Goal: Information Seeking & Learning: Learn about a topic

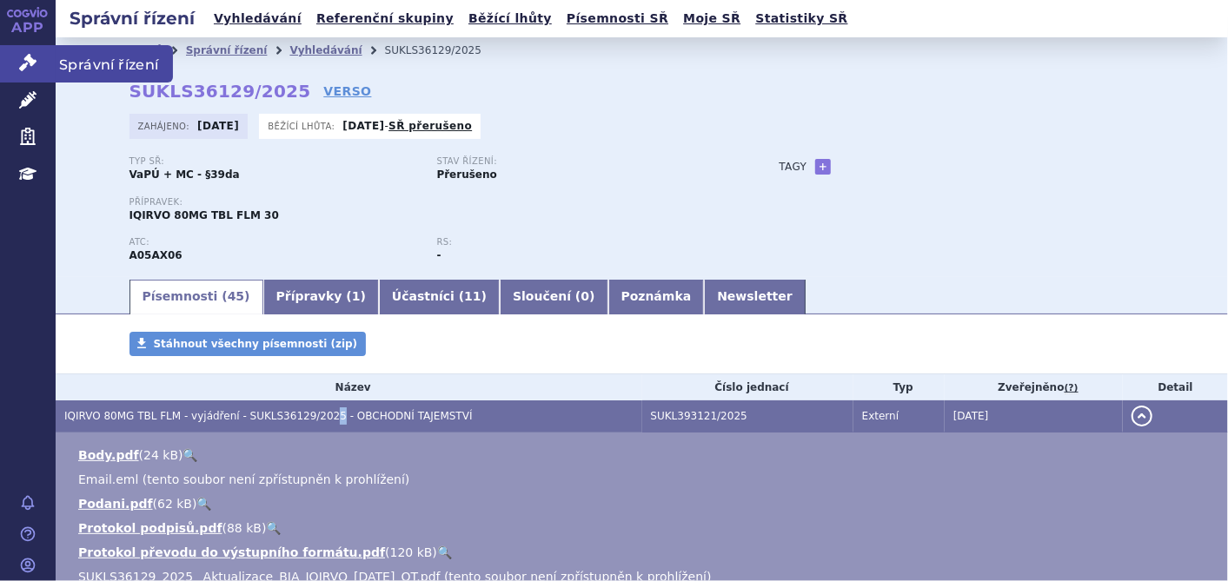
drag, startPoint x: 0, startPoint y: 0, endPoint x: 17, endPoint y: 61, distance: 63.2
click at [17, 61] on link "Správní řízení" at bounding box center [28, 63] width 56 height 36
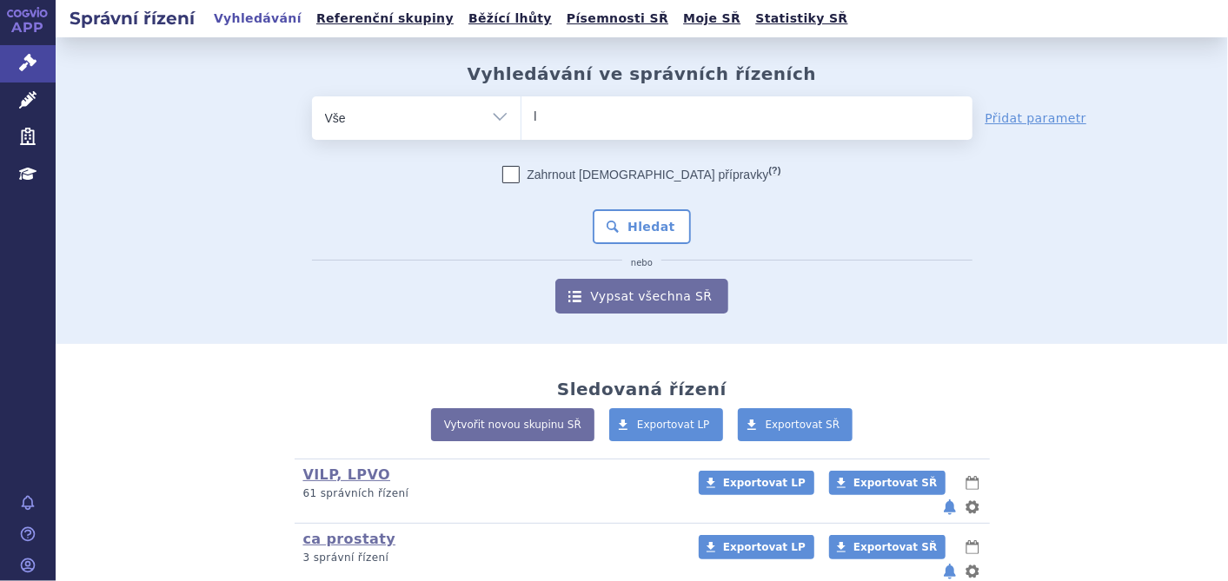
type input "ly"
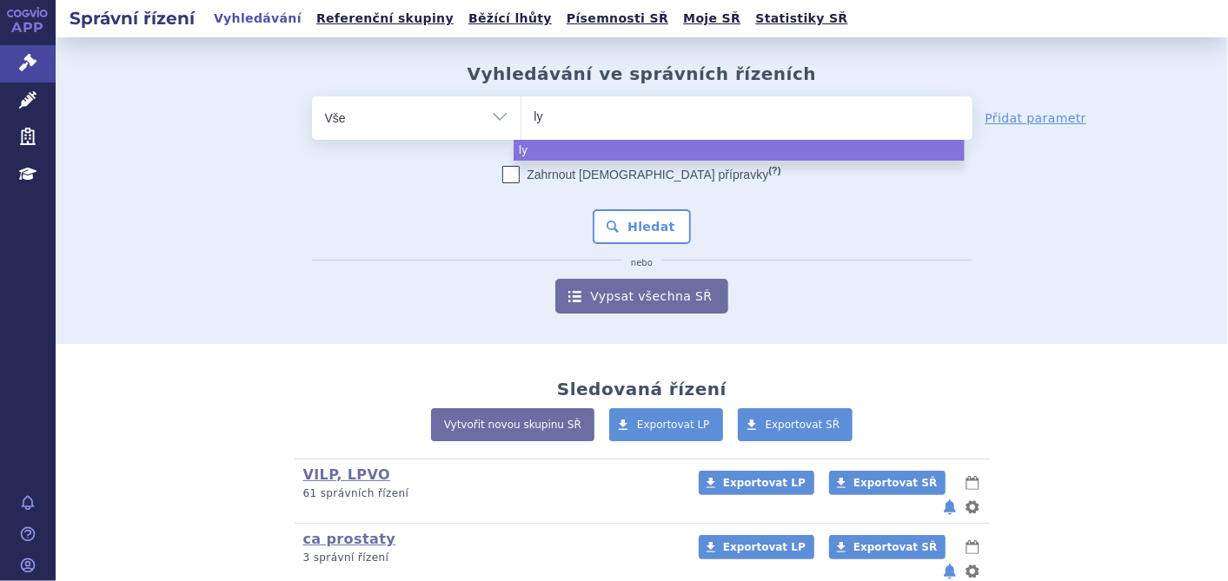
type input "lyn"
type input "lynp"
type input "lynpa"
type input "lynpar"
type input "lynparz"
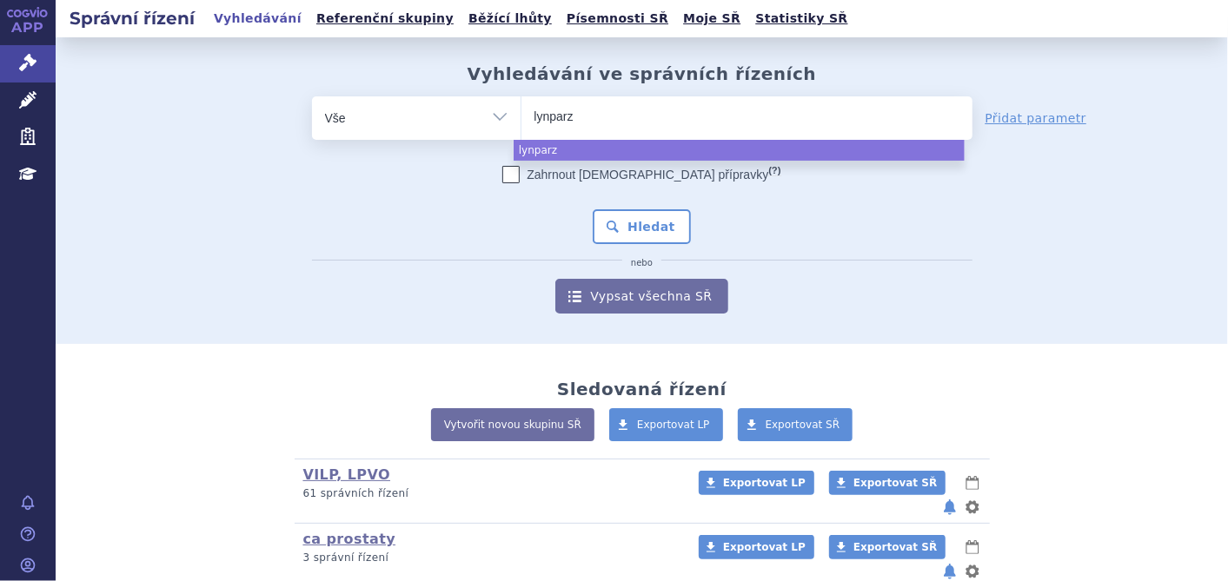
type input "lynparza"
select select "lynparza"
click at [616, 231] on button "Hledat" at bounding box center [641, 226] width 98 height 35
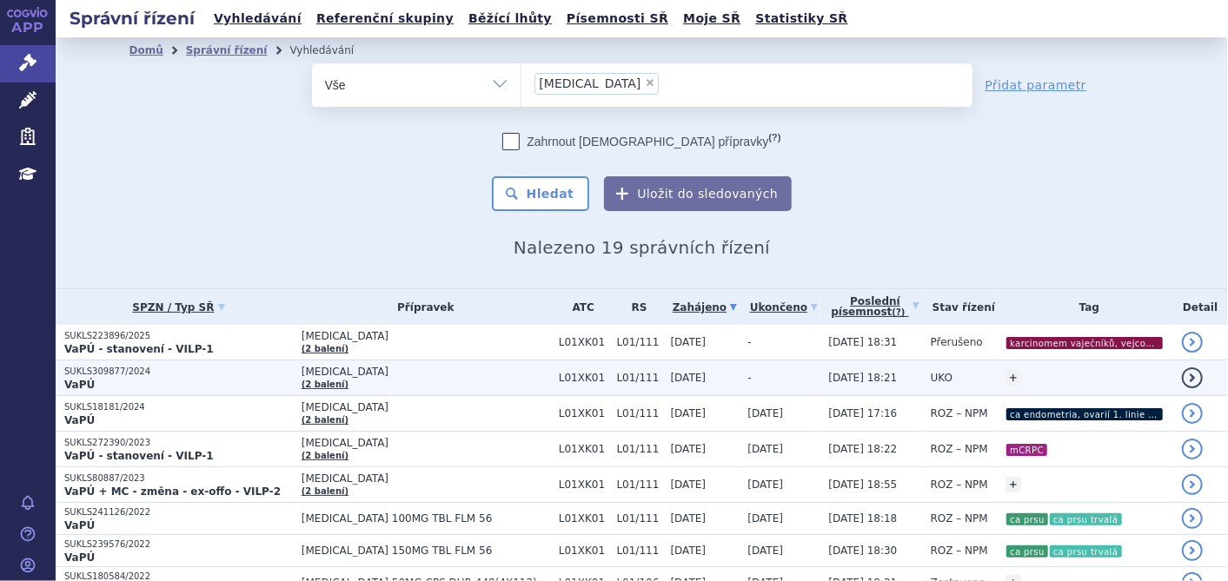
click at [109, 379] on p "VaPÚ" at bounding box center [178, 385] width 228 height 14
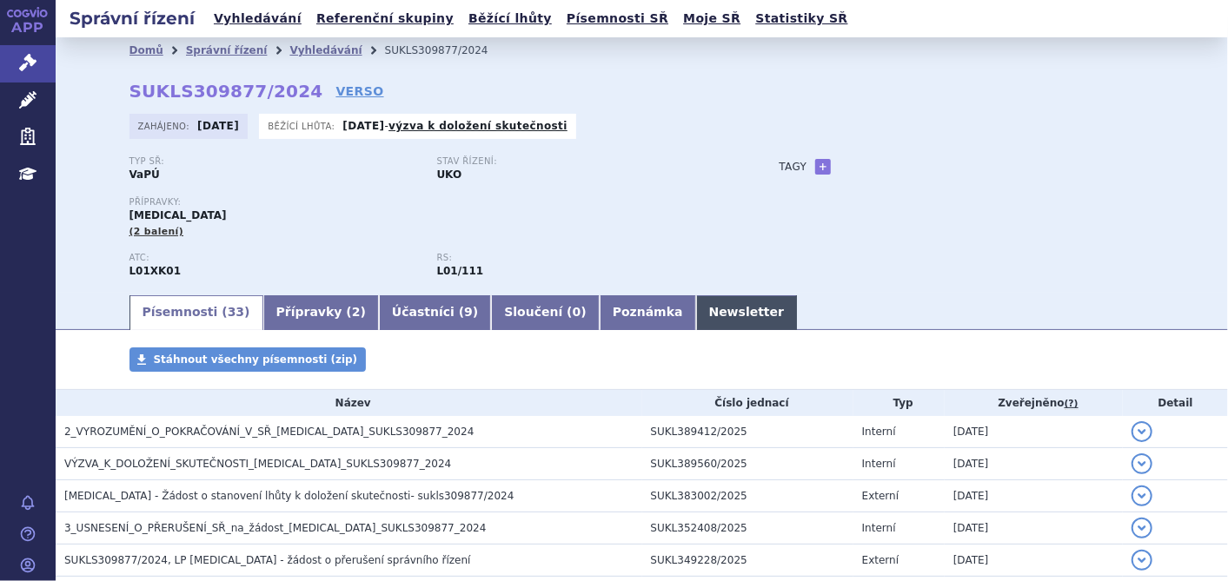
click at [696, 313] on link "Newsletter" at bounding box center [747, 312] width 102 height 35
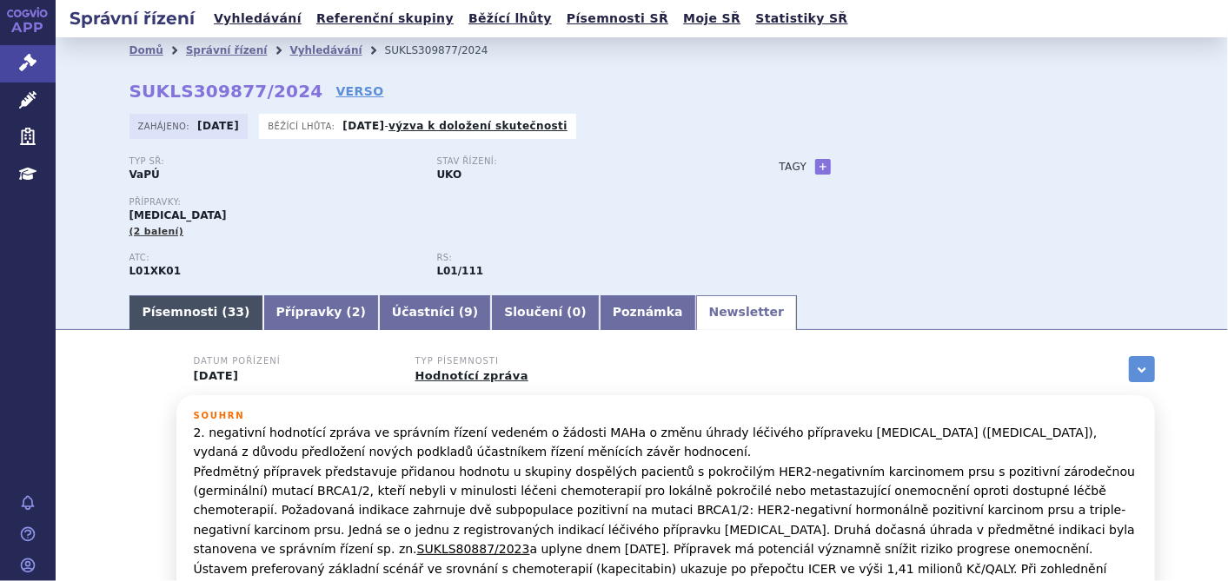
click at [191, 312] on link "Písemnosti ( 33 )" at bounding box center [196, 312] width 134 height 35
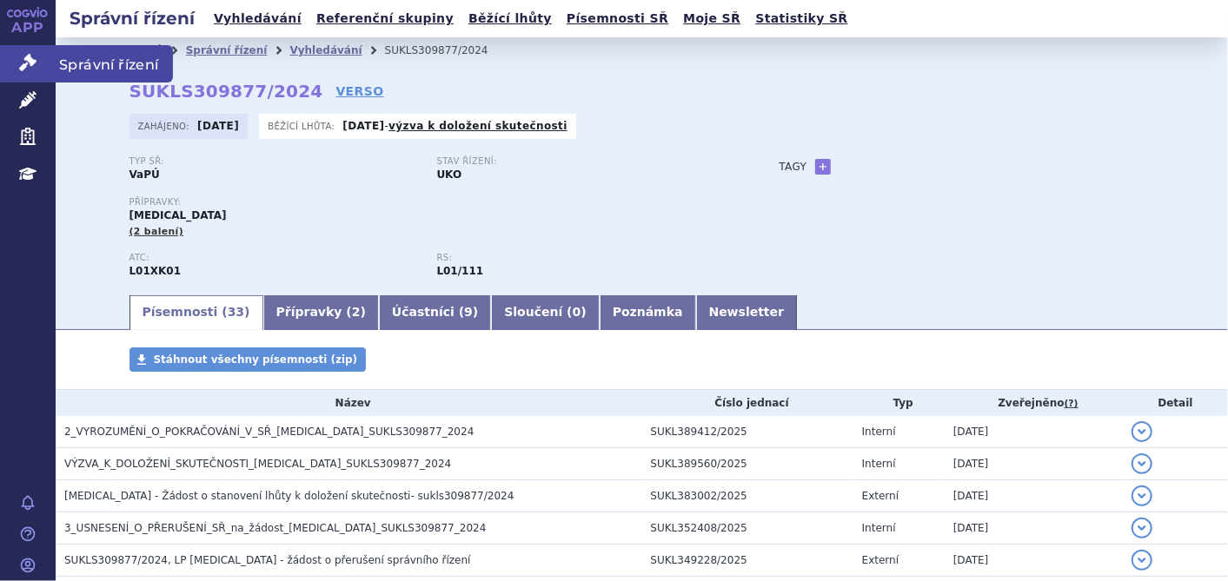
click at [24, 59] on icon at bounding box center [27, 62] width 17 height 17
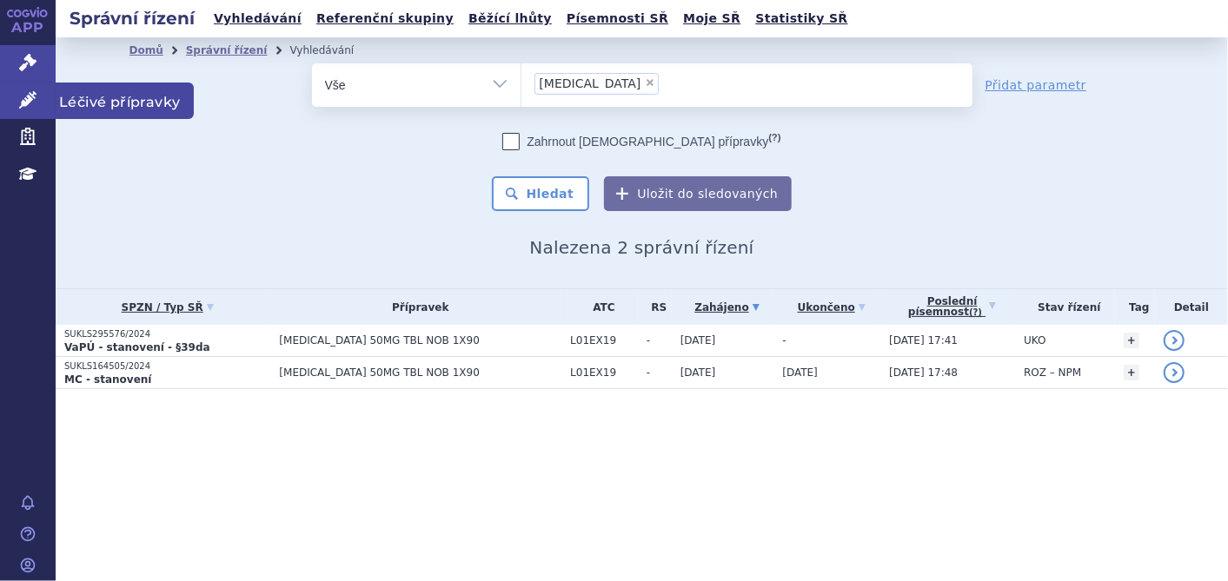
click at [31, 100] on icon at bounding box center [27, 99] width 17 height 17
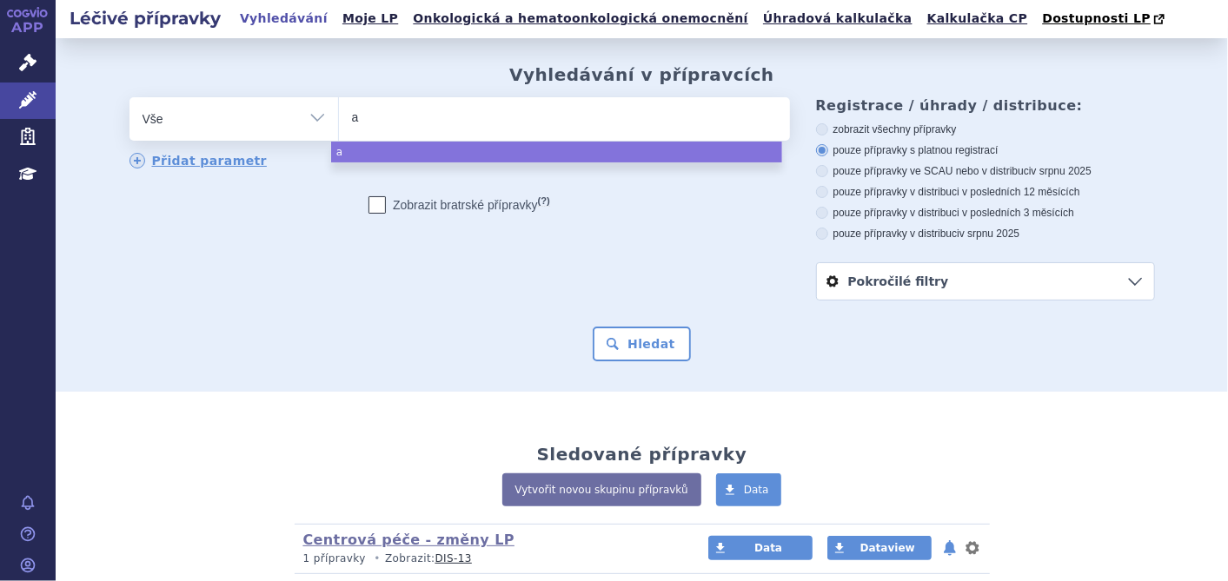
type input "ad"
type input "adce"
type input "adcet"
type input "adcetri"
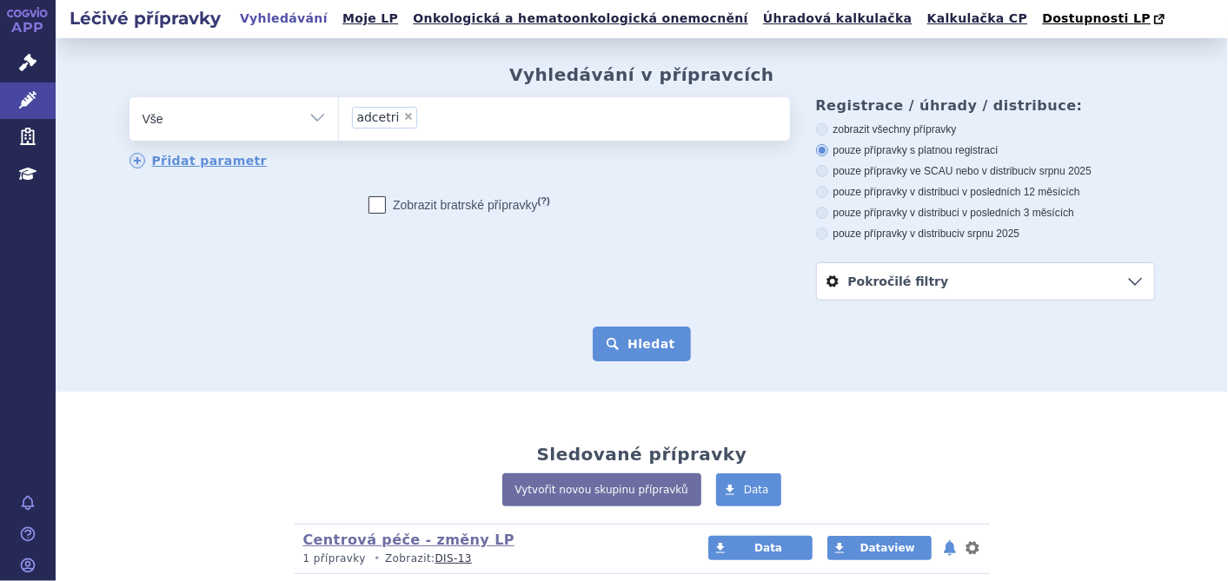
select select "adcetri"
click at [635, 334] on button "Hledat" at bounding box center [641, 344] width 98 height 35
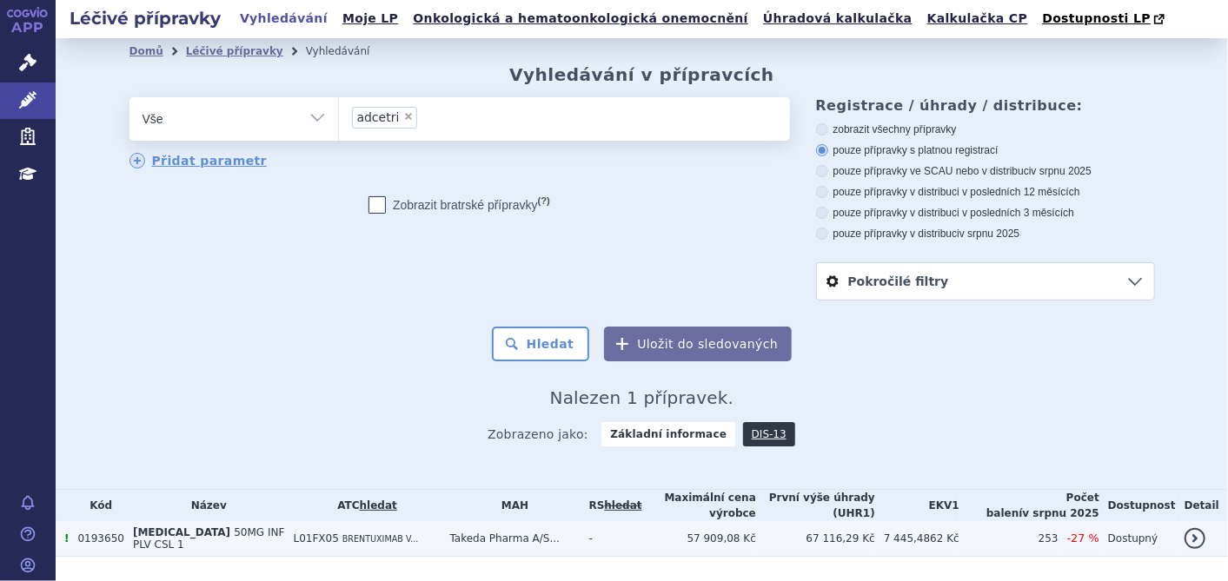
scroll to position [36, 0]
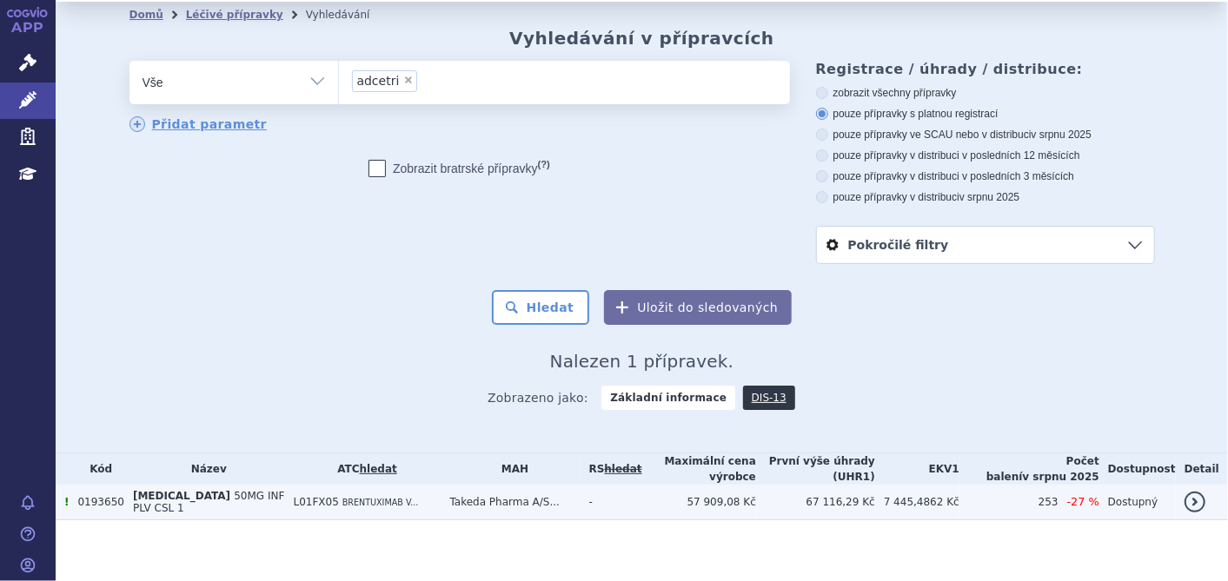
click at [207, 493] on span "50MG INF PLV CSL 1" at bounding box center [208, 502] width 151 height 24
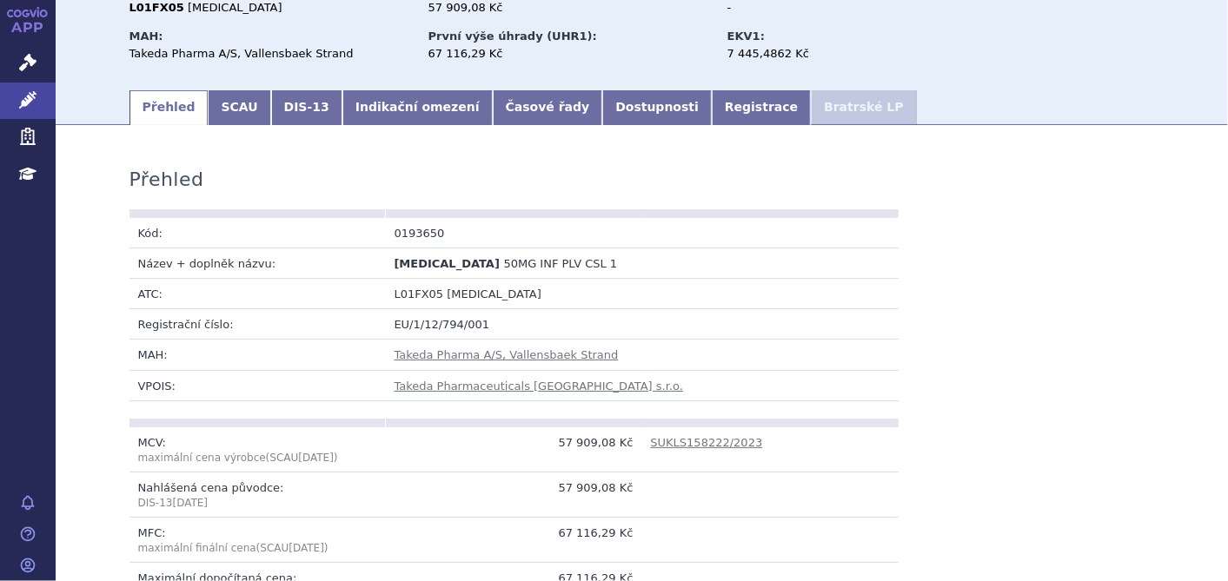
scroll to position [96, 0]
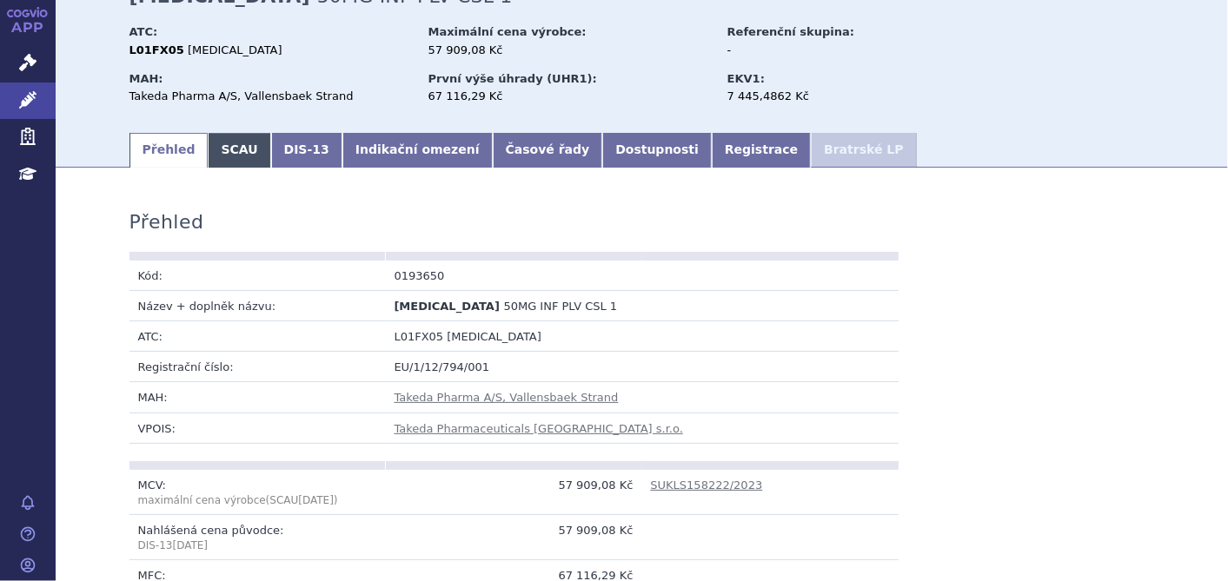
click at [208, 143] on link "SCAU" at bounding box center [239, 150] width 63 height 35
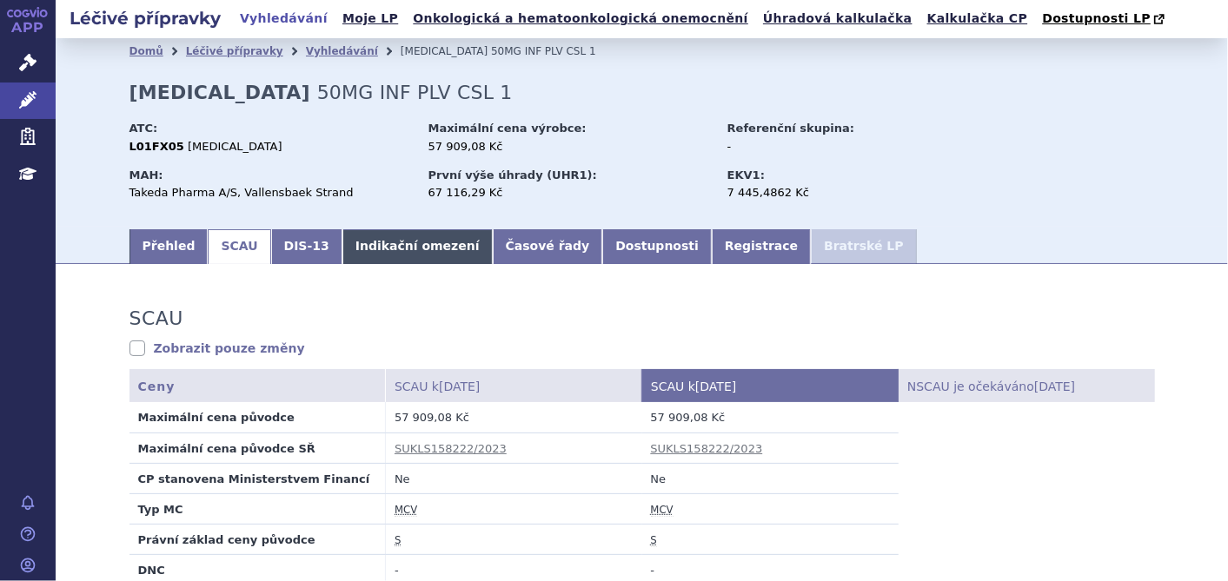
click at [392, 246] on link "Indikační omezení" at bounding box center [417, 246] width 150 height 35
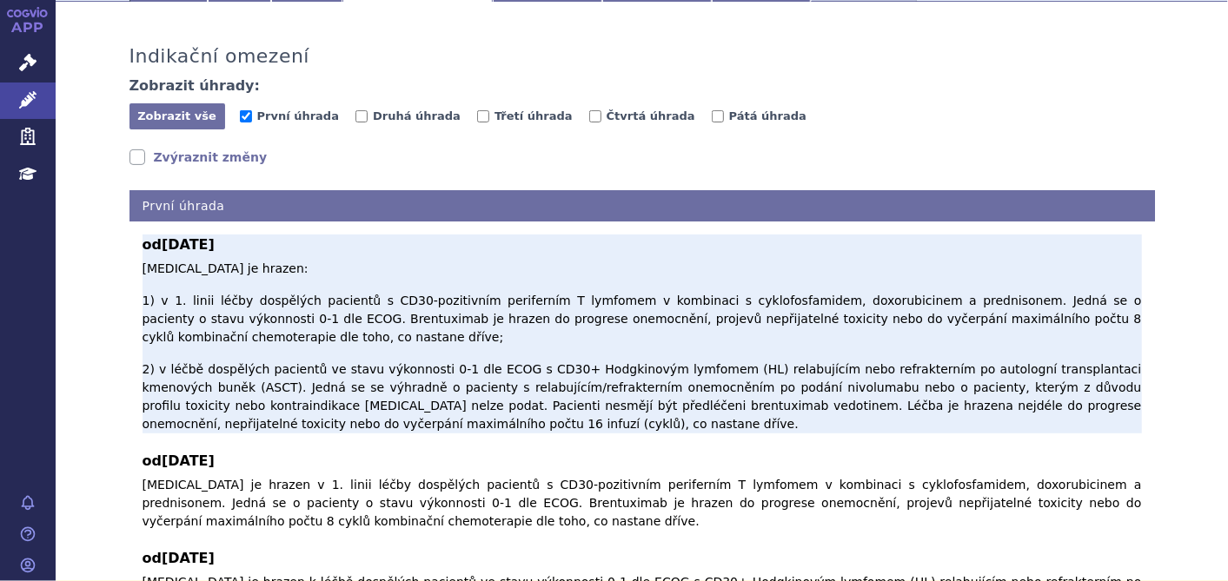
scroll to position [193, 0]
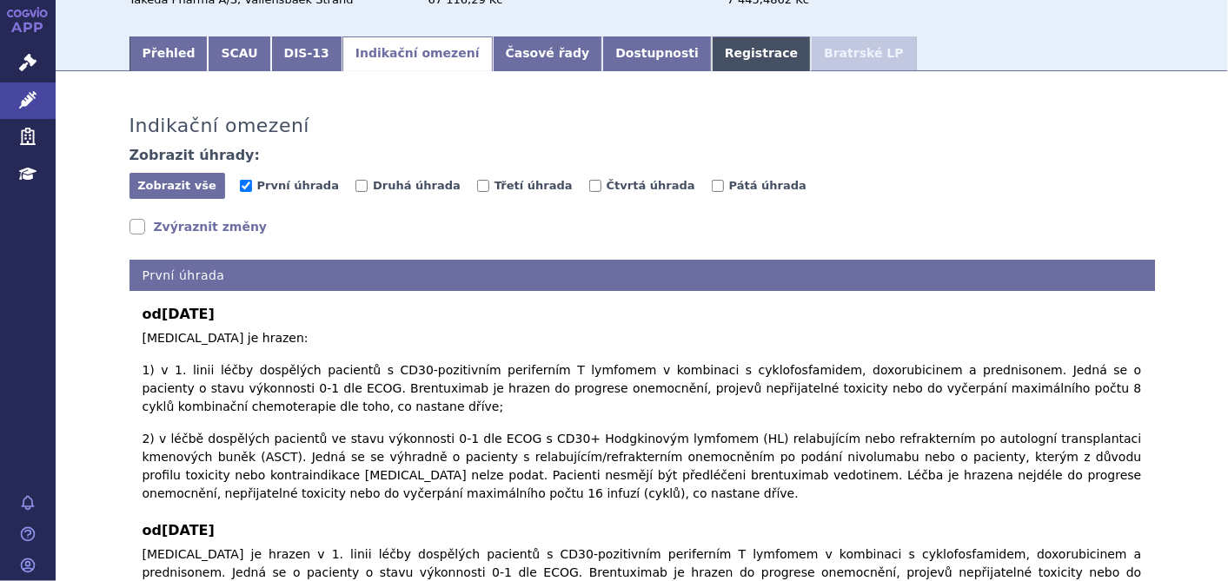
click at [712, 64] on link "Registrace" at bounding box center [761, 53] width 99 height 35
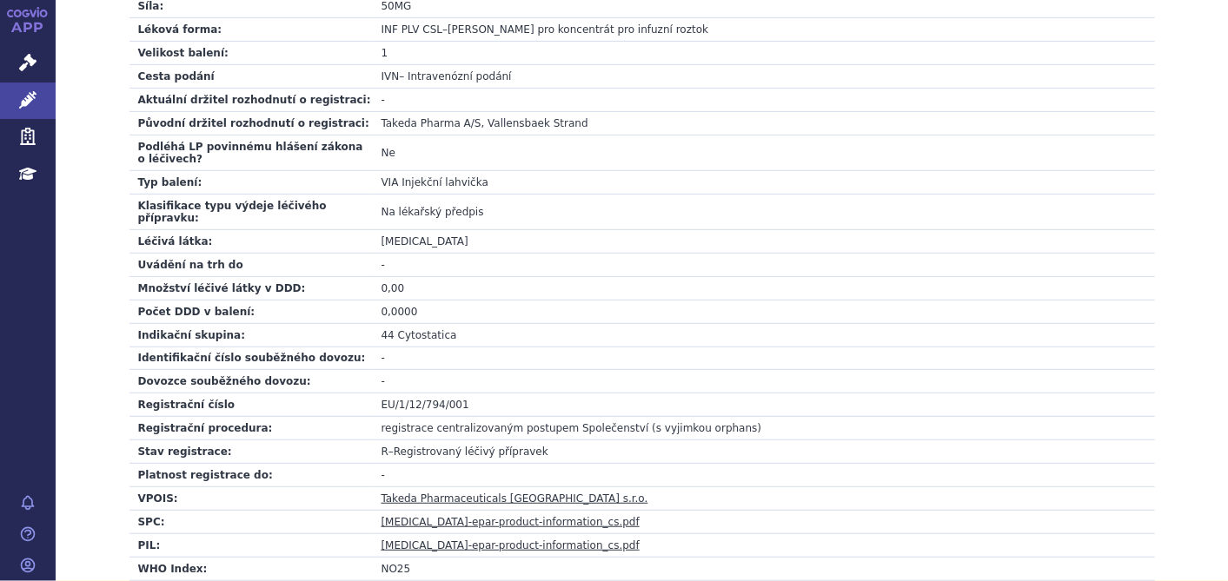
scroll to position [675, 0]
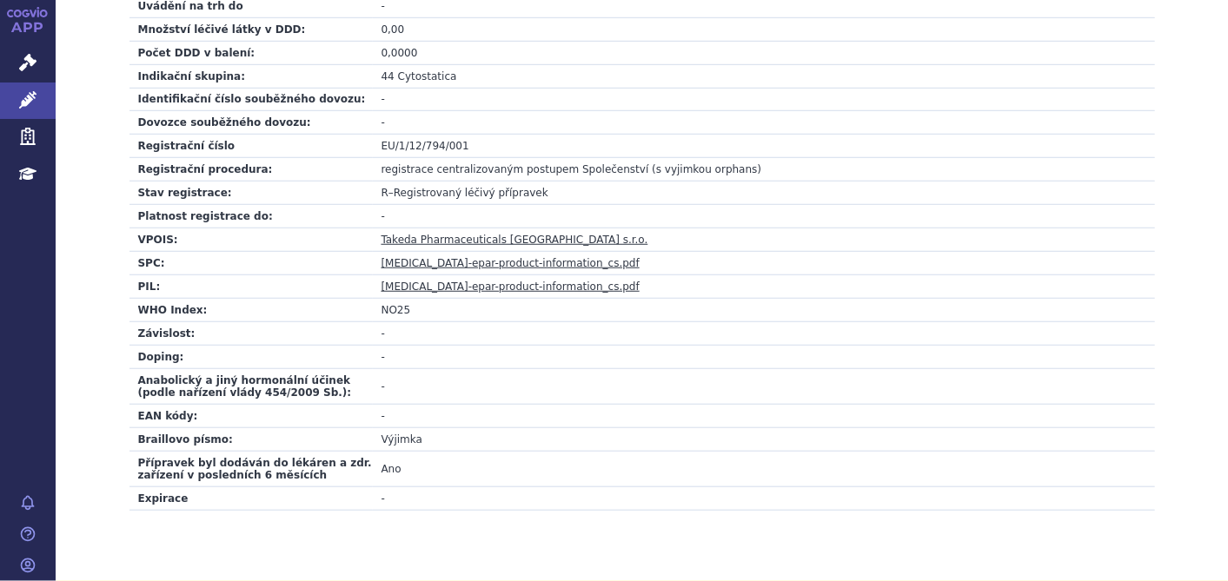
click at [526, 257] on link "adcetris-epar-product-information_cs.pdf" at bounding box center [510, 263] width 258 height 12
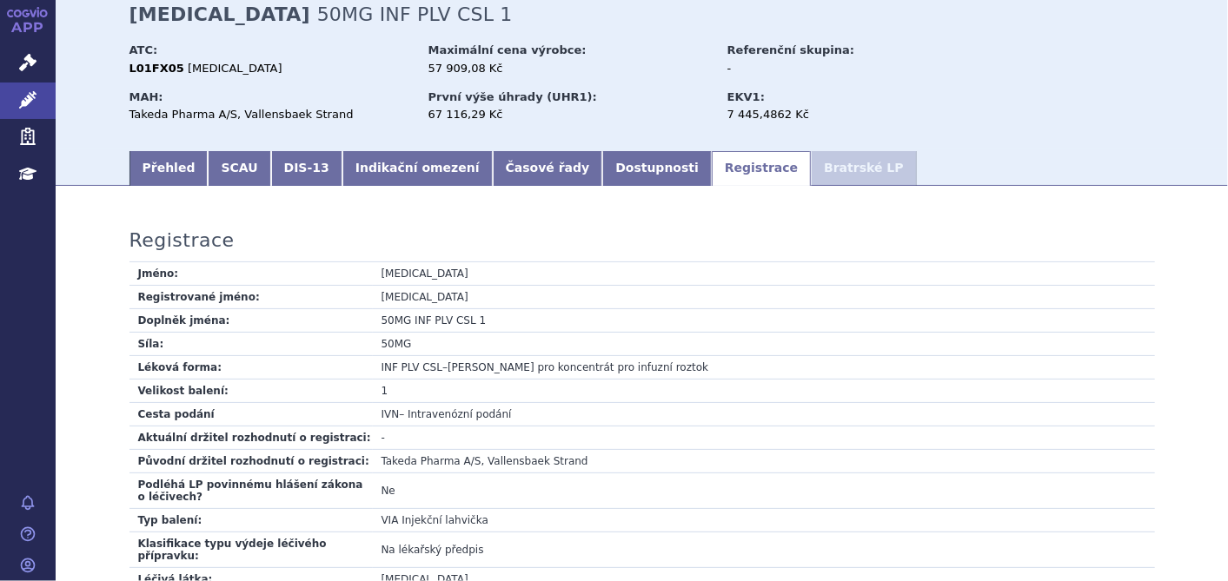
scroll to position [0, 0]
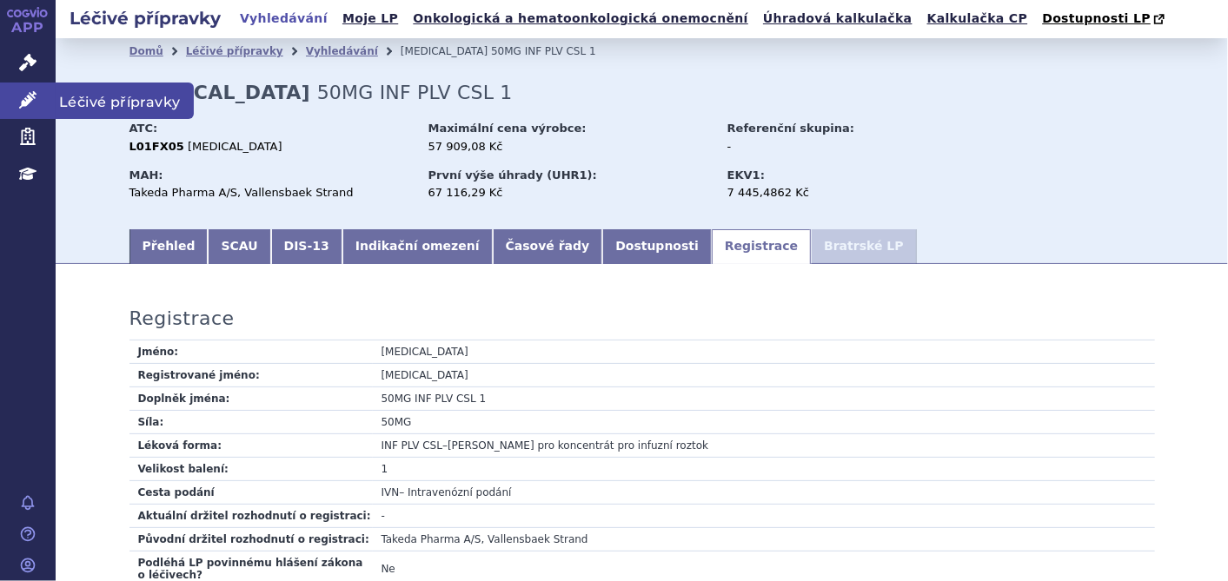
click at [17, 95] on link "Léčivé přípravky" at bounding box center [28, 101] width 56 height 36
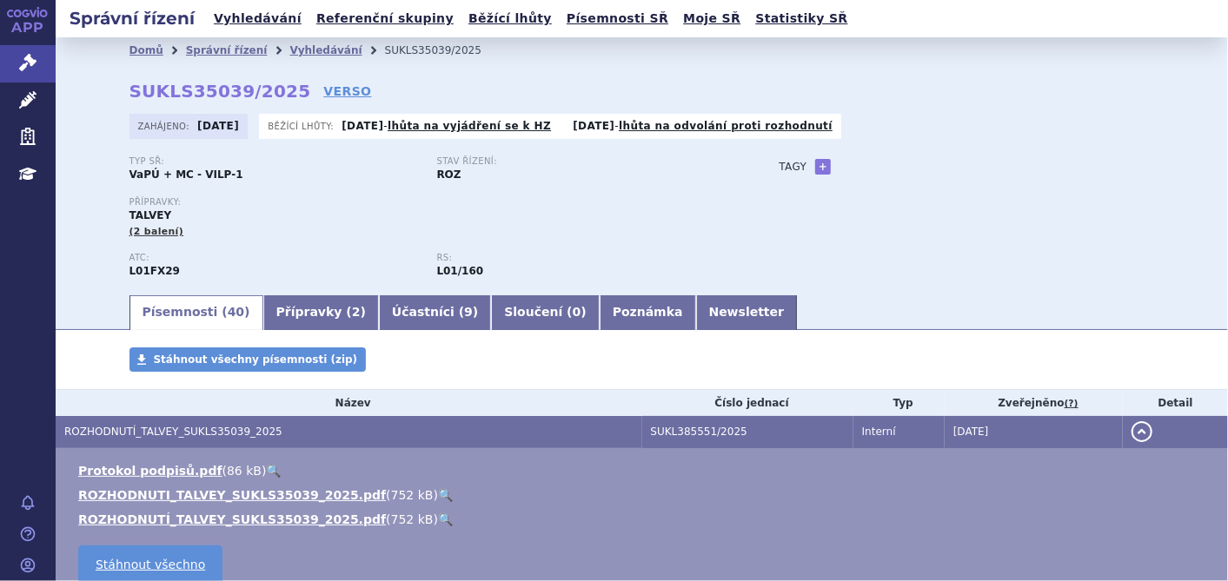
scroll to position [289, 0]
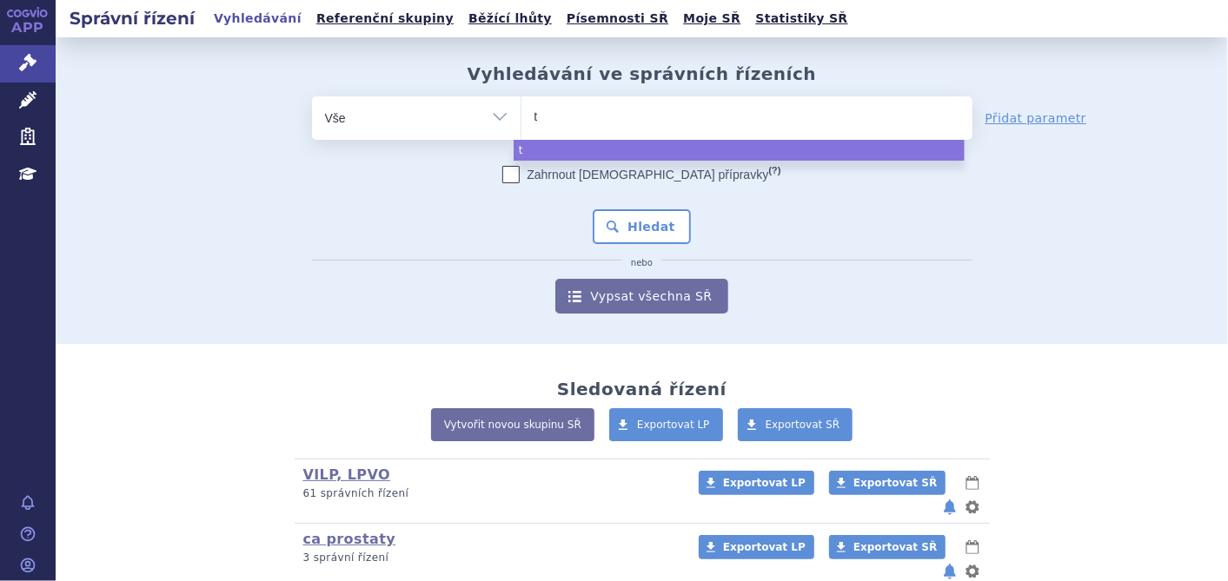
type input "ta"
type input "tav"
type input "tavne"
type input "tavneo"
type input "tavneos"
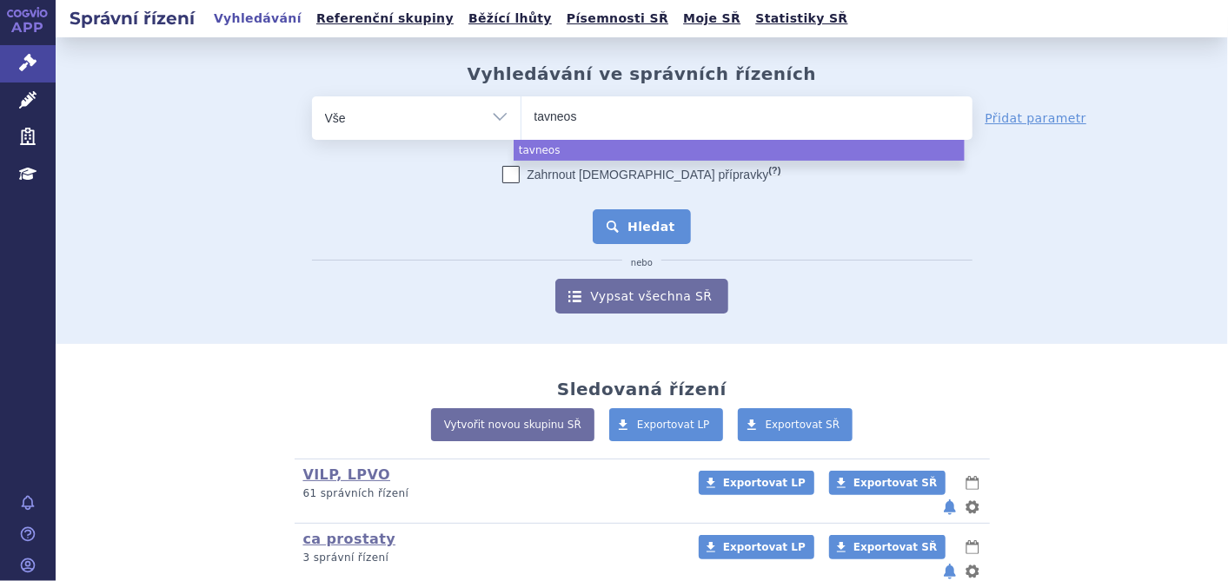
select select "tavneos"
click at [655, 233] on button "Hledat" at bounding box center [641, 226] width 98 height 35
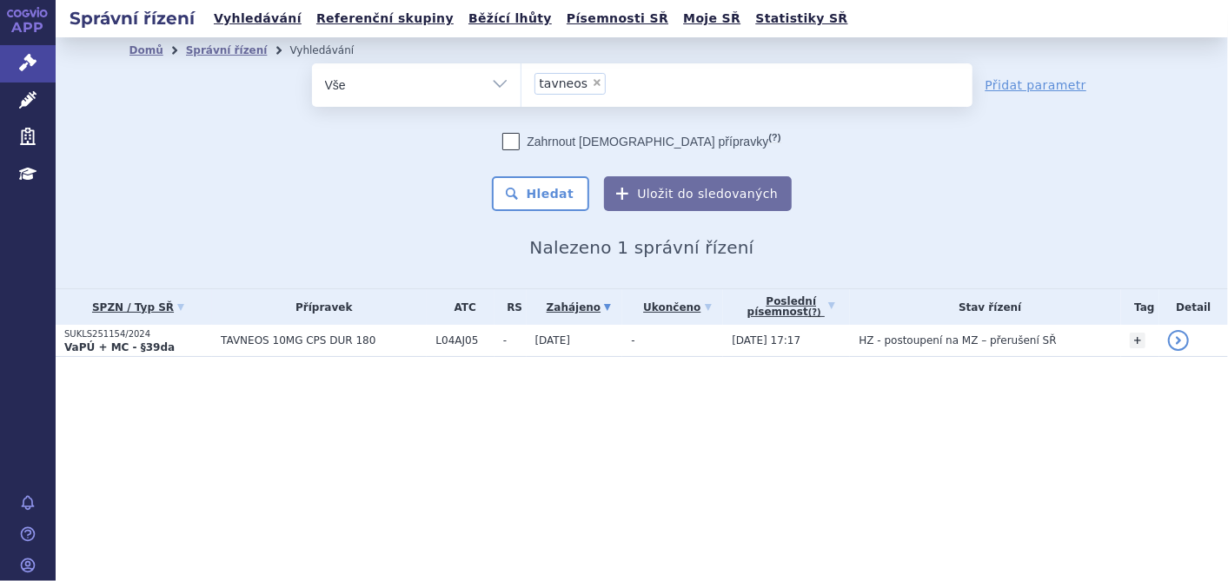
click at [332, 332] on td "TAVNEOS 10MG CPS DUR 180" at bounding box center [319, 341] width 215 height 32
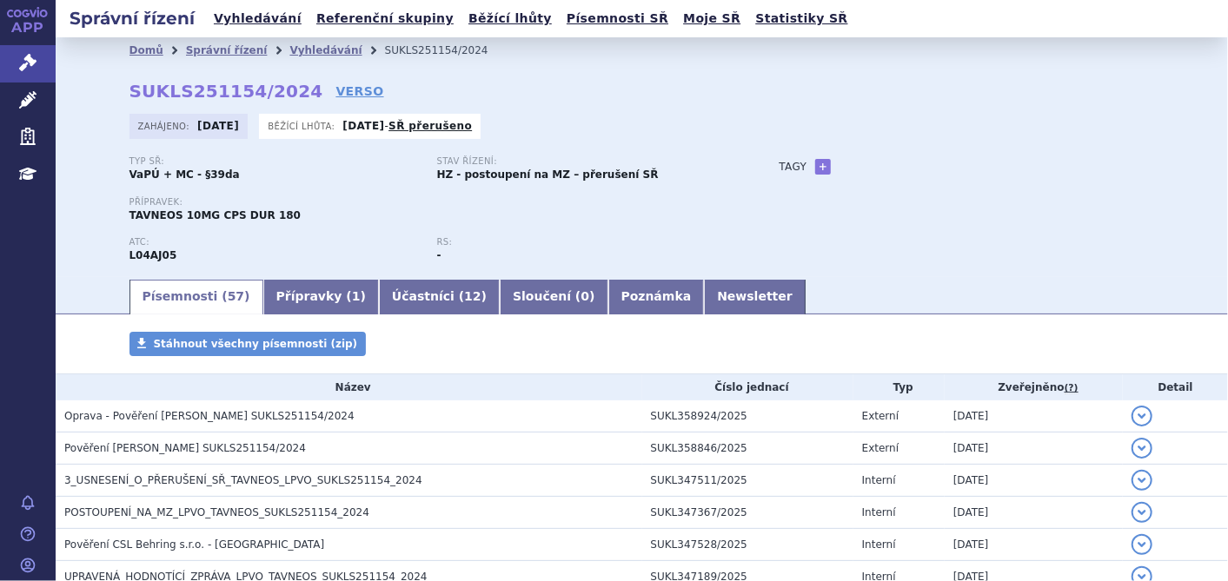
scroll to position [193, 0]
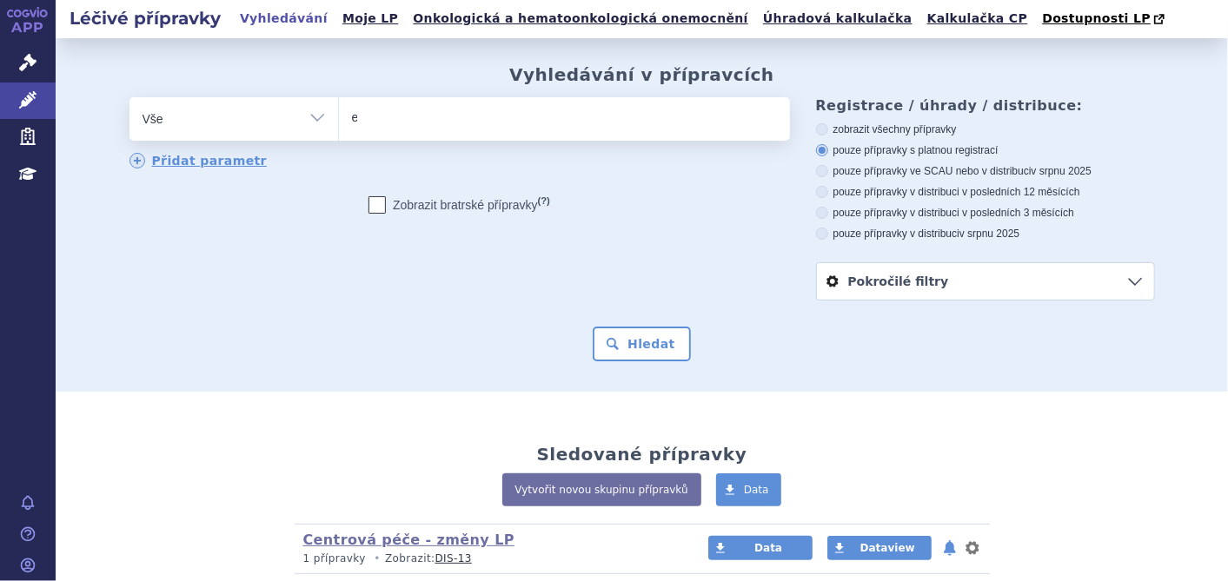
type input "el"
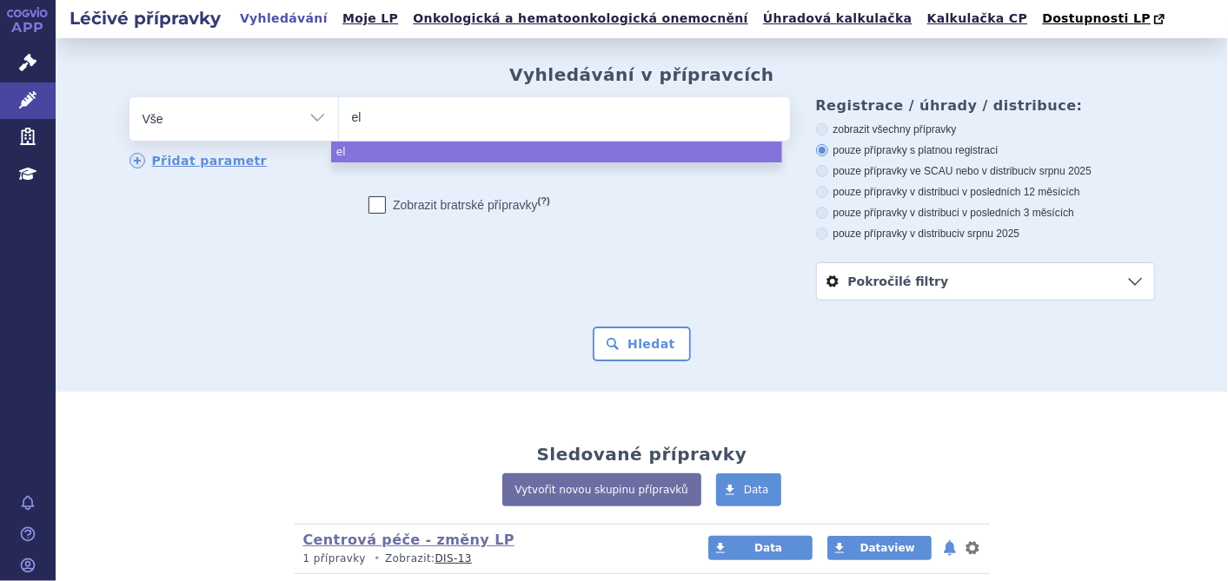
type input "elt"
type input "eltro"
type input "eltrom"
type input "eltromb"
type input "eltrombo"
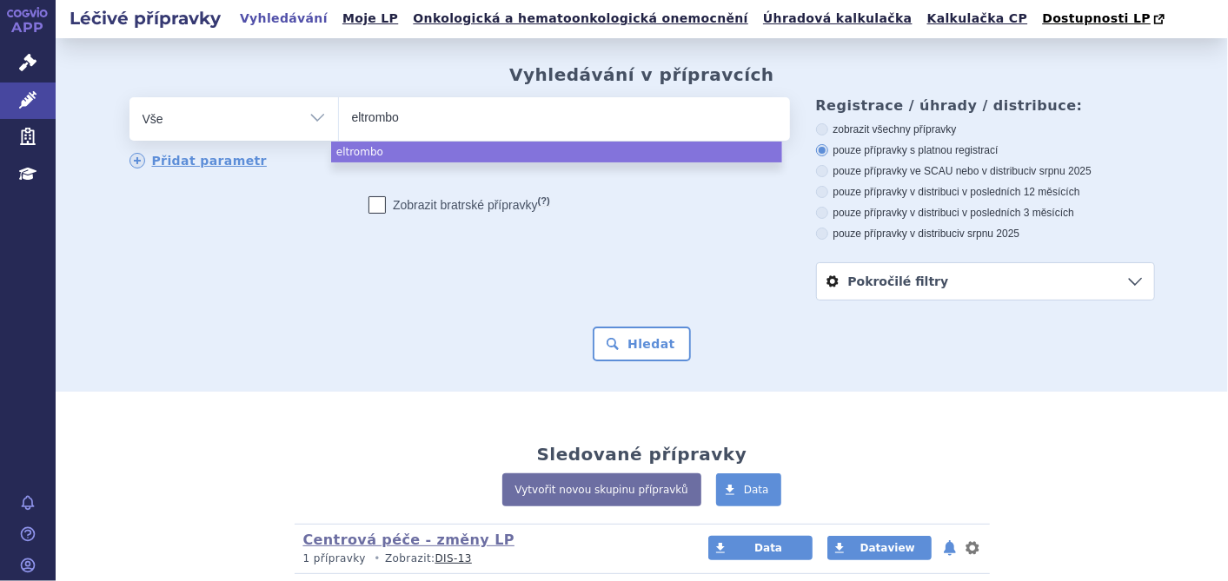
type input "eltrombop"
type input "eltrombopa"
type input "[MEDICAL_DATA]"
select select "[MEDICAL_DATA]"
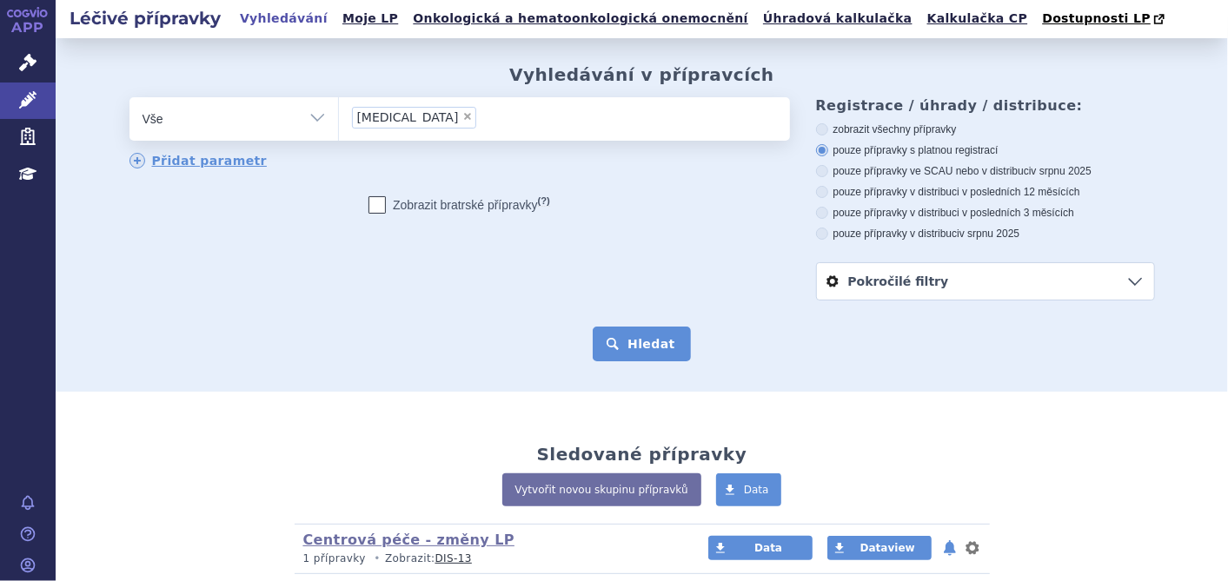
click at [627, 341] on button "Hledat" at bounding box center [641, 344] width 98 height 35
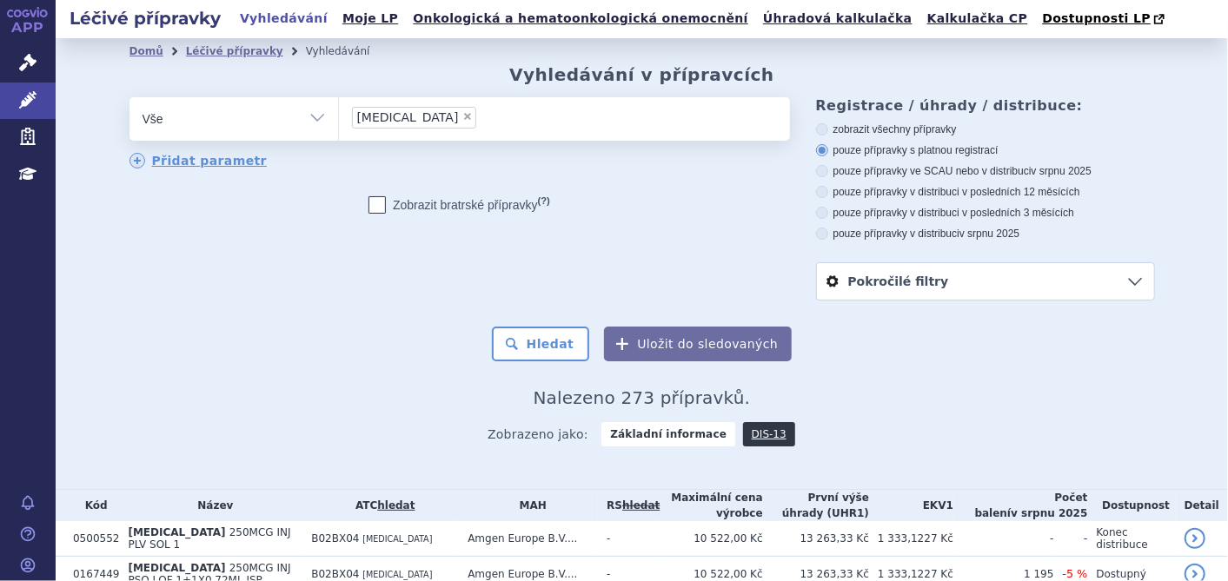
scroll to position [289, 0]
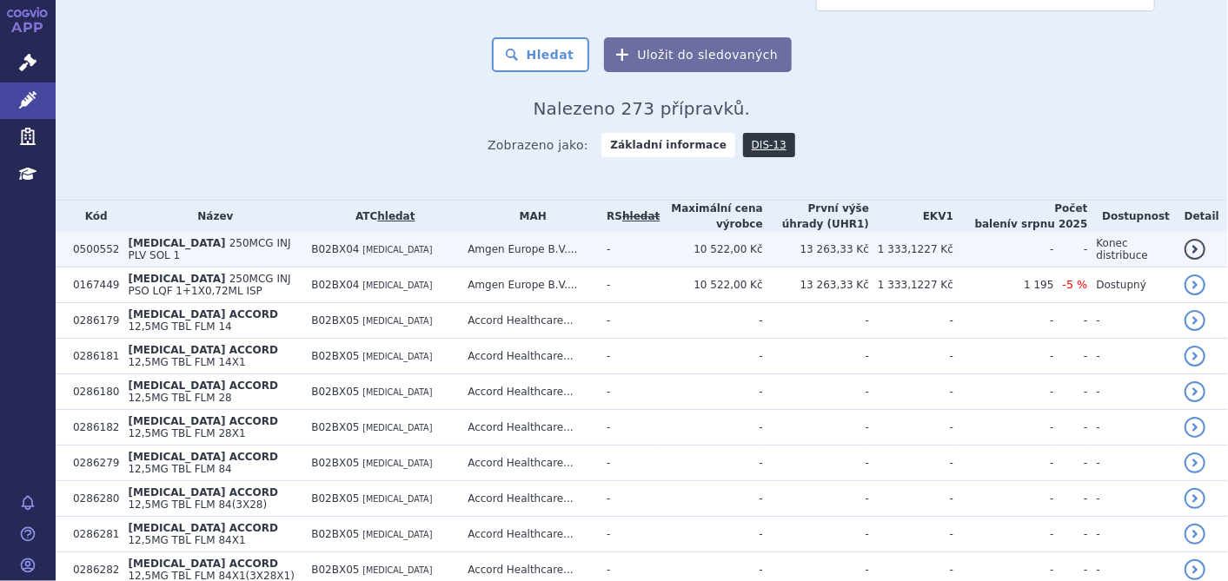
click at [183, 239] on td "[MEDICAL_DATA] 250MCG INJ PLV SOL 1" at bounding box center [210, 250] width 183 height 36
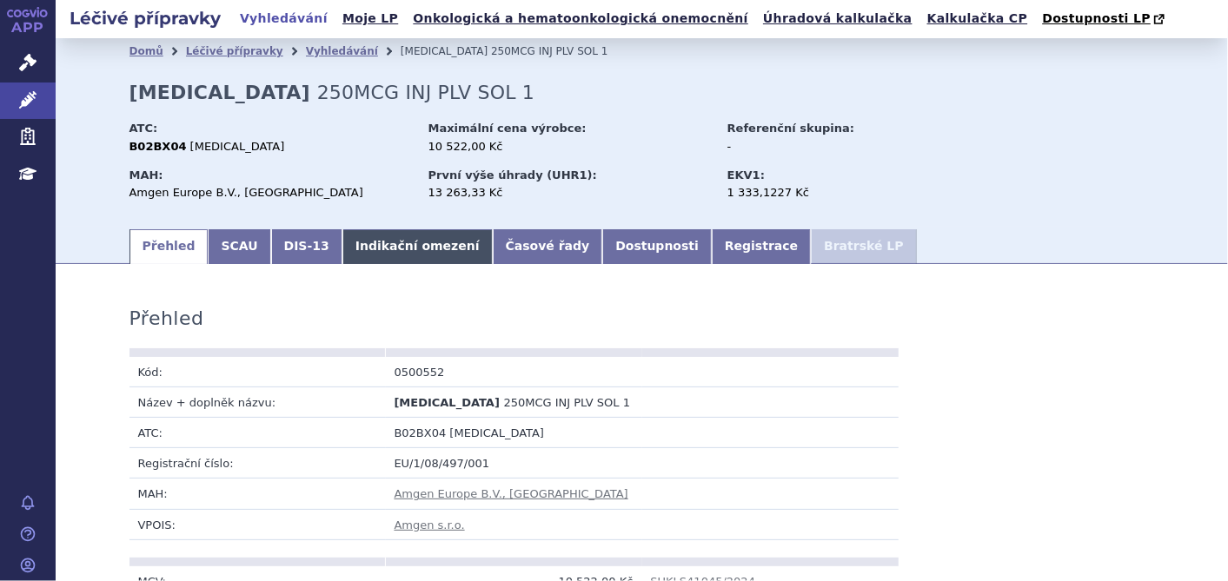
click at [349, 236] on link "Indikační omezení" at bounding box center [417, 246] width 150 height 35
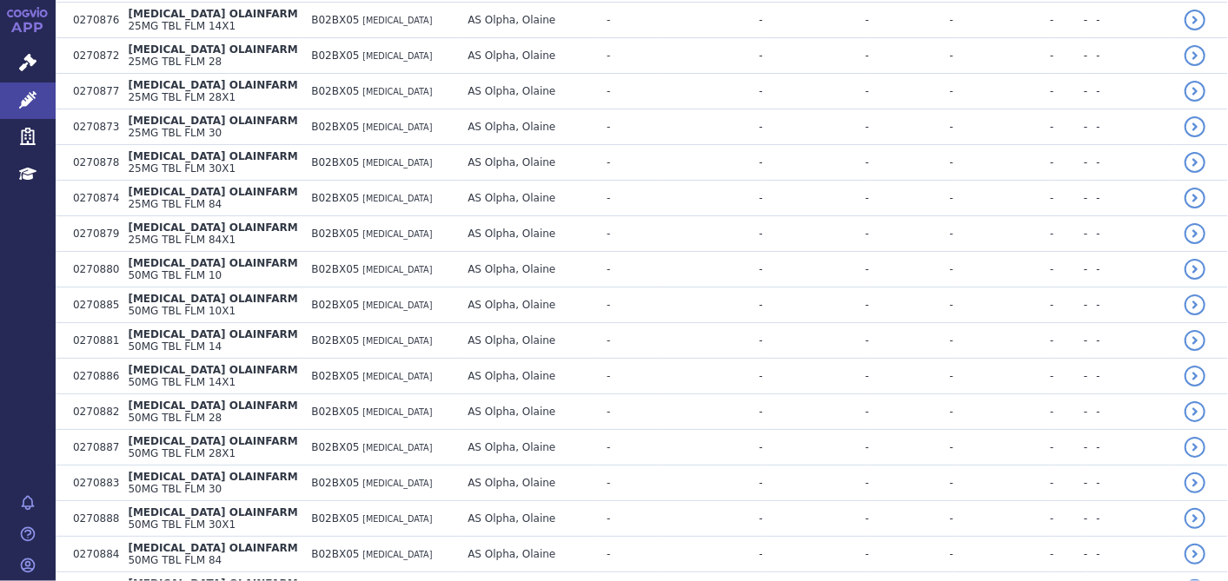
scroll to position [3539, 0]
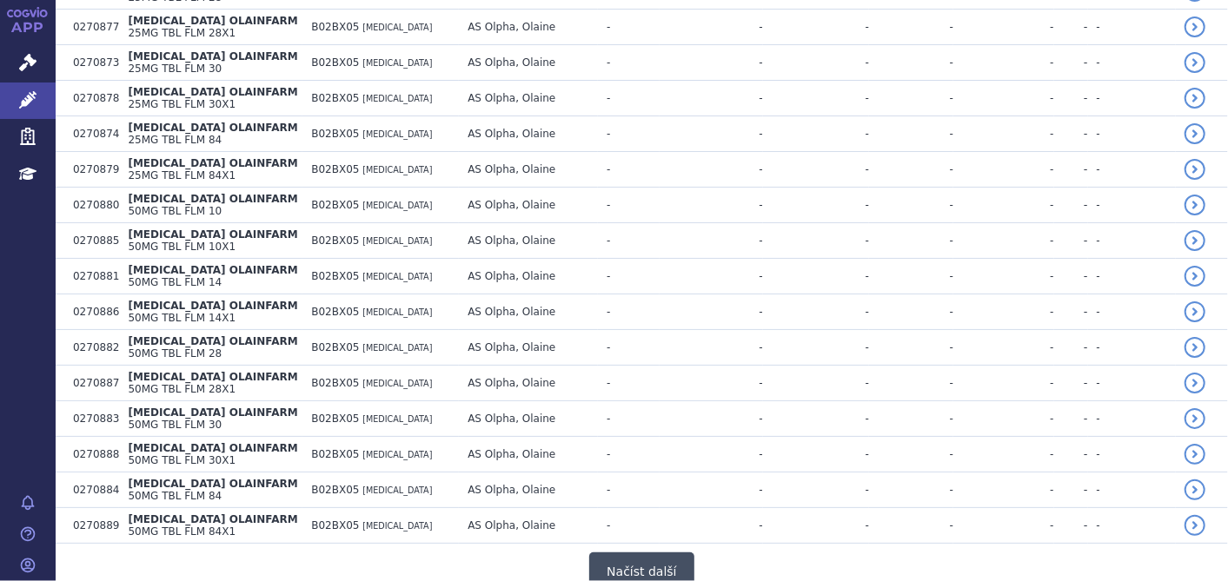
click at [621, 553] on button "Načíst další" at bounding box center [641, 572] width 104 height 39
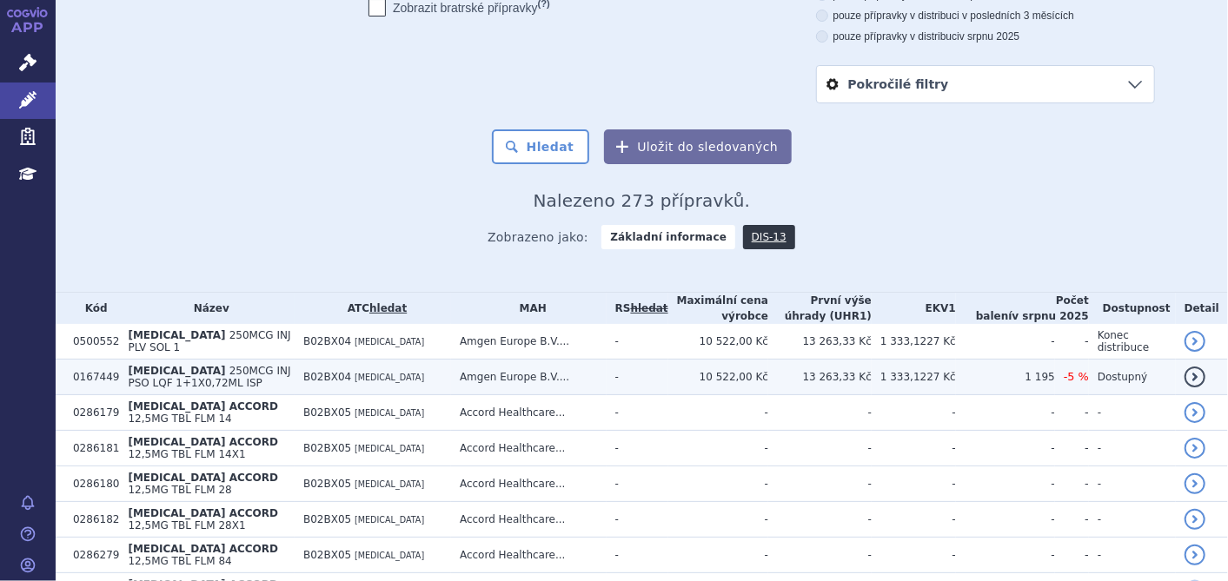
scroll to position [0, 0]
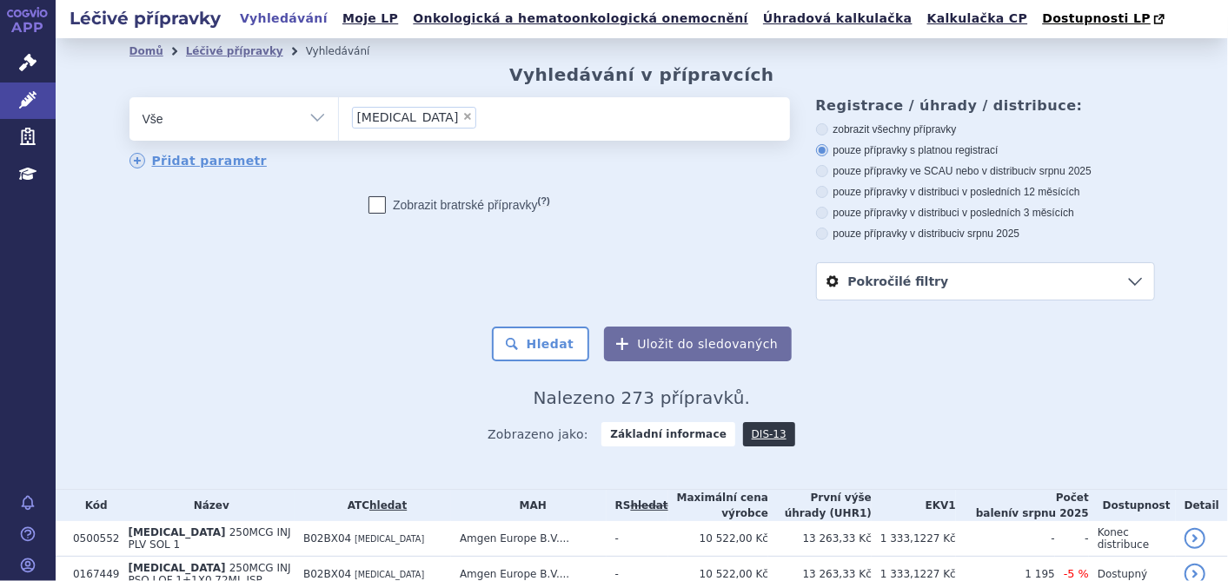
click at [912, 293] on link "Pokročilé filtry" at bounding box center [985, 281] width 337 height 36
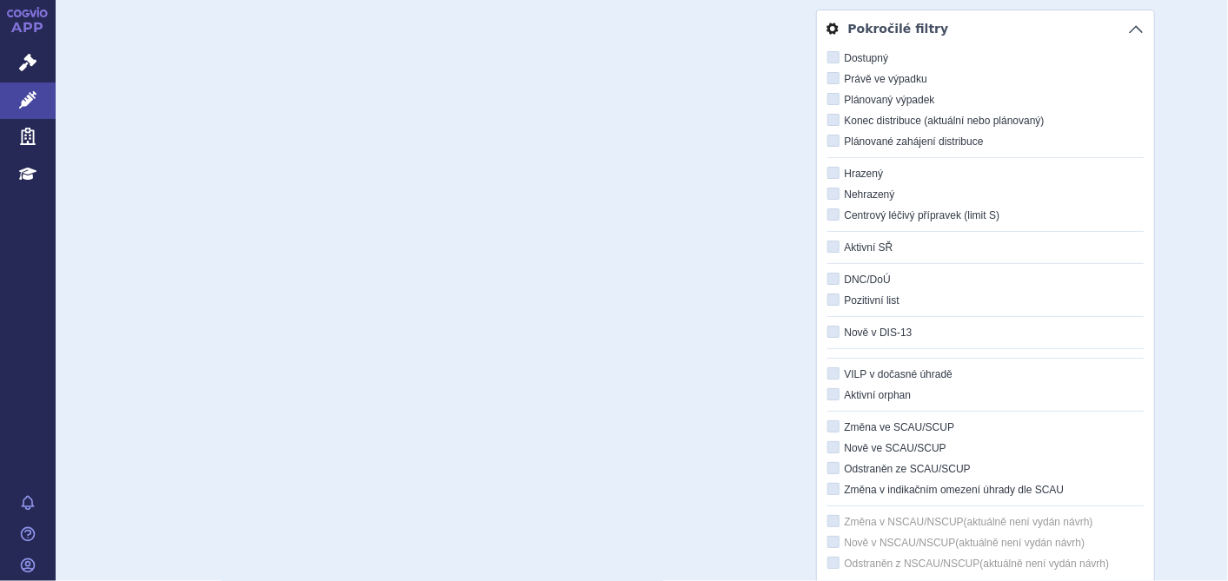
scroll to position [289, 0]
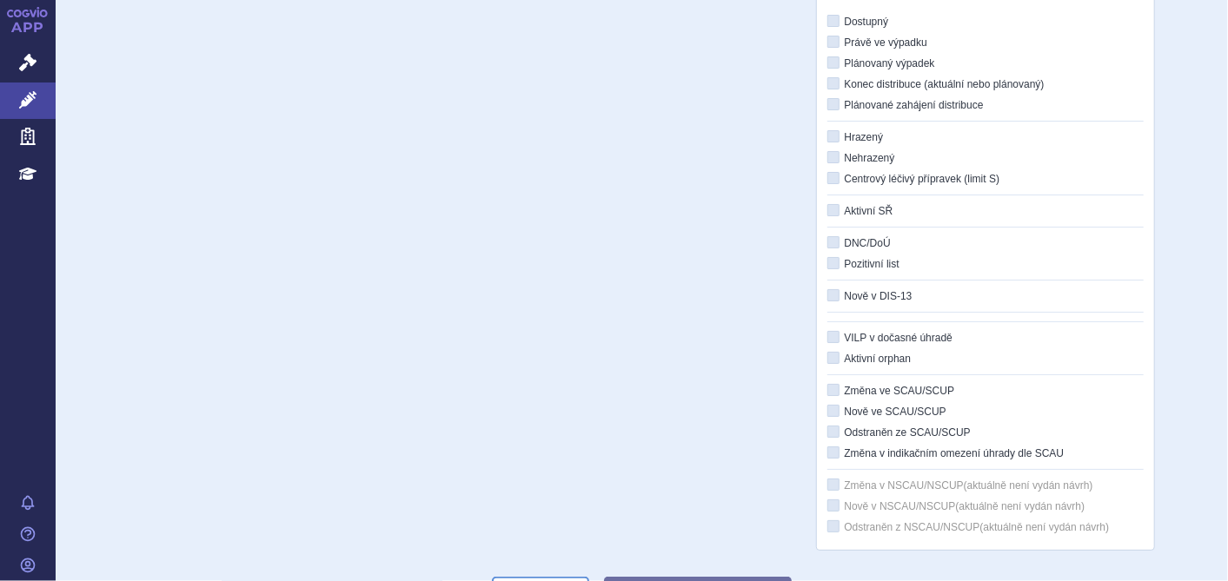
click at [827, 138] on icon at bounding box center [833, 136] width 12 height 12
click at [829, 138] on input "Hrazený" at bounding box center [834, 137] width 11 height 11
checkbox input "true"
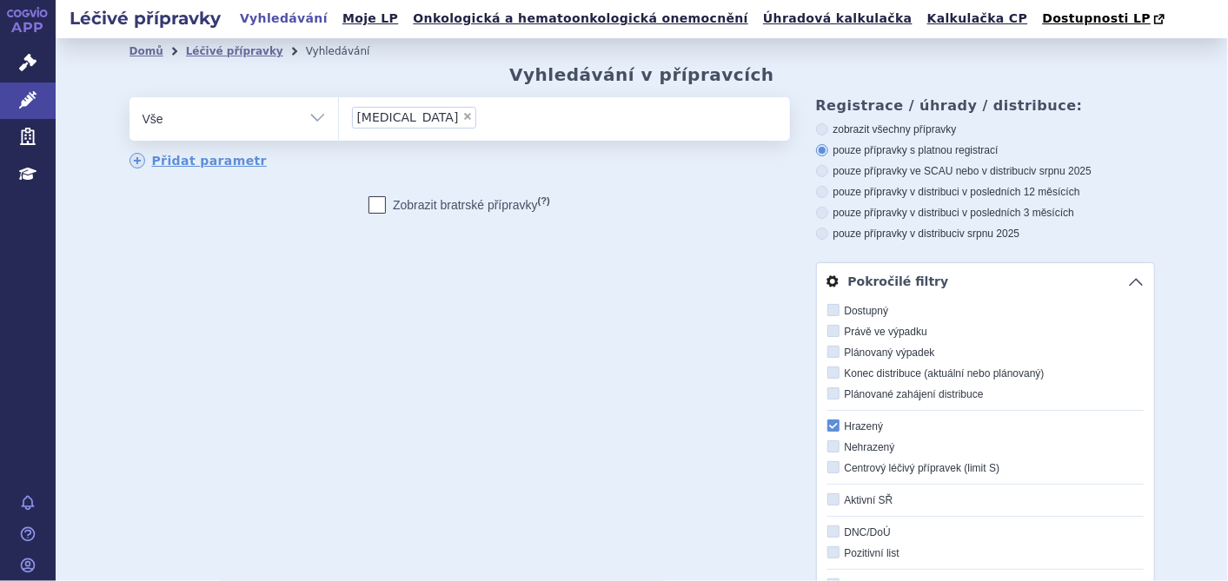
click at [1119, 278] on link "Pokročilé filtry" at bounding box center [985, 281] width 337 height 36
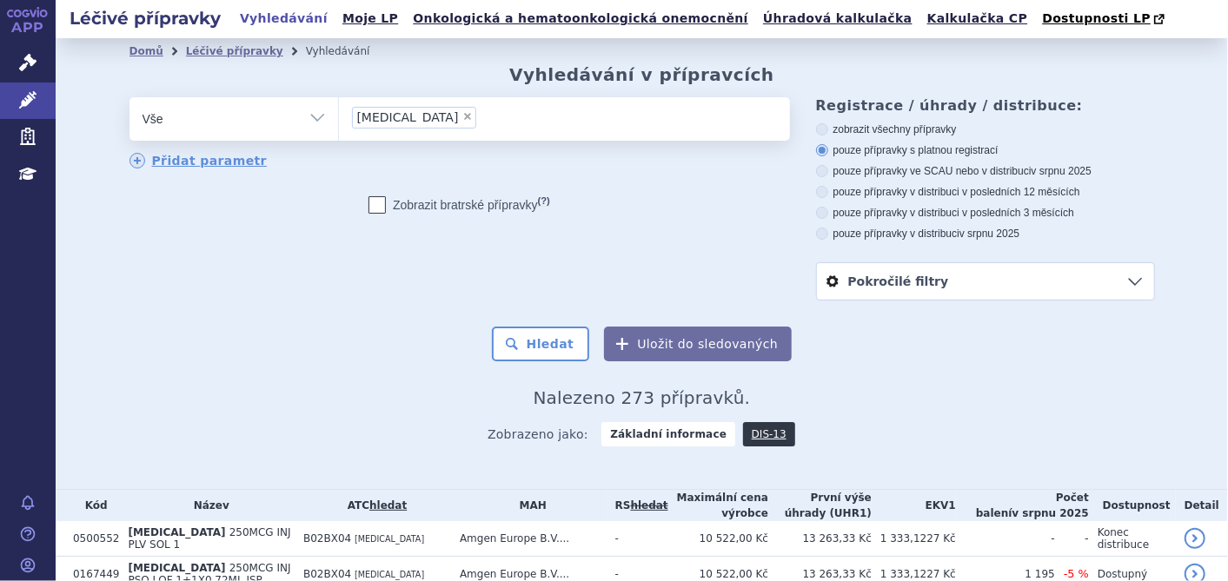
click at [1119, 278] on link "Pokročilé filtry" at bounding box center [985, 281] width 337 height 36
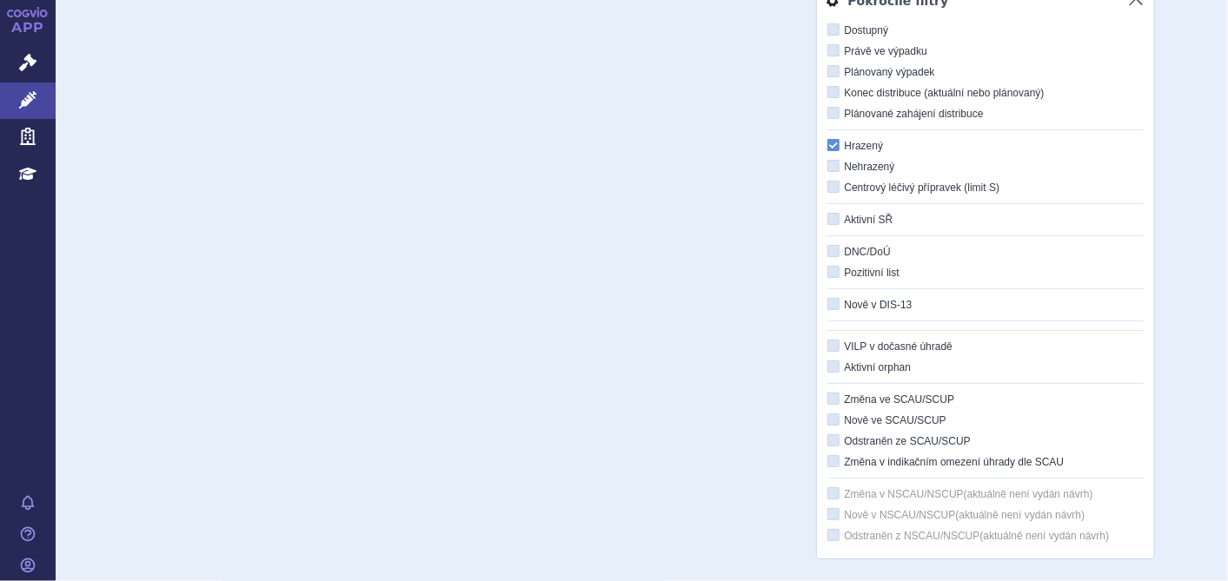
scroll to position [386, 0]
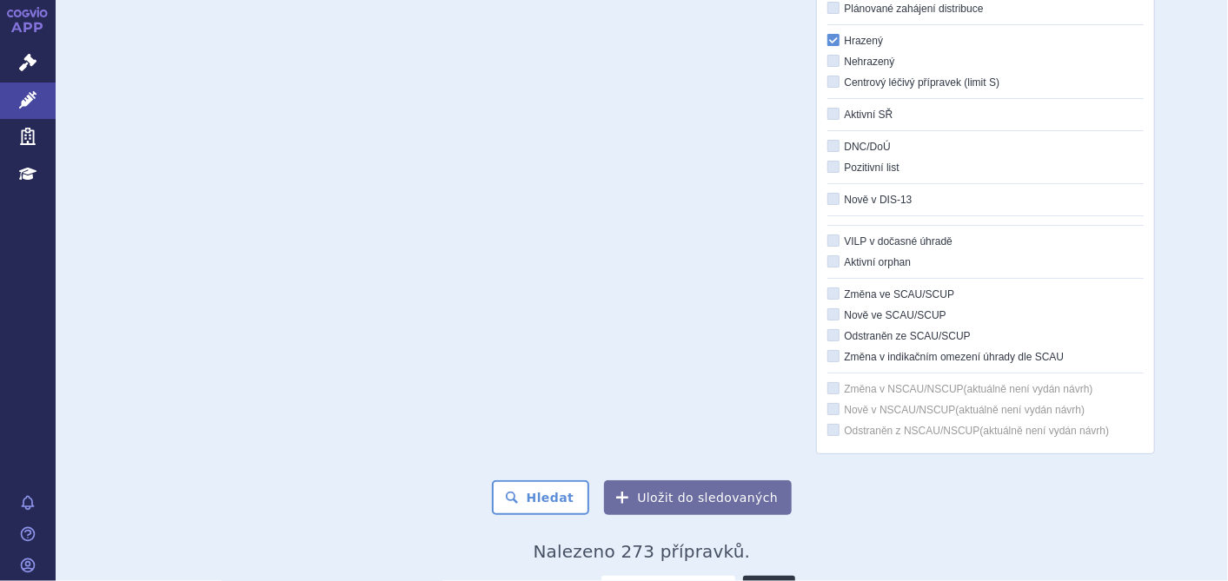
click at [834, 317] on label "Nově ve SCAU/SCUP" at bounding box center [985, 315] width 316 height 14
click at [834, 317] on input "Nově ve SCAU/SCUP" at bounding box center [834, 315] width 11 height 11
checkbox input "true"
click at [702, 374] on div "odstranit Vše Přípravek/SUKL kód MAH VPOIS ATC/Aktivní látka" at bounding box center [641, 83] width 1025 height 743
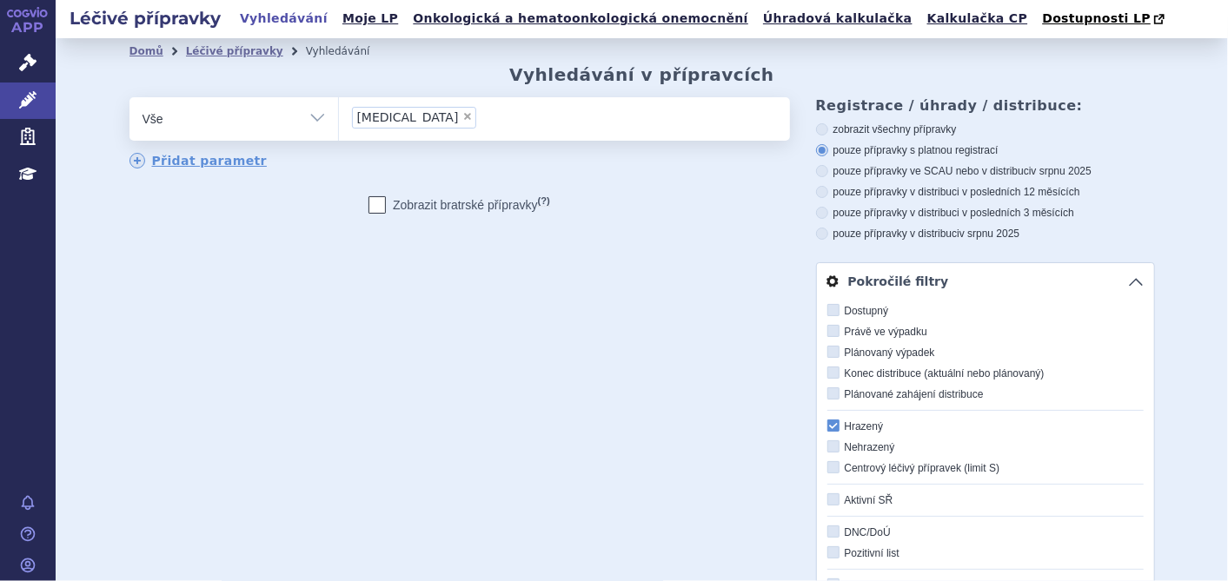
click at [1124, 282] on link "Pokročilé filtry" at bounding box center [985, 281] width 337 height 36
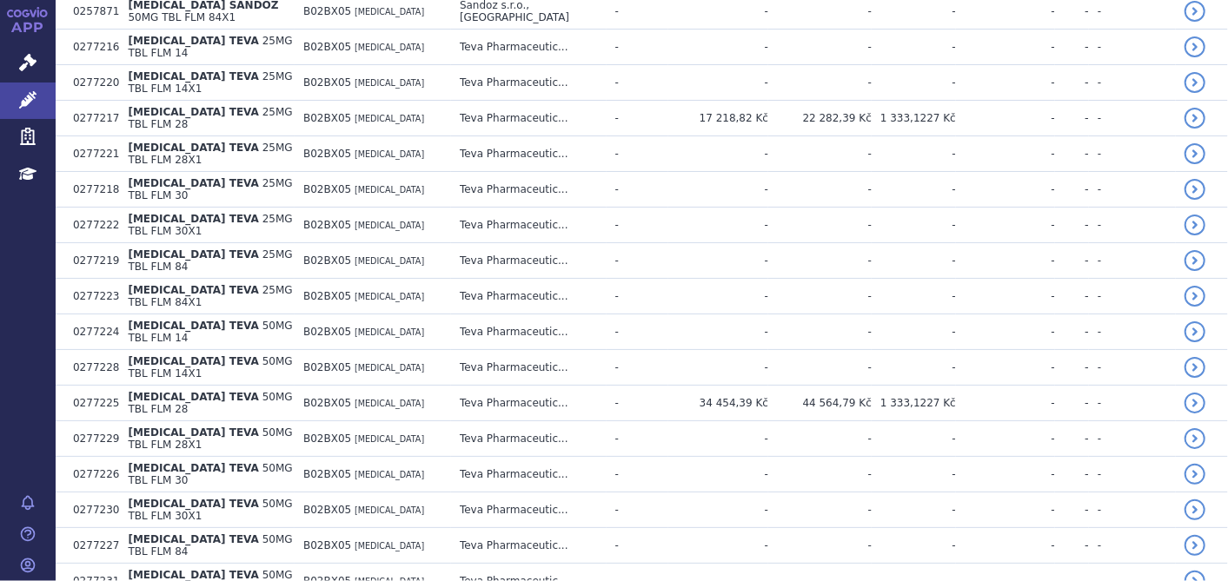
scroll to position [6942, 0]
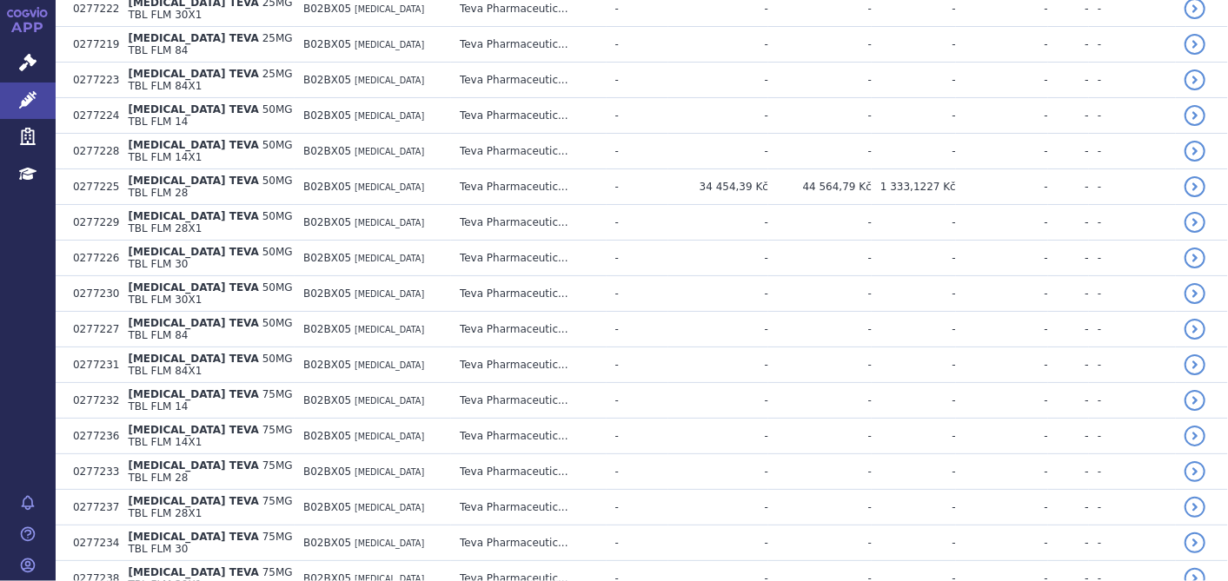
scroll to position [7136, 0]
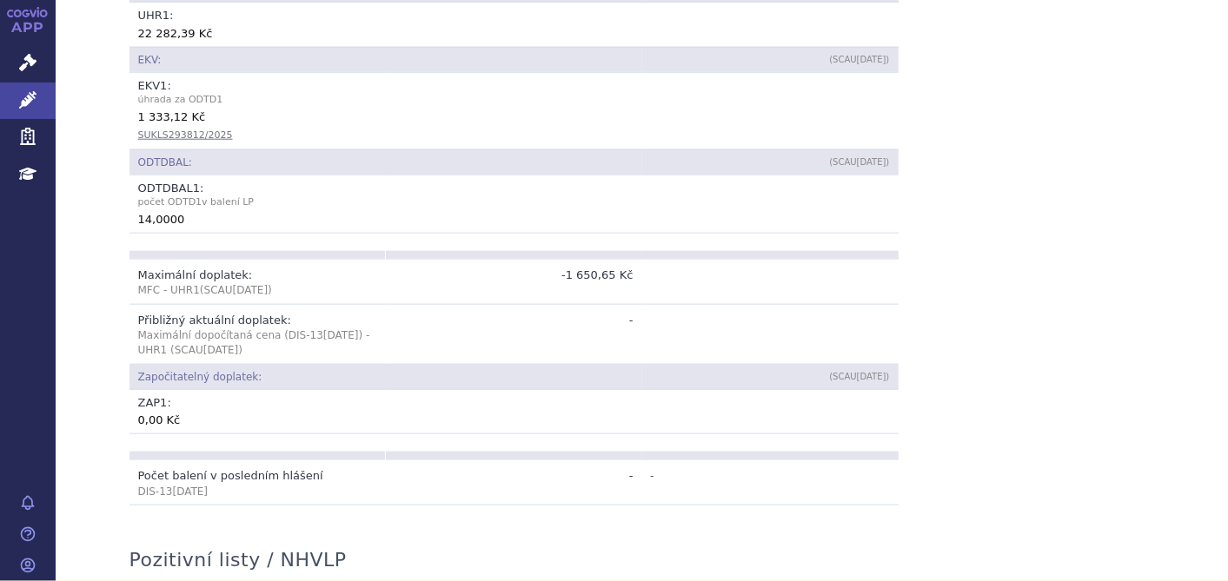
scroll to position [699, 0]
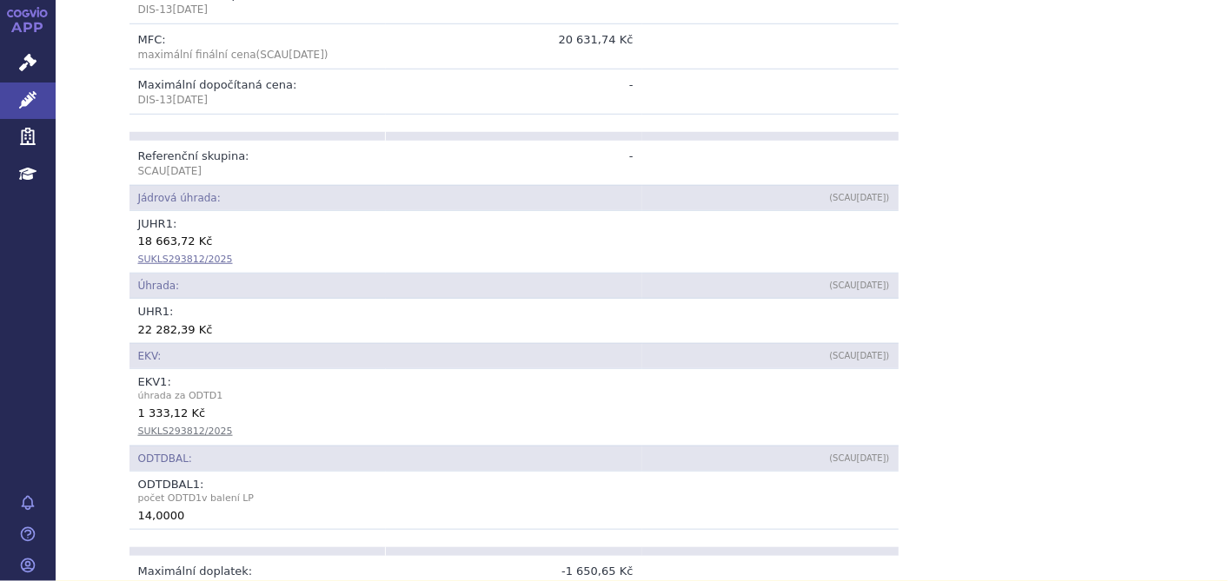
click at [170, 254] on link "SUKLS293812/2025" at bounding box center [185, 259] width 95 height 11
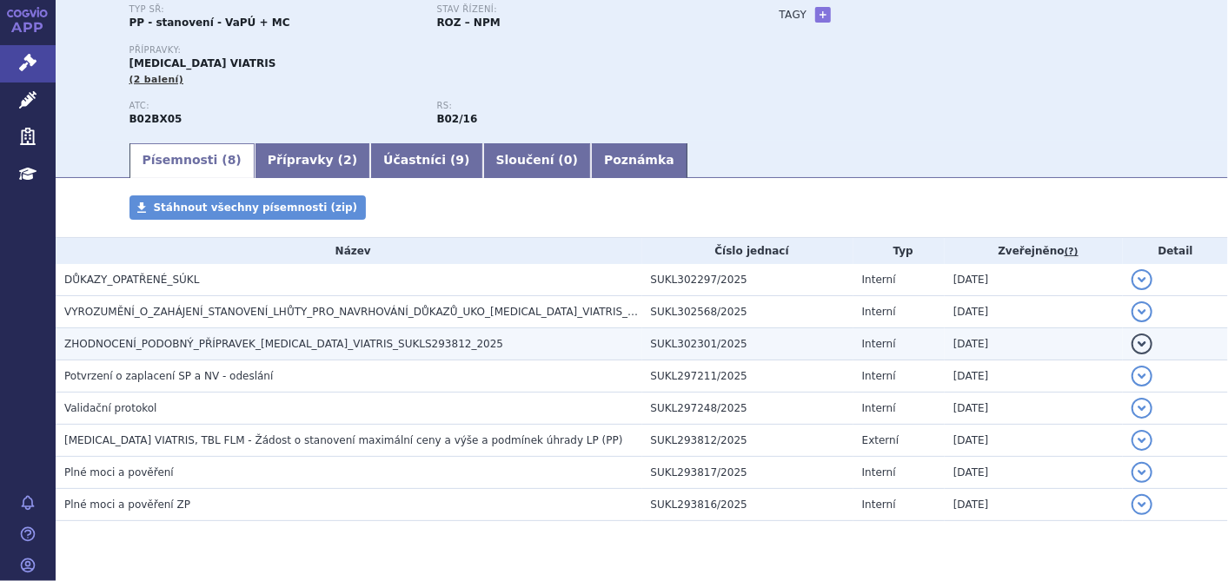
scroll to position [195, 0]
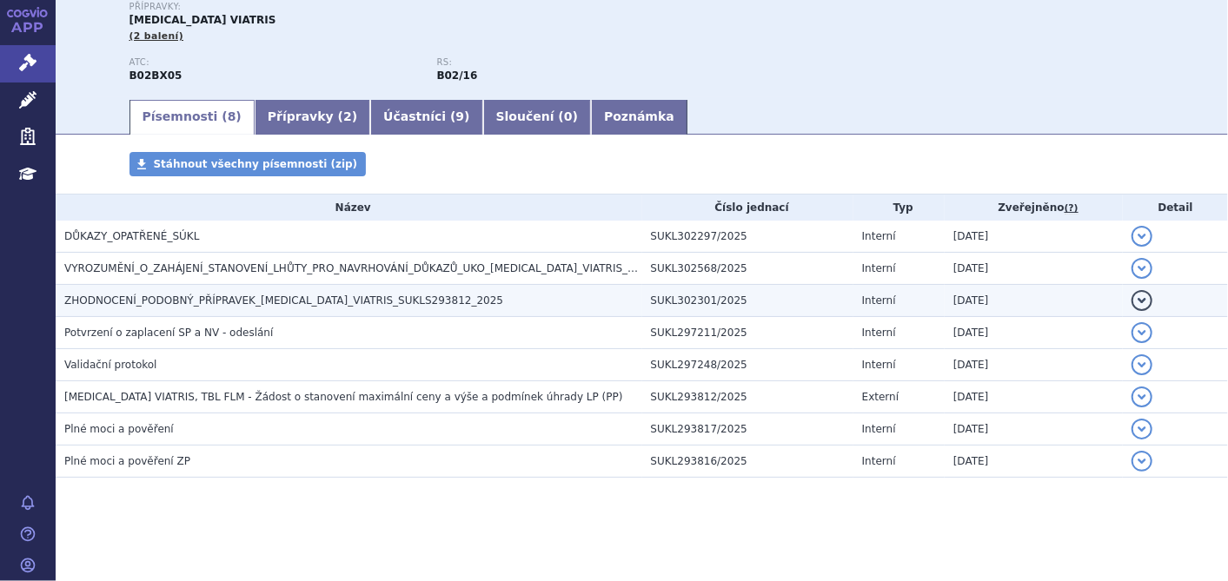
click at [325, 306] on span "ZHODNOCENÍ_PODOBNÝ_PŘÍPRAVEK_[MEDICAL_DATA]_VIATRIS_SUKLS293812_2025" at bounding box center [283, 301] width 439 height 12
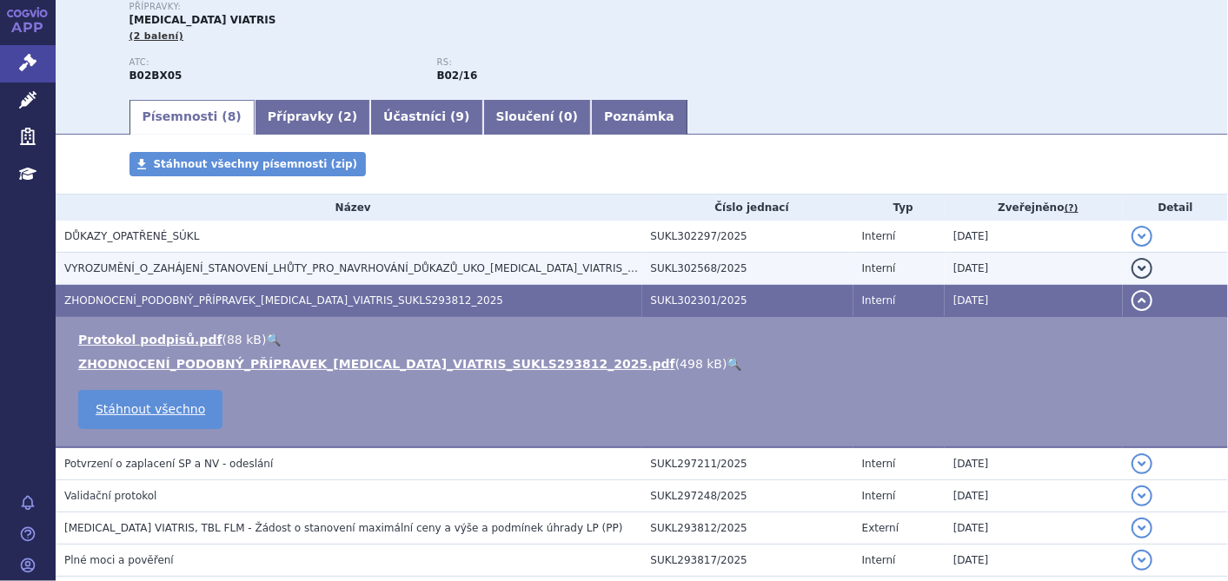
click at [325, 268] on span "VYROZUMĚNÍ_O_ZAHÁJENÍ_STANOVENÍ_LHŮTY_PRO_NAVRHOVÁNÍ_DŮKAZŮ_UKO_[MEDICAL_DATA]_…" at bounding box center [398, 268] width 668 height 12
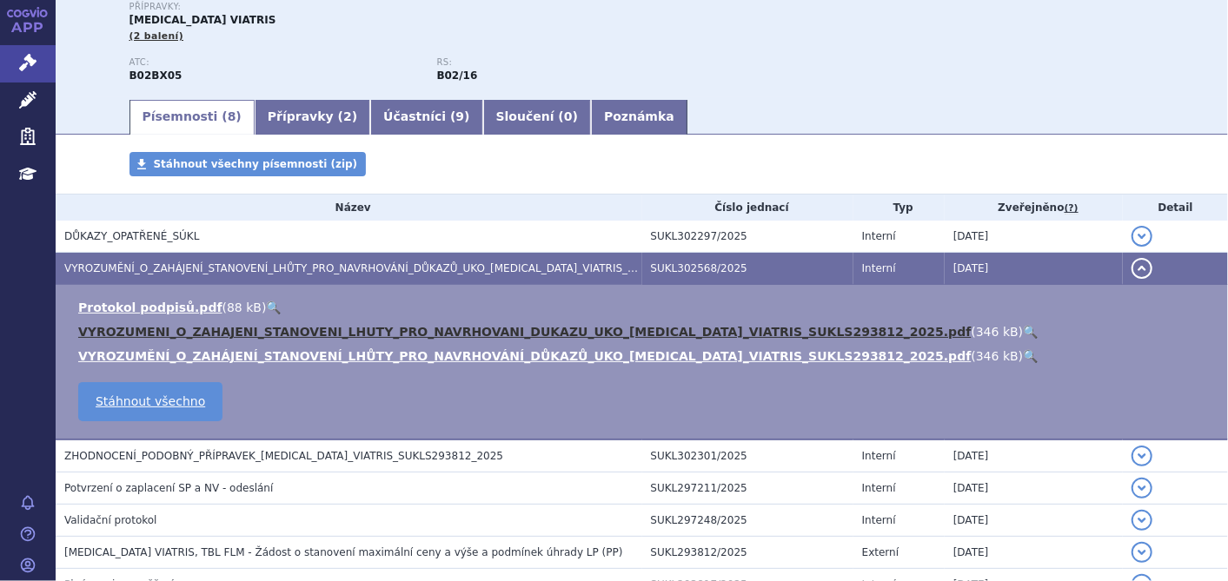
click at [288, 339] on link "VYROZUMENI_O_ZAHAJENI_STANOVENI_LHUTY_PRO_NAVRHOVANI_DUKAZU_UKO_[MEDICAL_DATA]_…" at bounding box center [524, 332] width 893 height 14
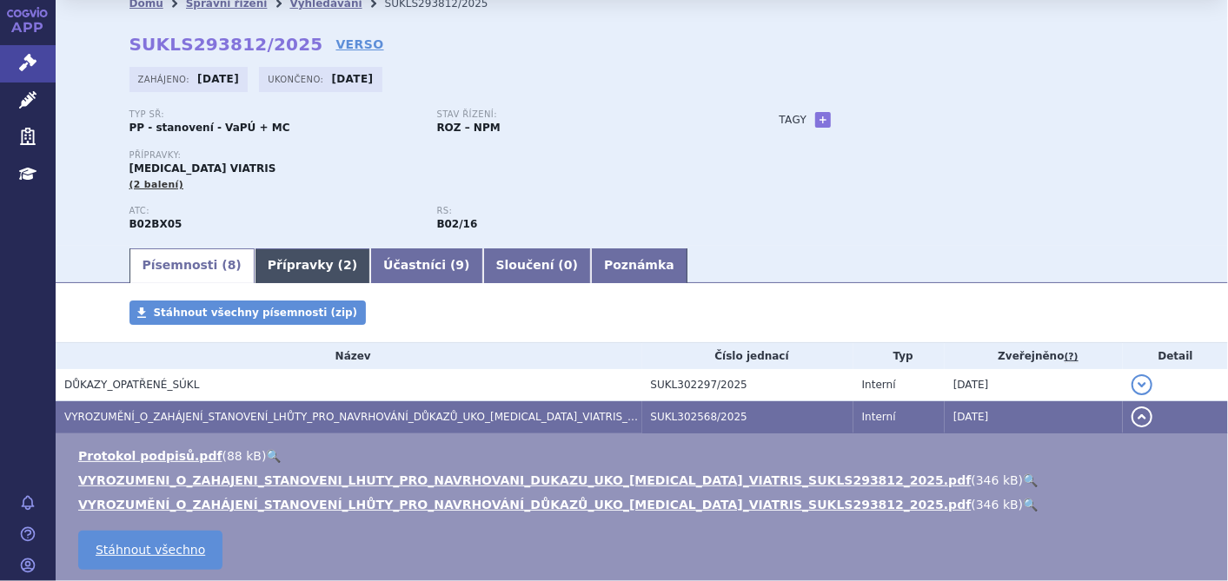
scroll to position [3, 0]
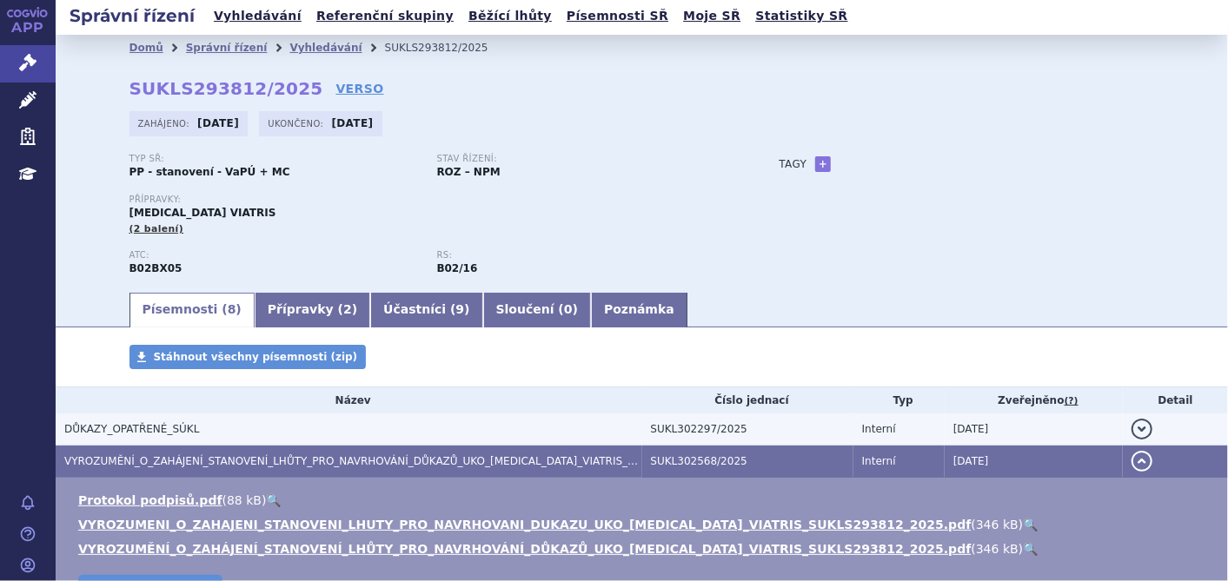
click at [149, 433] on span "DŮKAZY_OPATŘENÉ_SÚKL" at bounding box center [131, 429] width 135 height 12
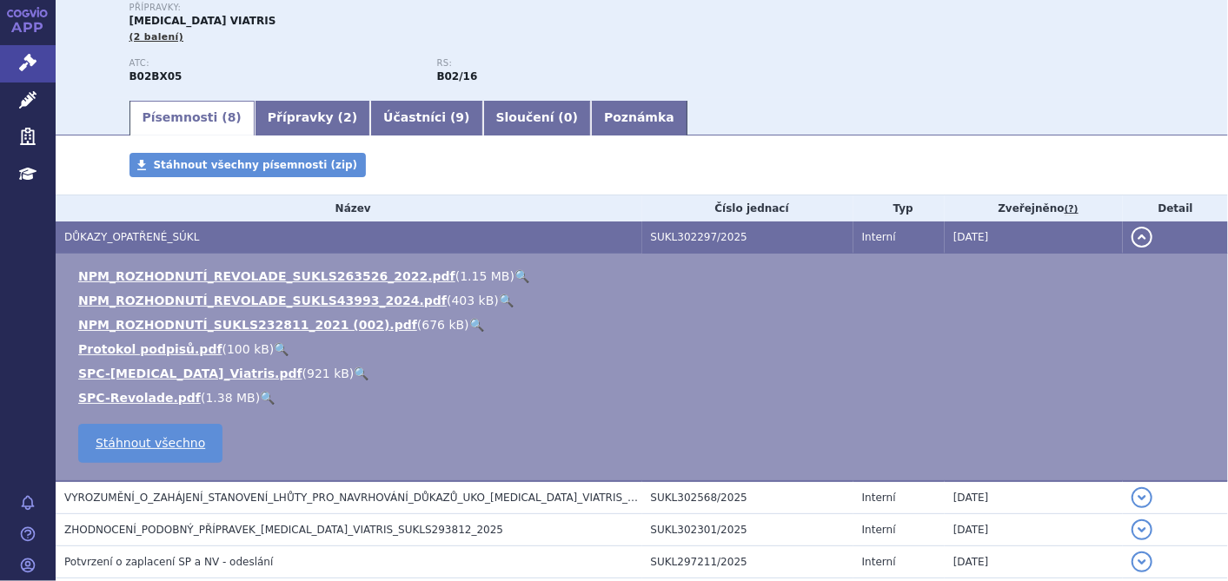
scroll to position [195, 0]
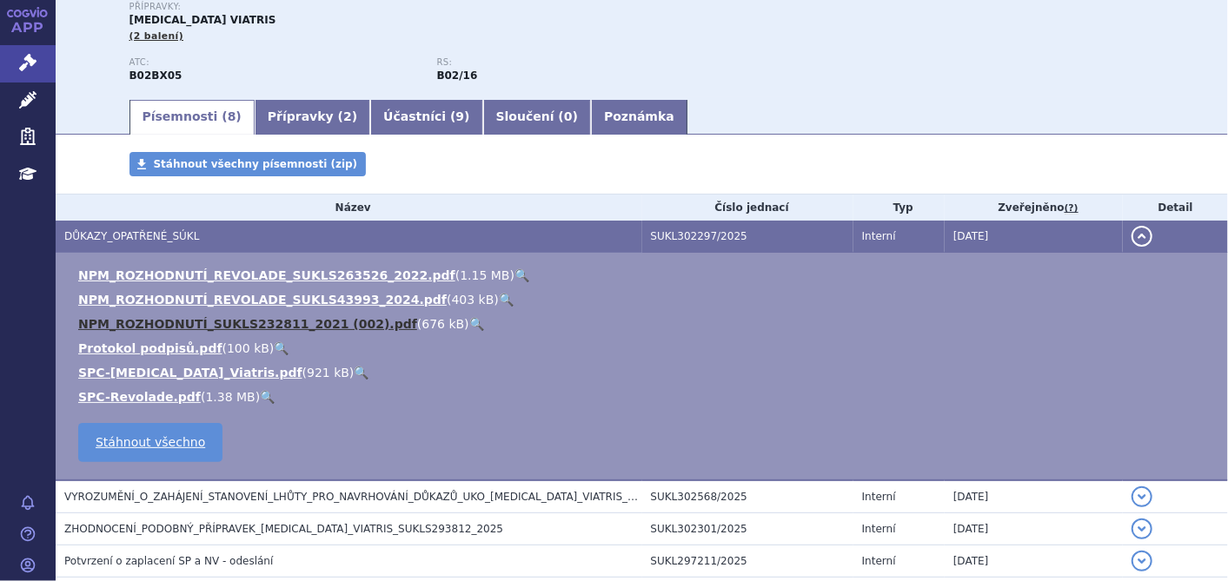
click at [215, 317] on link "NPM_ROZHODNUTÍ_SUKLS232811_2021 (002).pdf" at bounding box center [247, 324] width 339 height 14
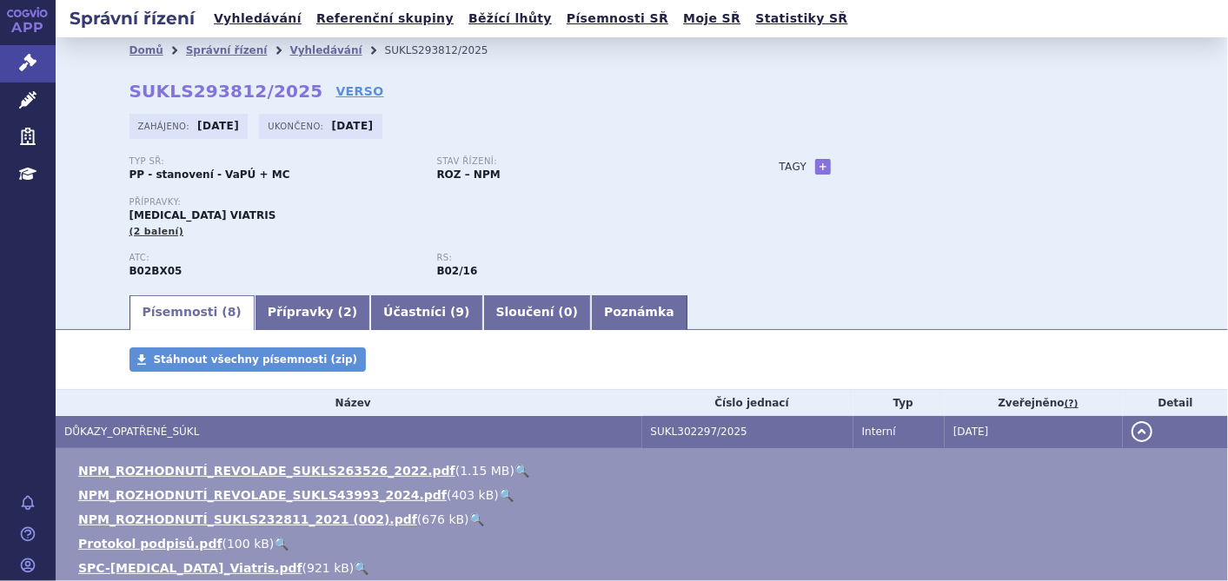
scroll to position [0, 0]
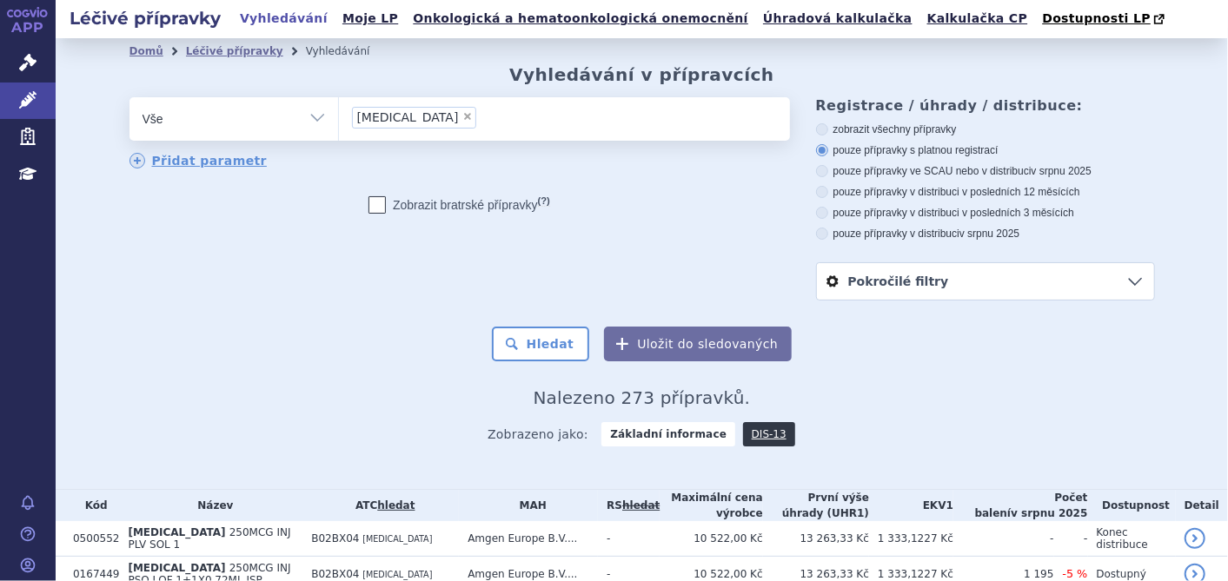
click at [1017, 280] on link "Pokročilé filtry" at bounding box center [985, 281] width 337 height 36
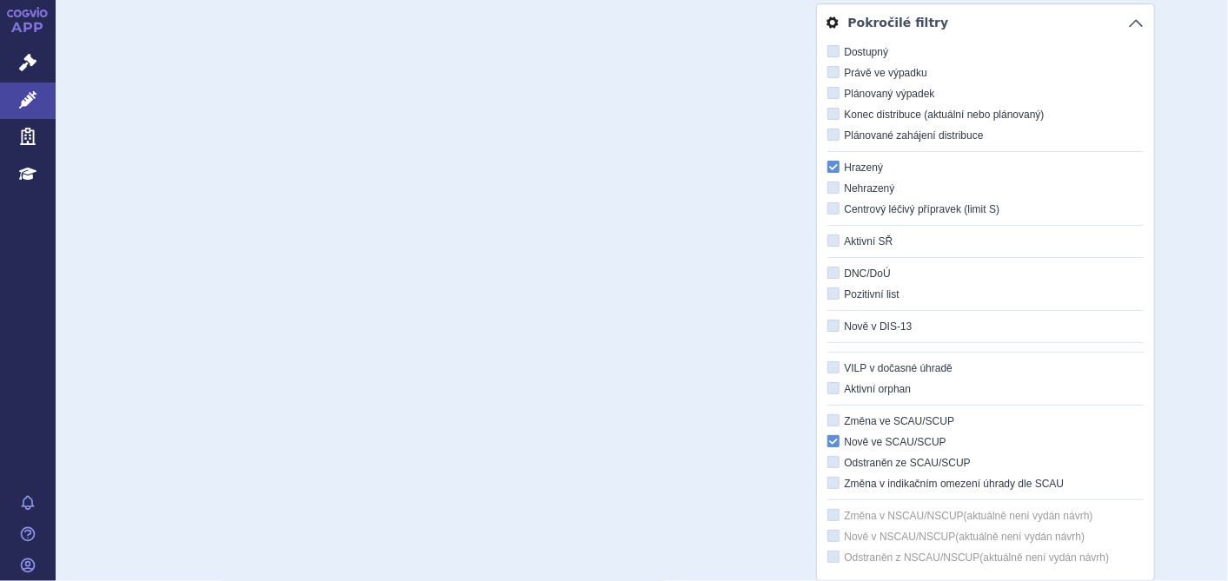
scroll to position [289, 0]
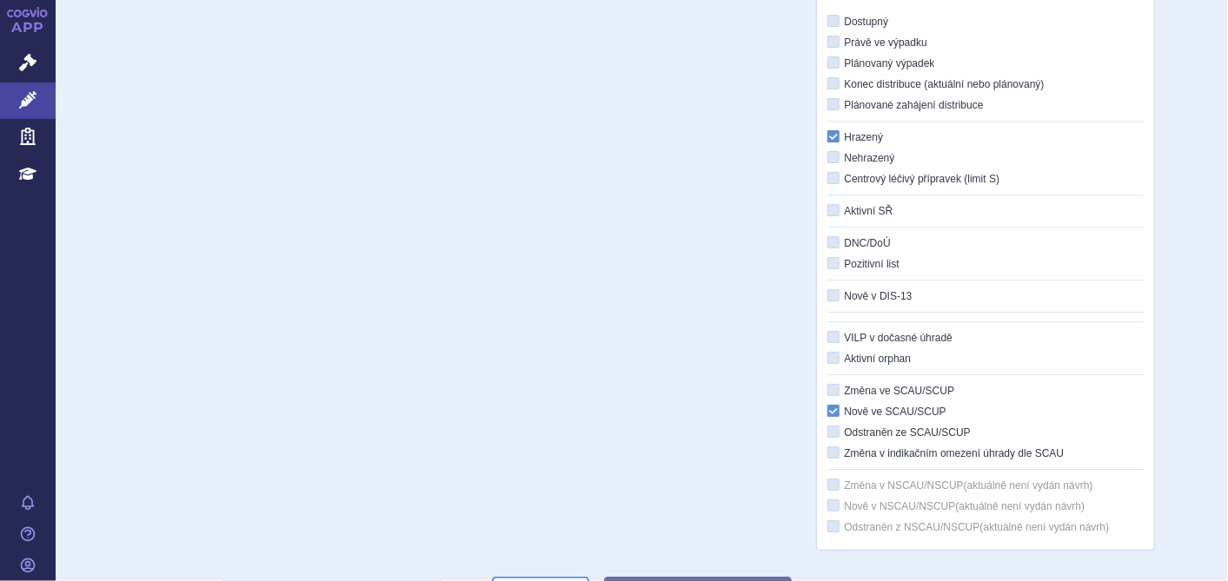
click at [829, 22] on icon at bounding box center [833, 21] width 12 height 12
click at [829, 22] on input "Dostupný" at bounding box center [834, 22] width 11 height 11
checkbox input "true"
click at [777, 182] on div "odstranit Vše Přípravek/SUKL kód MAH VPOIS ATC/Aktivní látka" at bounding box center [641, 179] width 1025 height 743
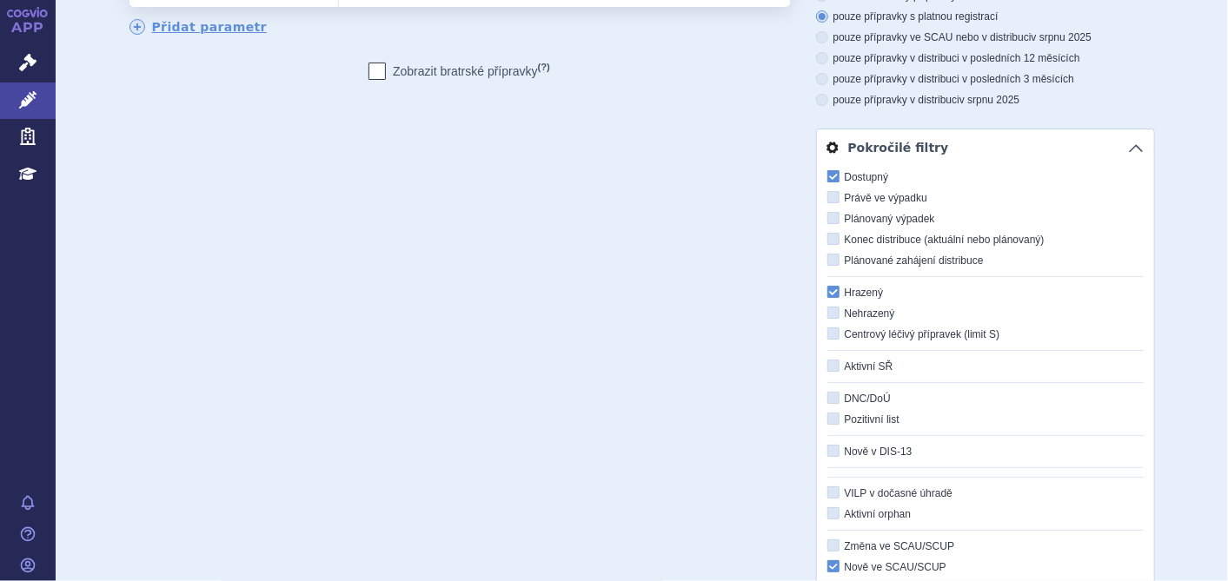
scroll to position [0, 0]
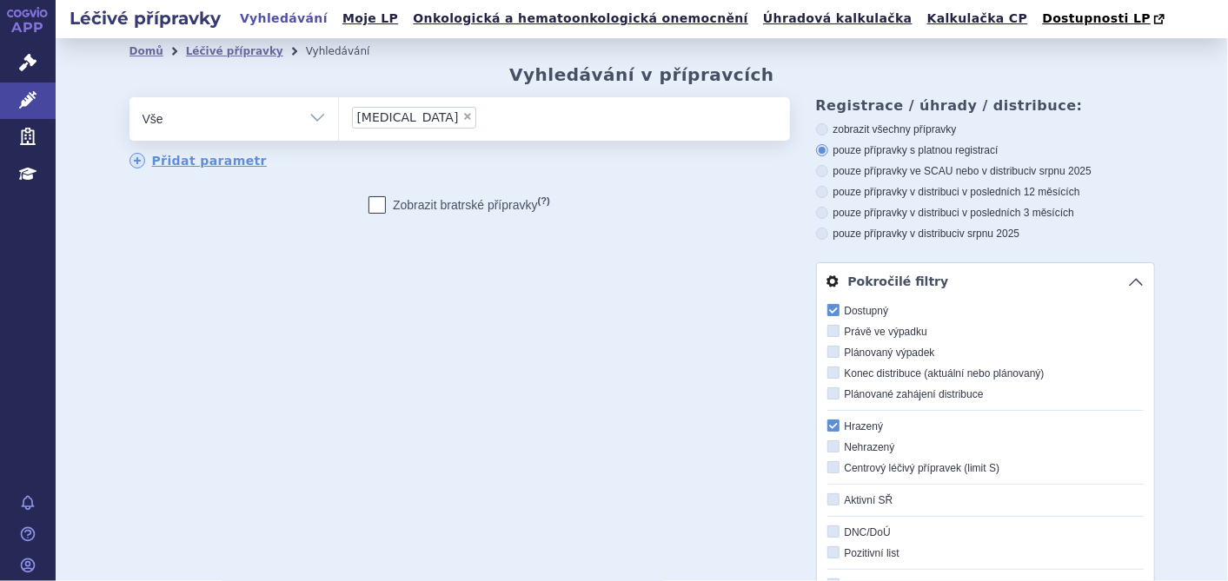
click at [1124, 275] on link "Pokročilé filtry" at bounding box center [985, 281] width 337 height 36
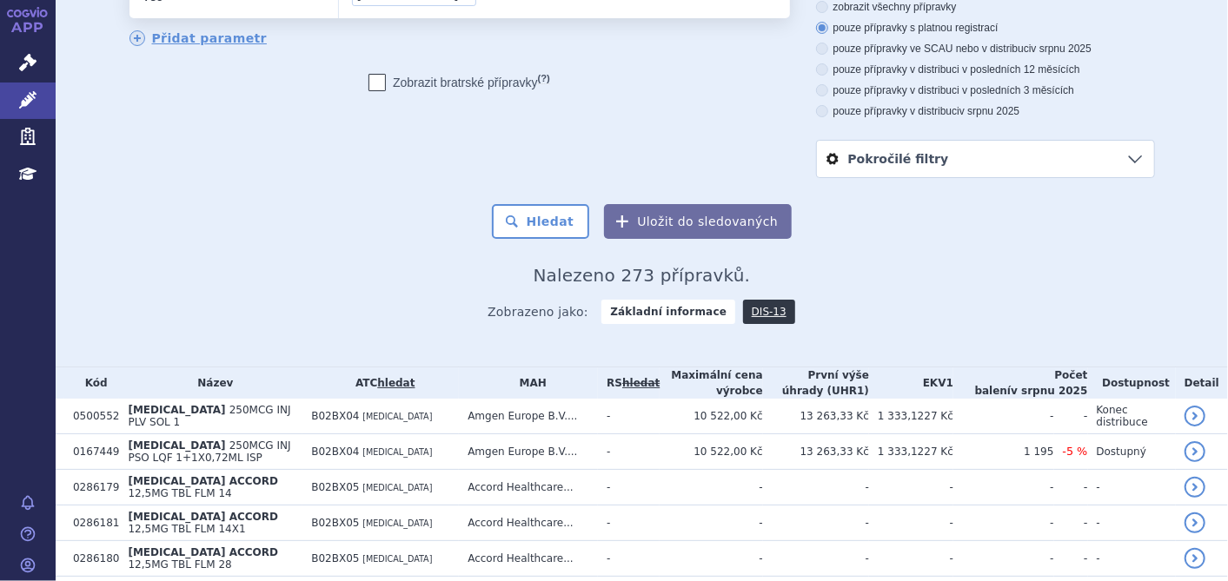
scroll to position [96, 0]
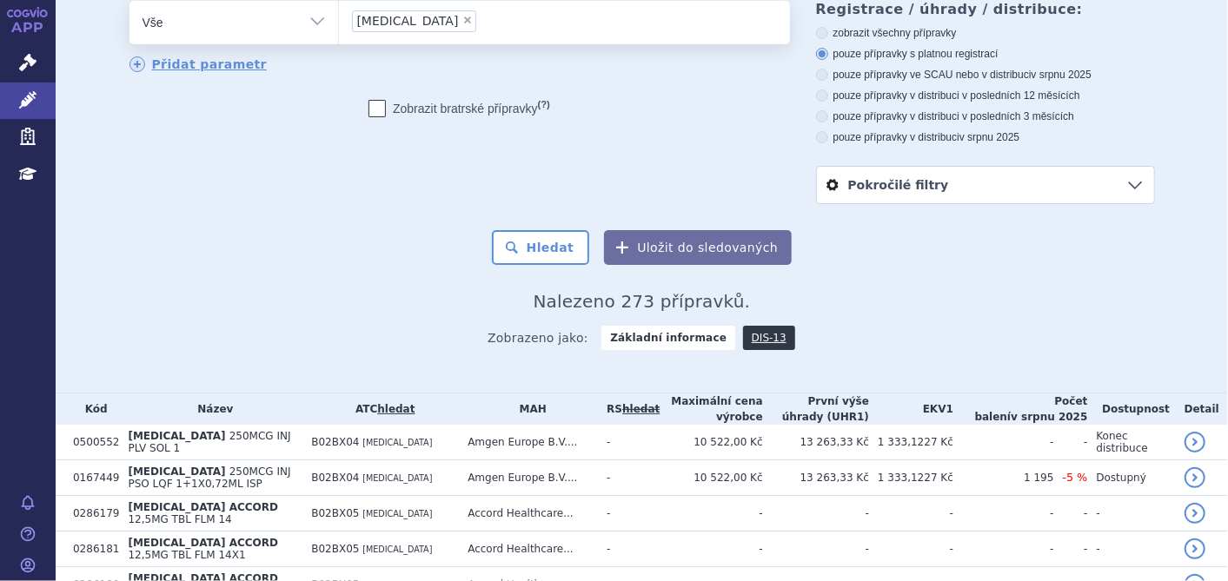
click at [1112, 185] on link "Pokročilé filtry" at bounding box center [985, 185] width 337 height 36
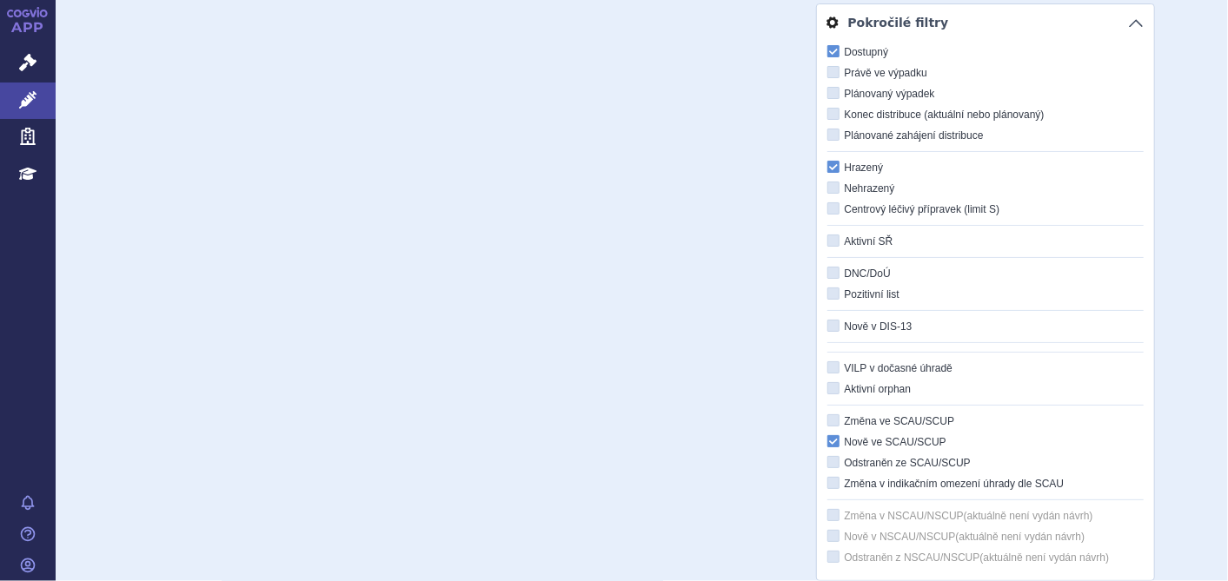
scroll to position [289, 0]
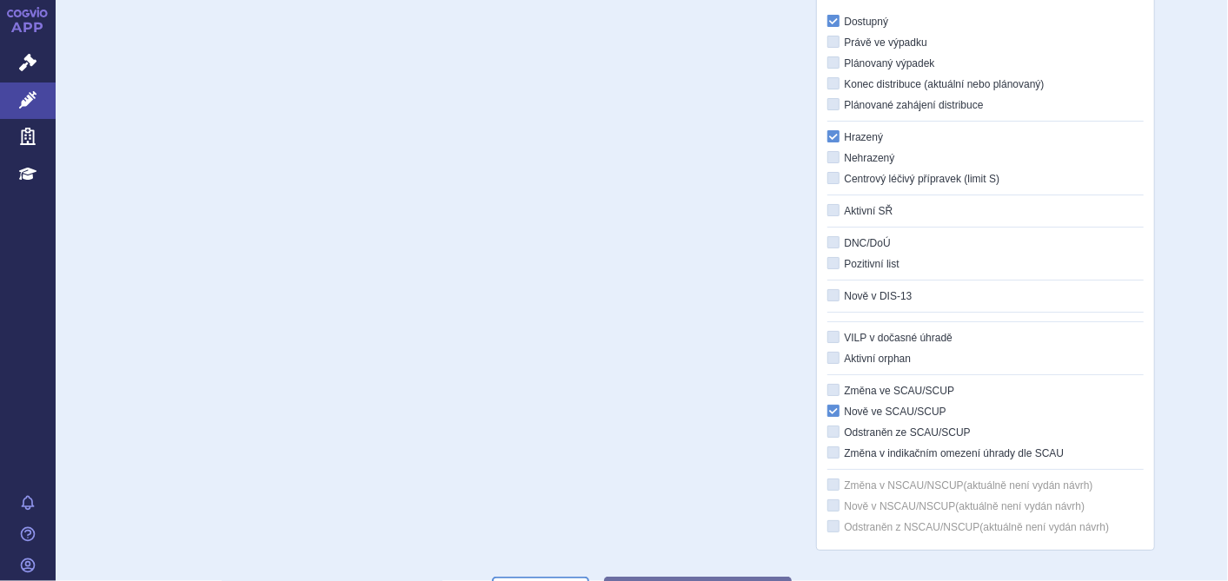
click at [829, 212] on icon at bounding box center [833, 210] width 12 height 12
click at [829, 212] on input "Aktivní SŘ" at bounding box center [834, 211] width 11 height 11
checkbox input "true"
click at [732, 266] on div "odstranit Vše Přípravek/SUKL kód MAH VPOIS ATC/Aktivní látka" at bounding box center [641, 179] width 1025 height 743
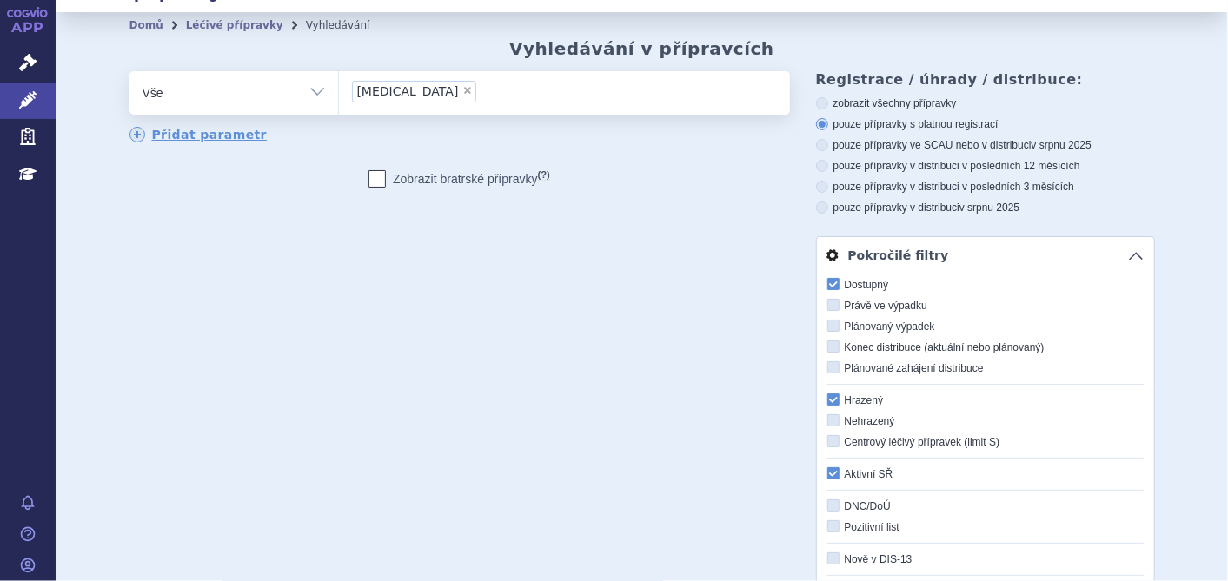
scroll to position [0, 0]
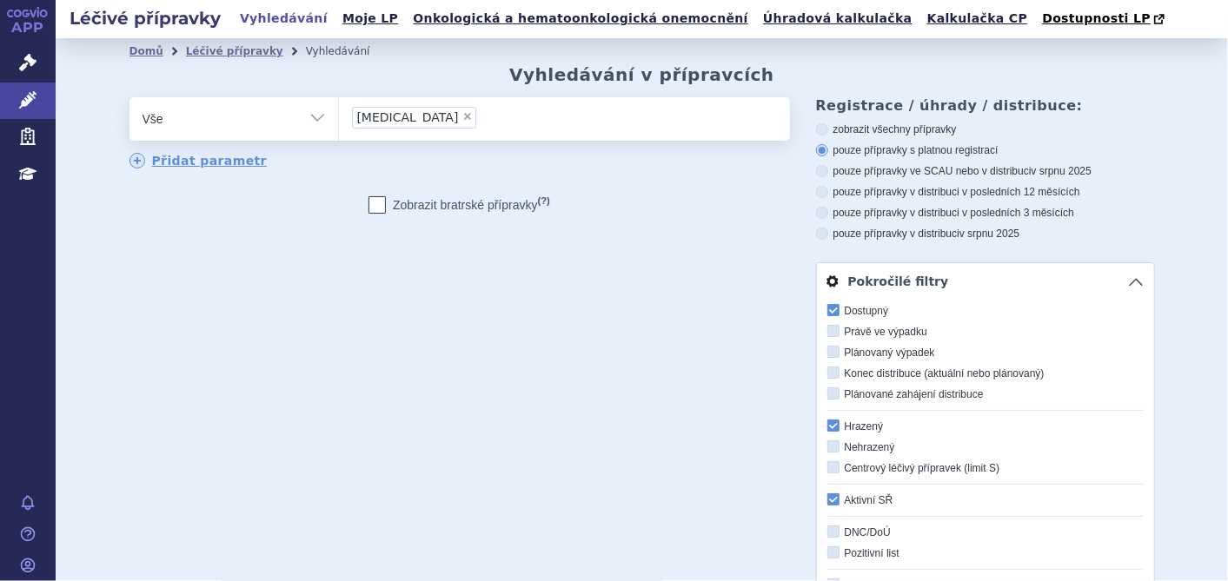
click at [1129, 282] on link "Pokročilé filtry" at bounding box center [985, 281] width 337 height 36
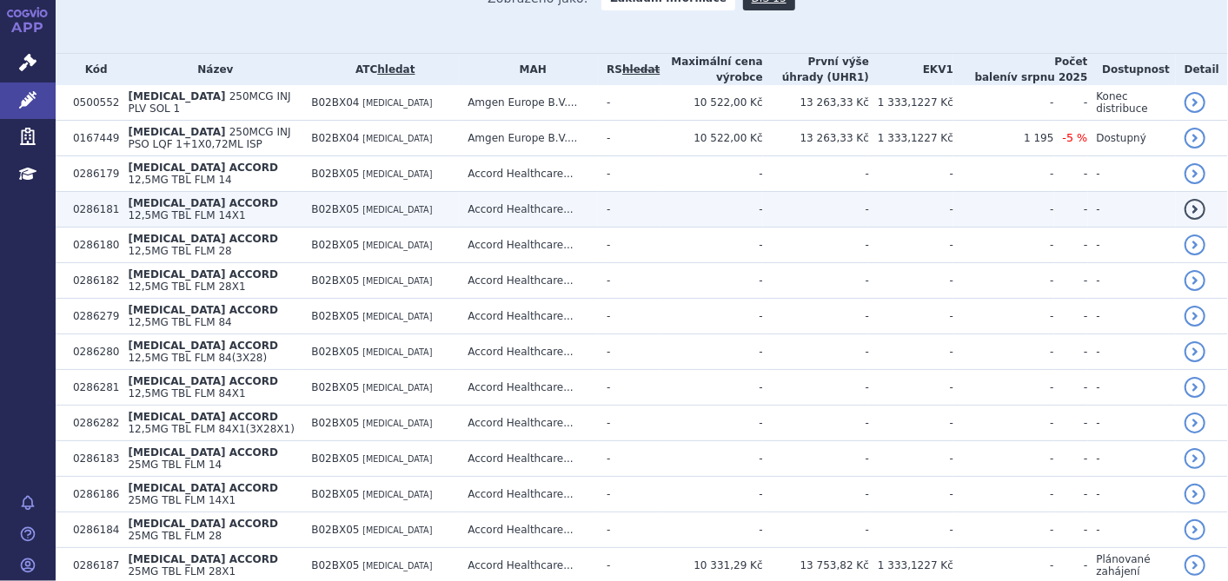
scroll to position [257, 0]
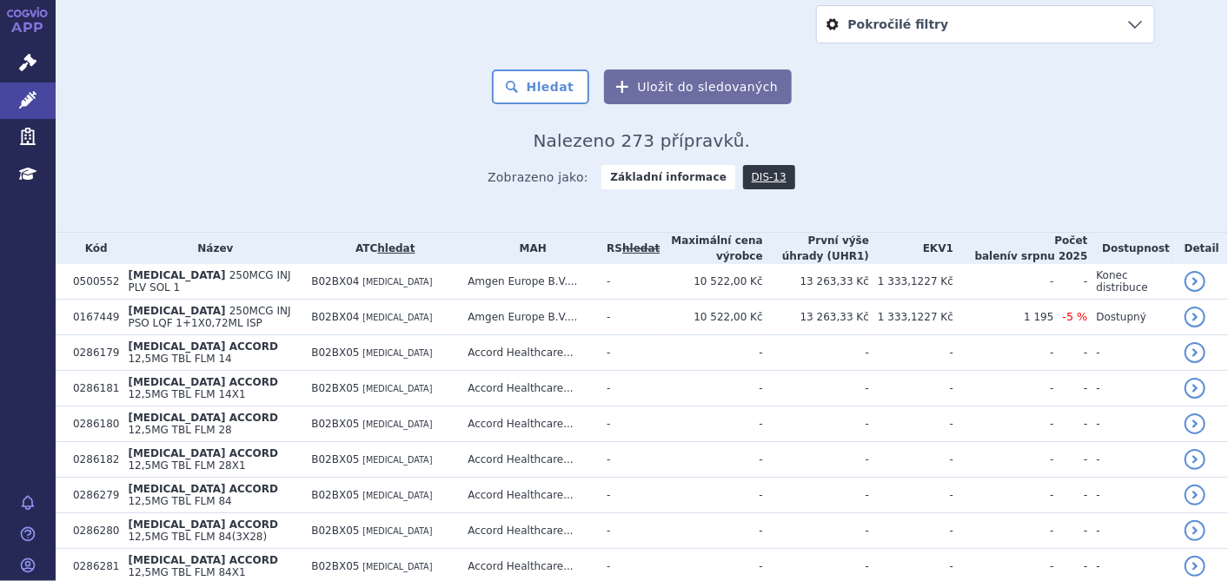
click at [1131, 32] on link "Pokročilé filtry" at bounding box center [985, 24] width 337 height 36
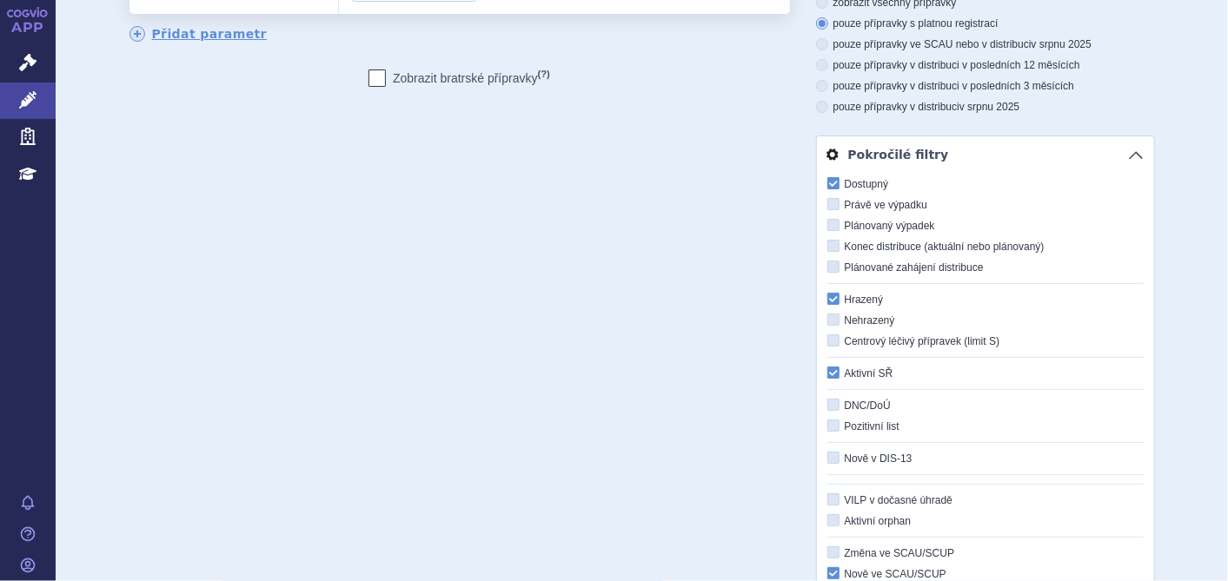
scroll to position [0, 0]
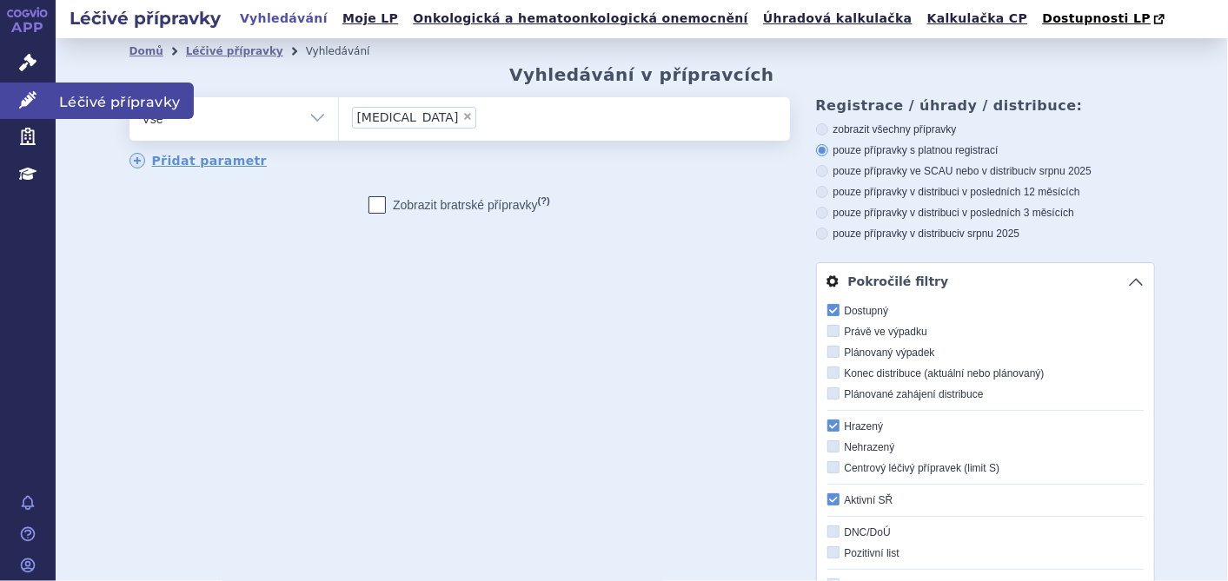
click at [12, 99] on link "Léčivé přípravky" at bounding box center [28, 101] width 56 height 36
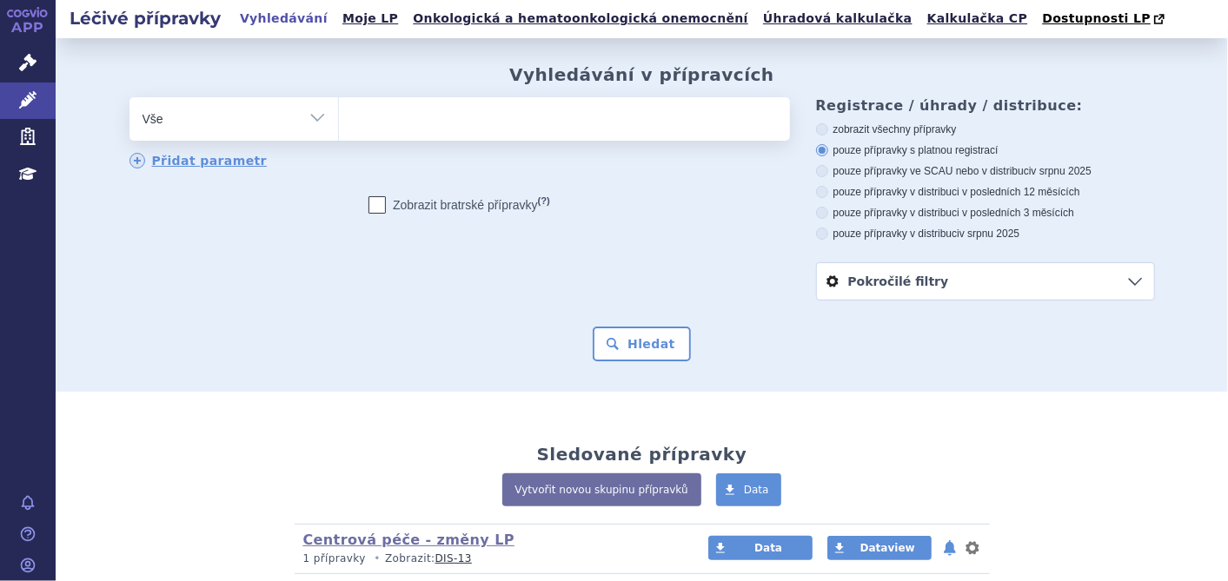
scroll to position [195, 0]
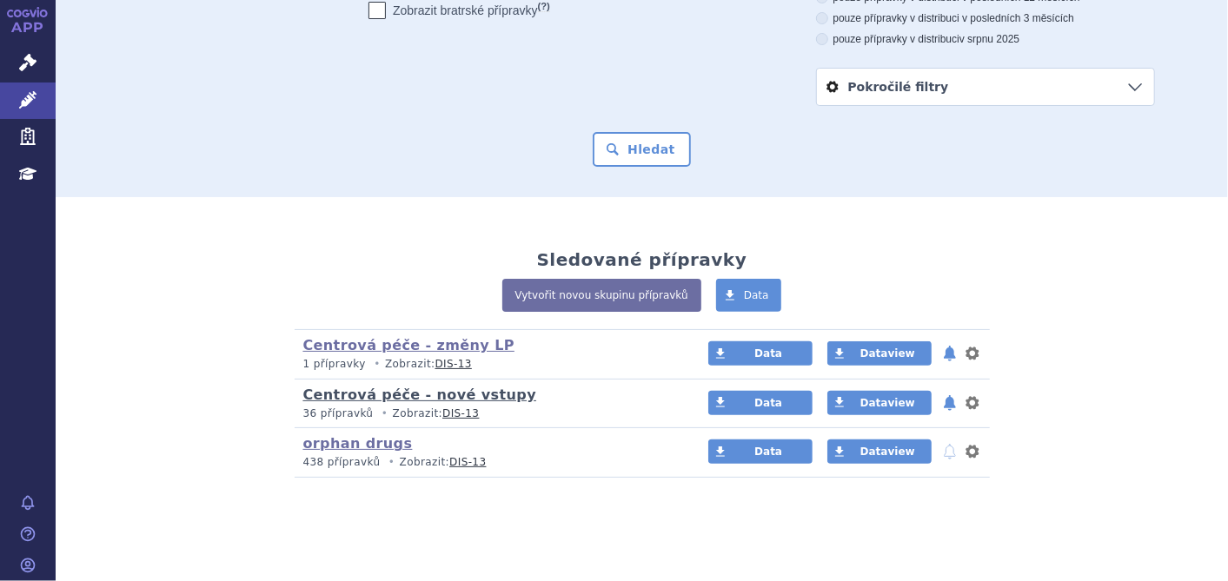
click at [363, 397] on link "Centrová péče - nové vstupy" at bounding box center [420, 395] width 234 height 17
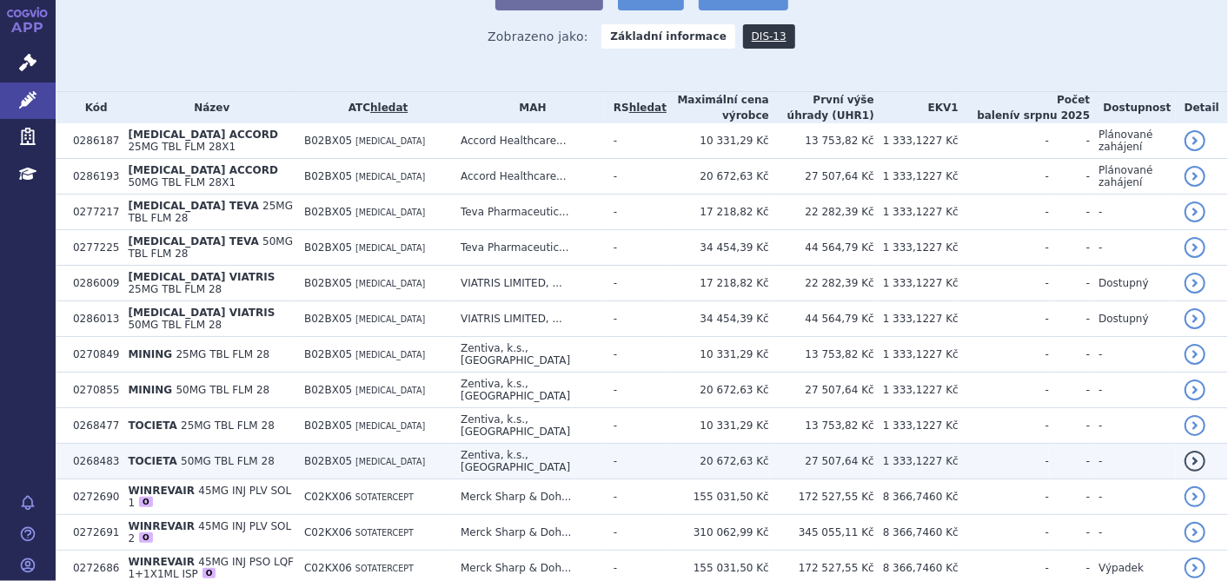
scroll to position [96, 0]
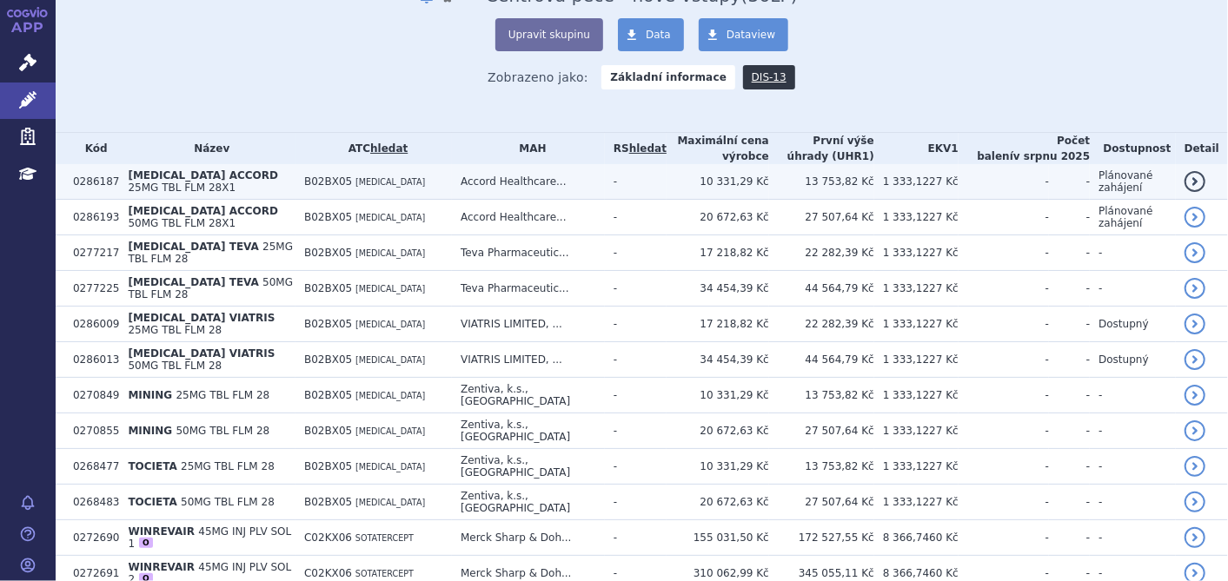
click at [235, 182] on span "25MG TBL FLM 28X1" at bounding box center [182, 188] width 108 height 12
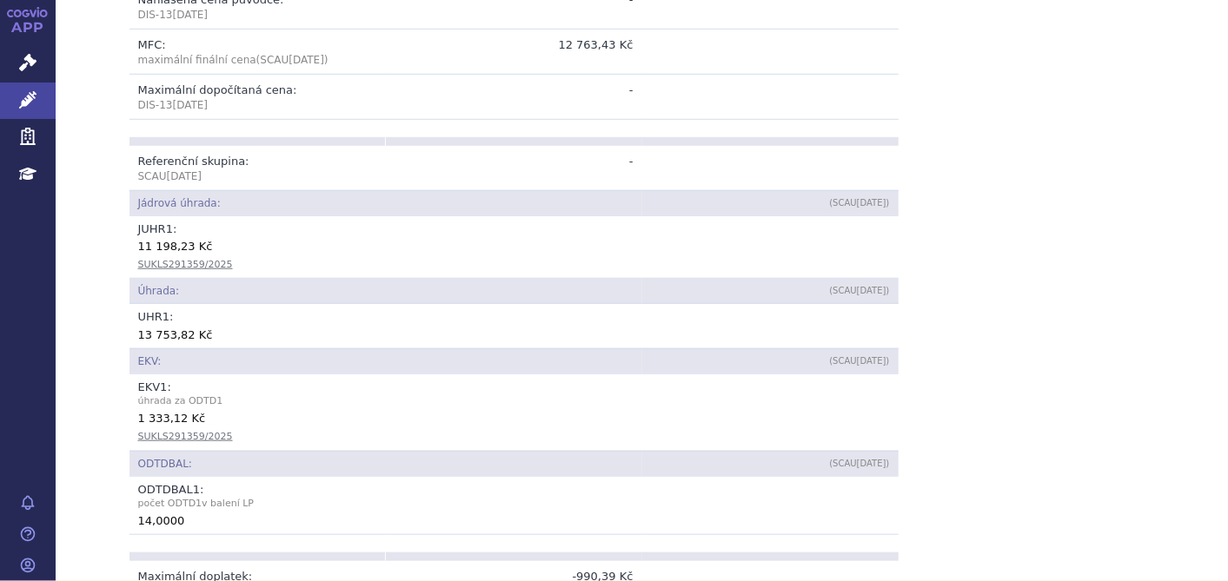
scroll to position [699, 0]
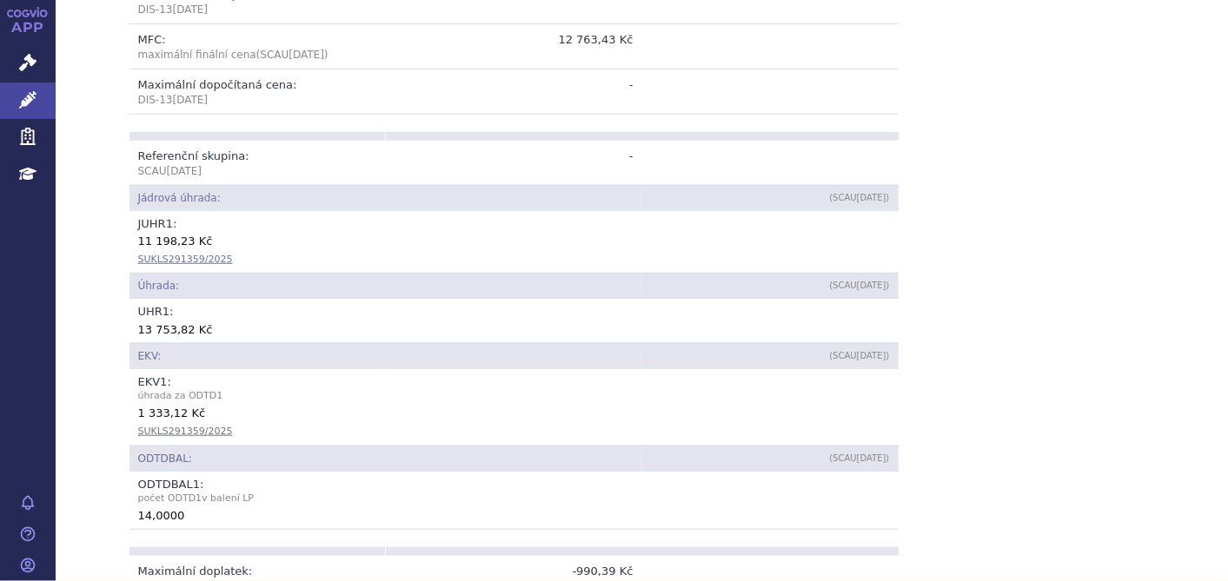
click at [150, 254] on link "SUKLS291359/2025" at bounding box center [185, 259] width 95 height 11
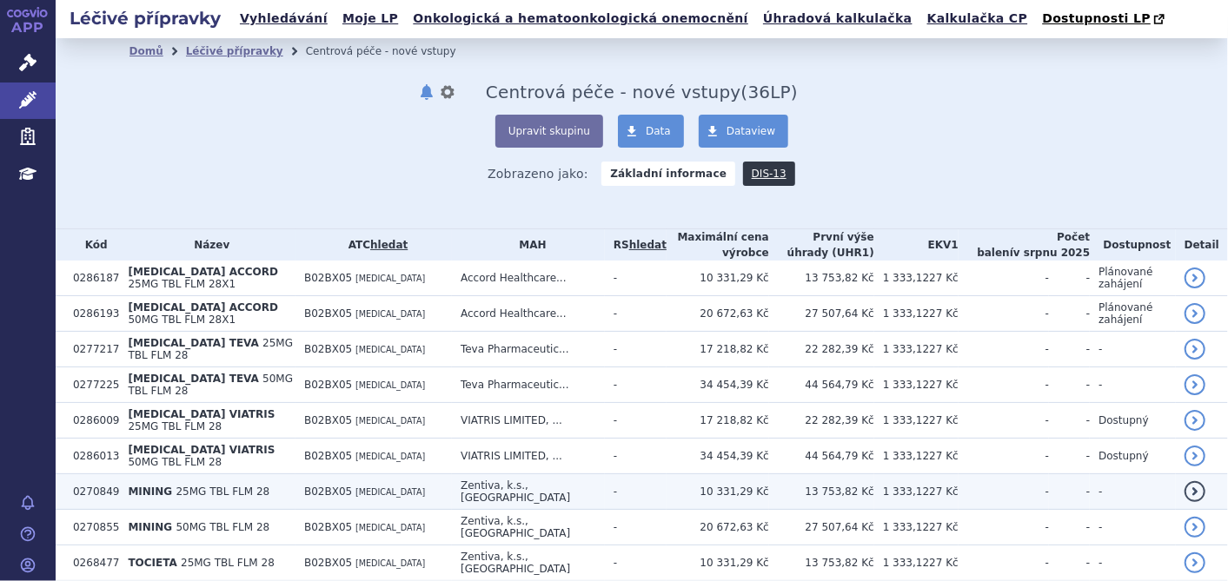
scroll to position [193, 0]
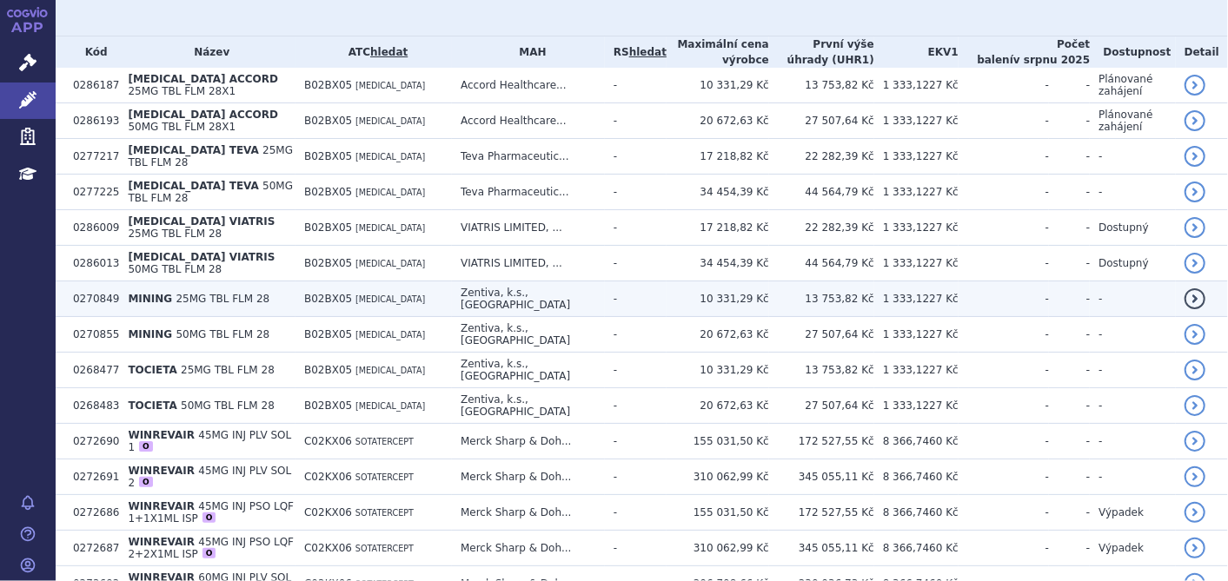
click at [136, 293] on span "MINING" at bounding box center [150, 299] width 44 height 12
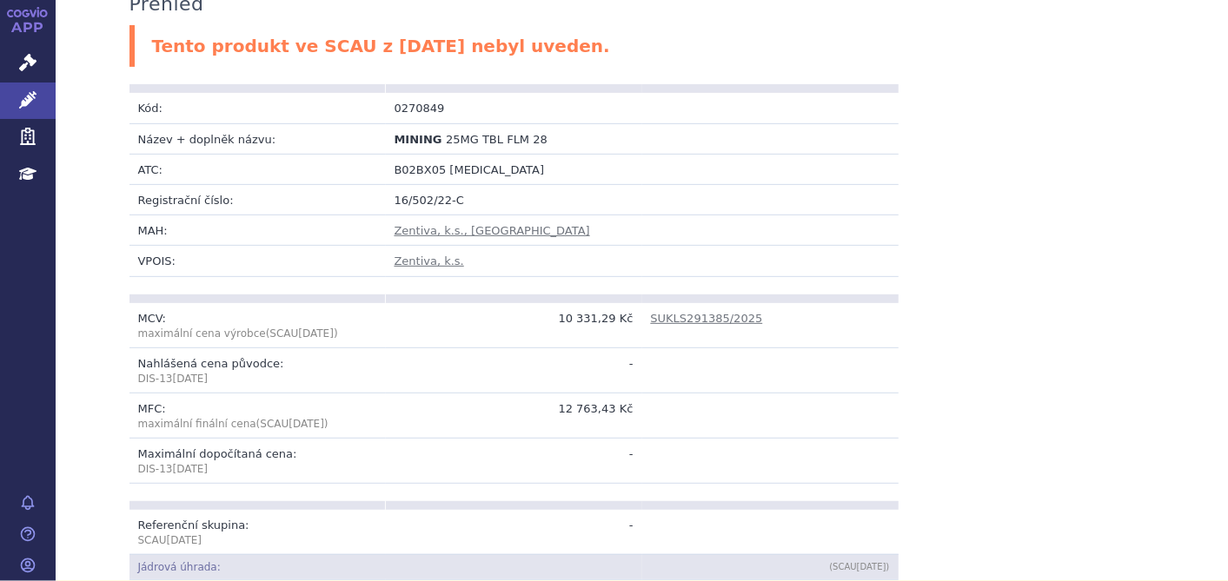
scroll to position [96, 0]
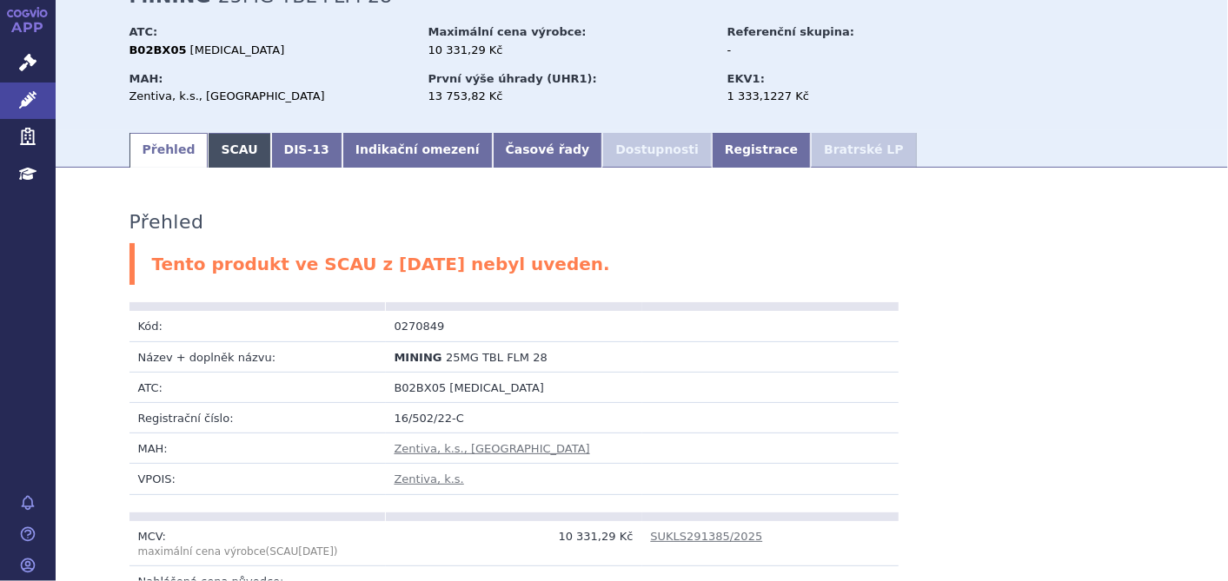
click at [220, 157] on link "SCAU" at bounding box center [239, 150] width 63 height 35
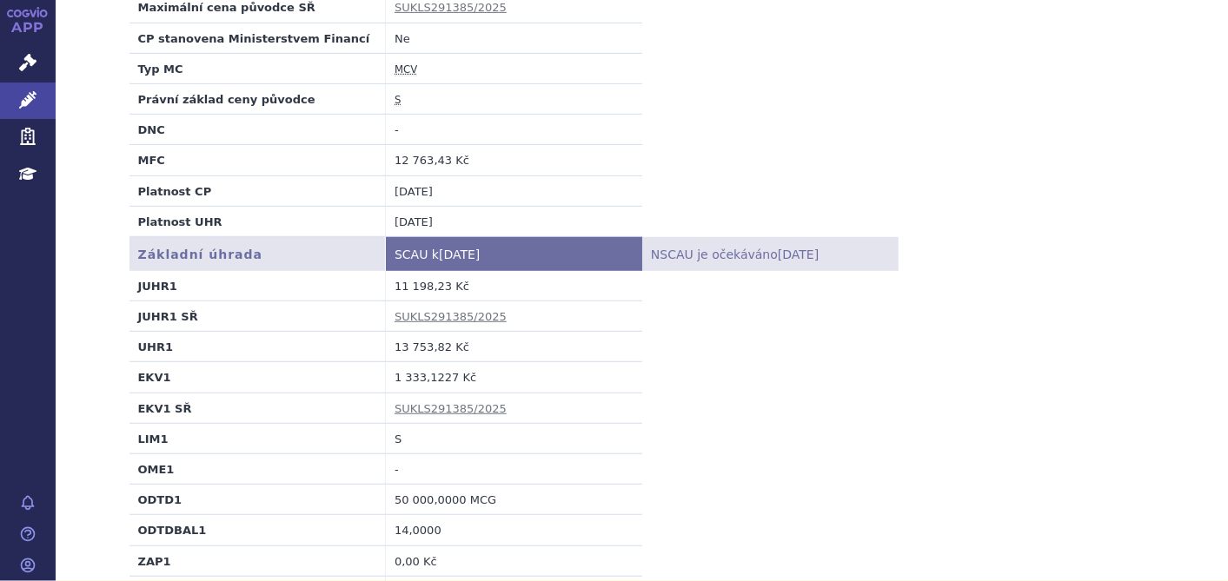
scroll to position [482, 0]
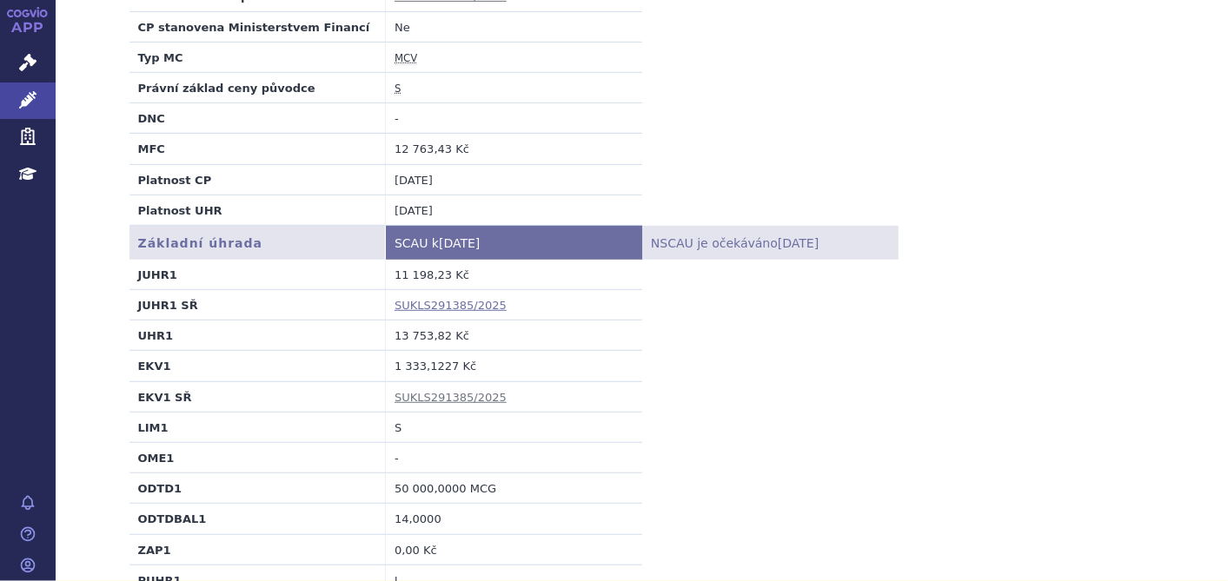
click at [426, 299] on link "SUKLS291385/2025" at bounding box center [450, 305] width 112 height 13
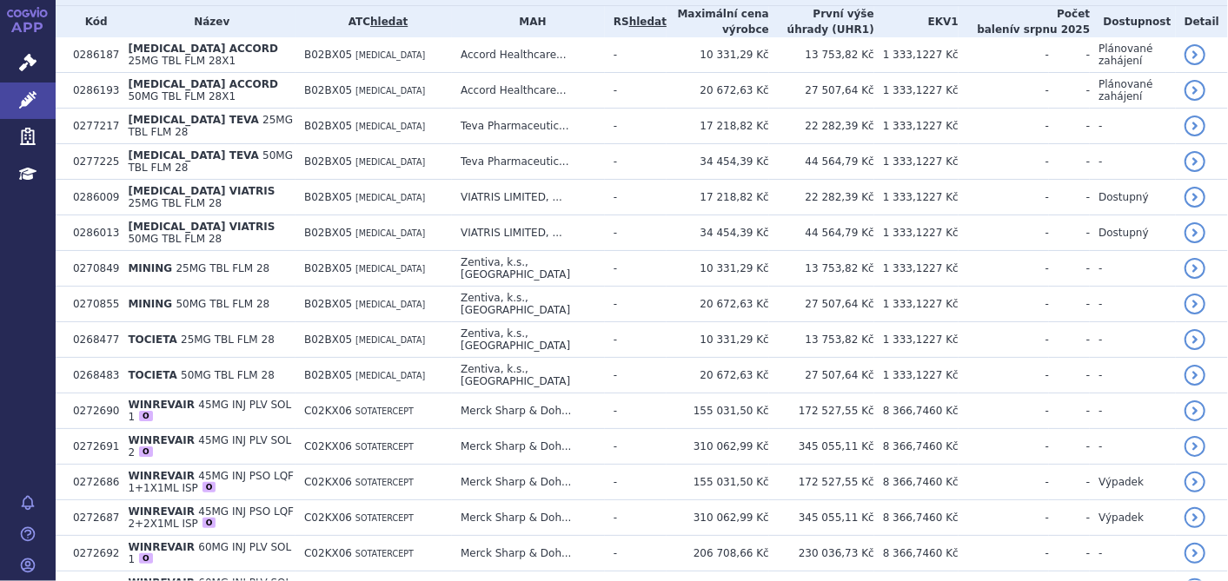
scroll to position [193, 0]
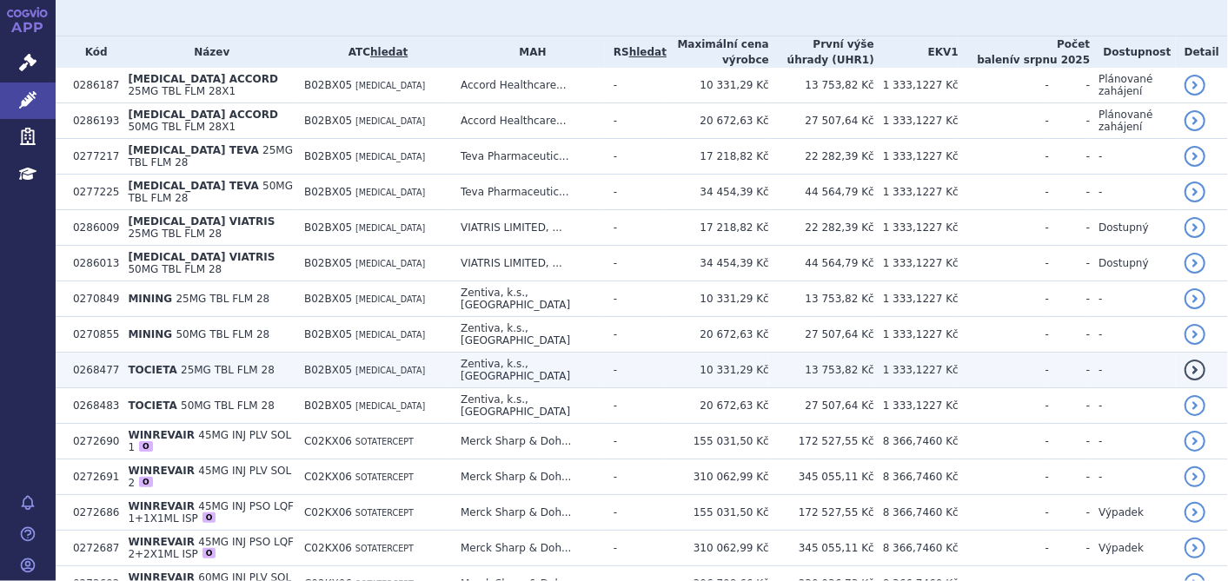
click at [181, 364] on span "25MG TBL FLM 28" at bounding box center [228, 370] width 94 height 12
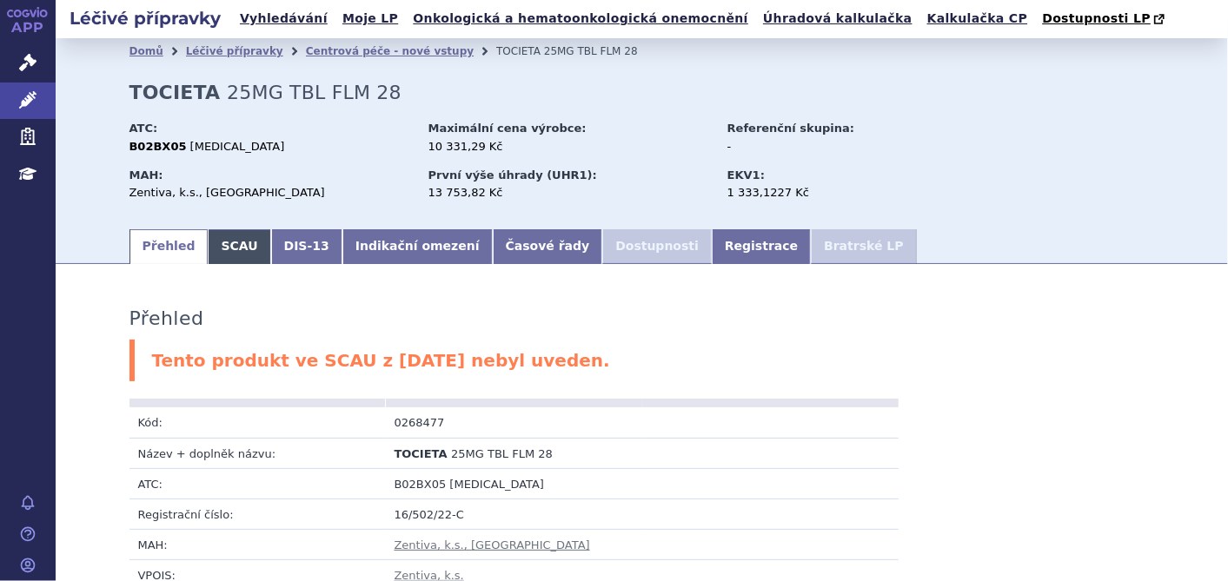
click at [233, 245] on link "SCAU" at bounding box center [239, 246] width 63 height 35
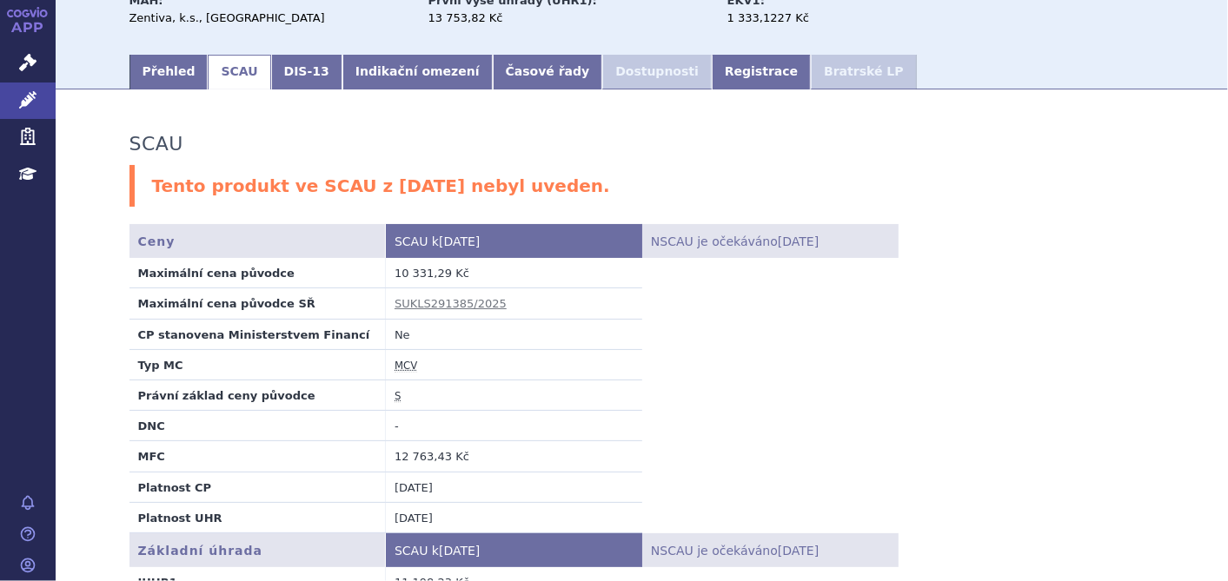
scroll to position [193, 0]
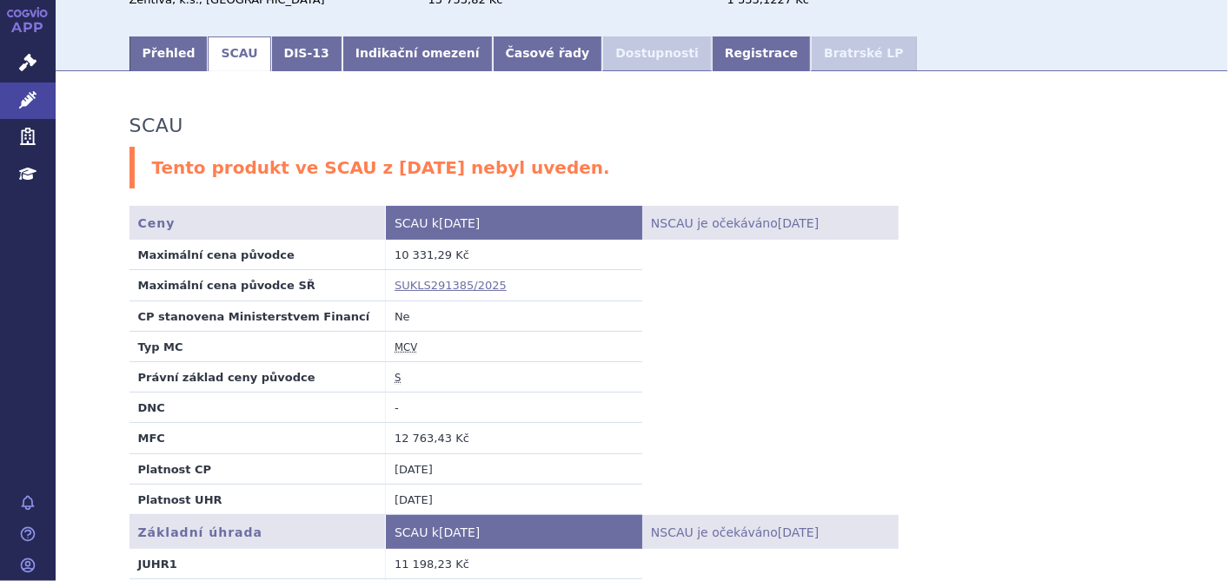
click at [434, 283] on link "SUKLS291385/2025" at bounding box center [450, 285] width 112 height 13
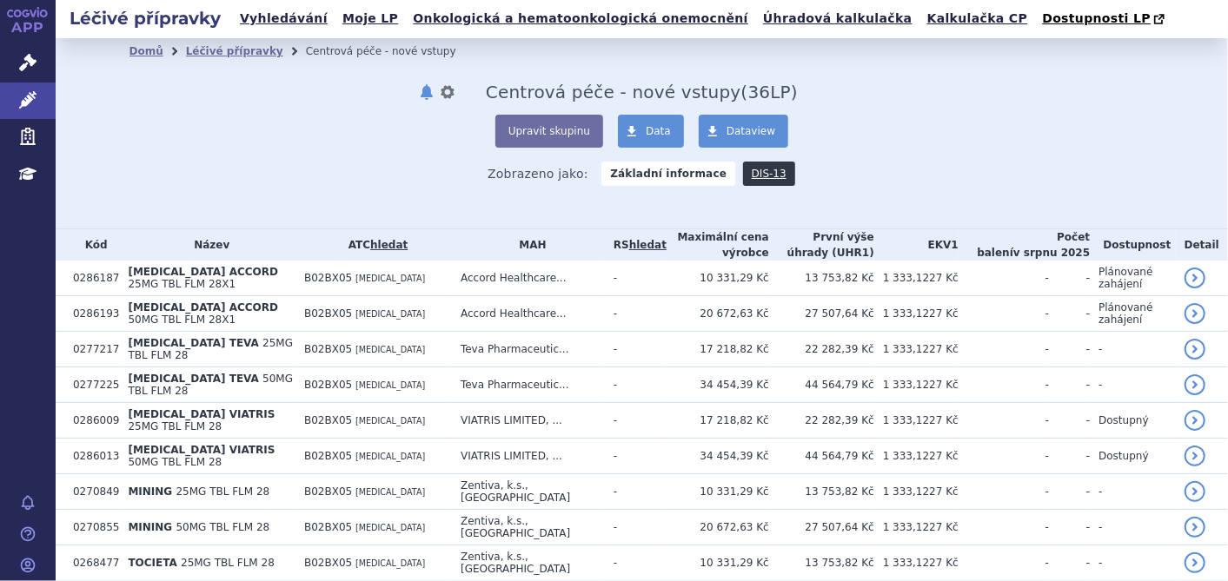
scroll to position [193, 0]
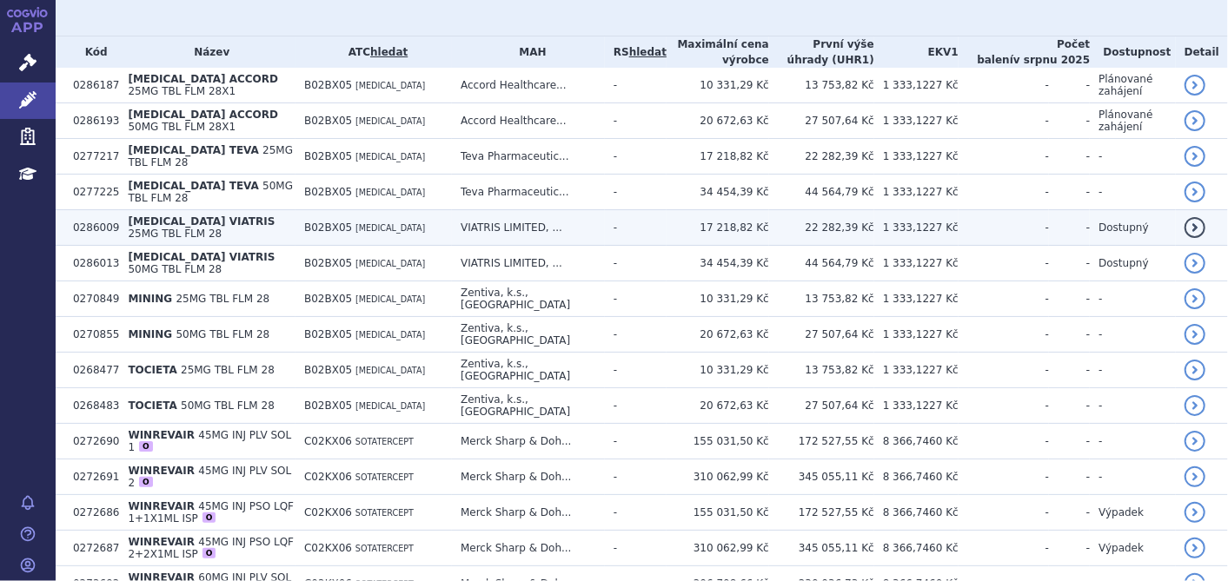
click at [222, 228] on span "25MG TBL FLM 28" at bounding box center [175, 234] width 94 height 12
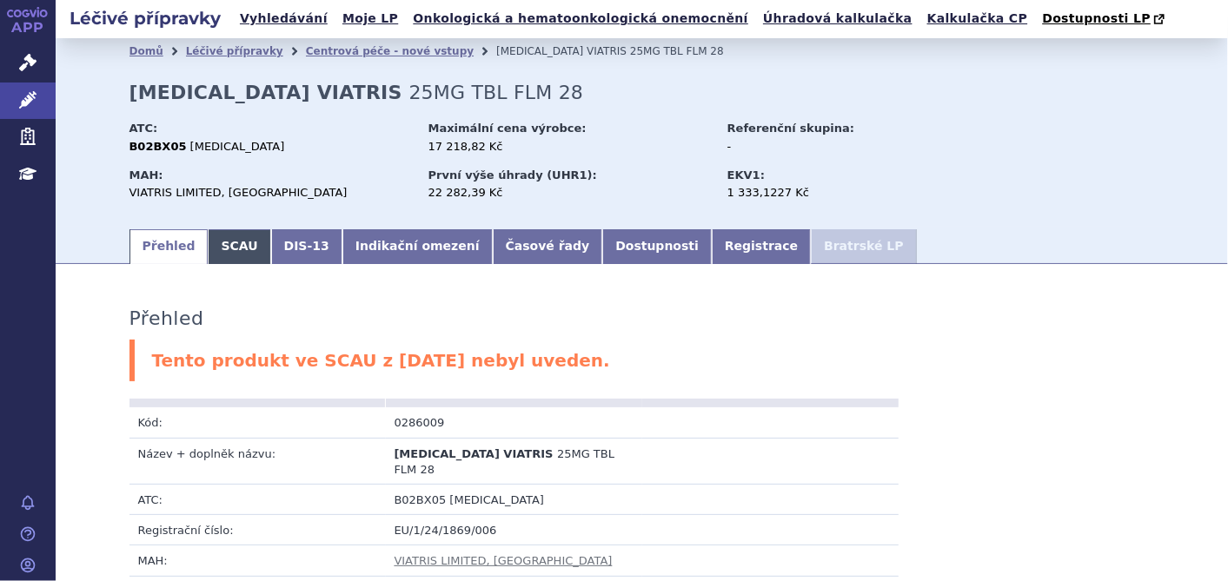
click at [220, 245] on link "SCAU" at bounding box center [239, 246] width 63 height 35
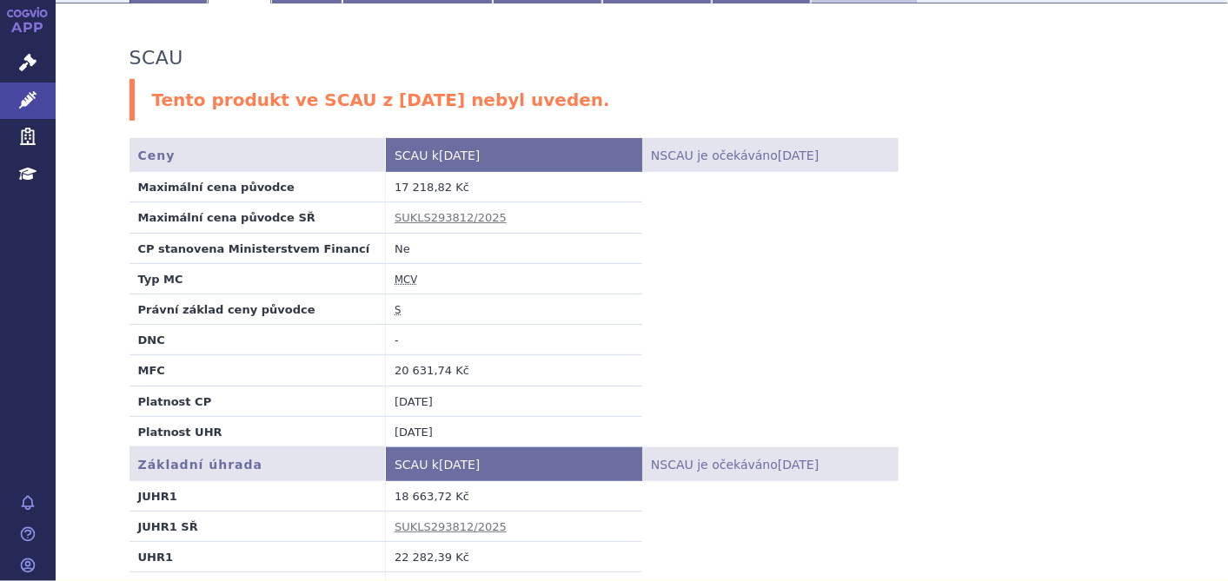
scroll to position [289, 0]
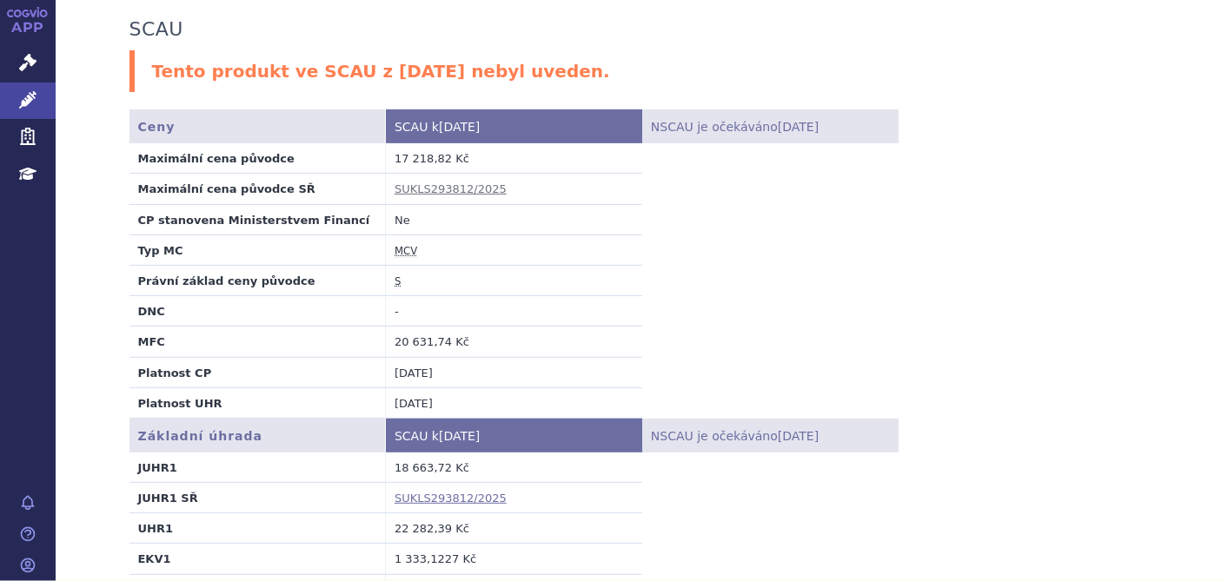
click at [431, 496] on link "SUKLS293812/2025" at bounding box center [450, 498] width 112 height 13
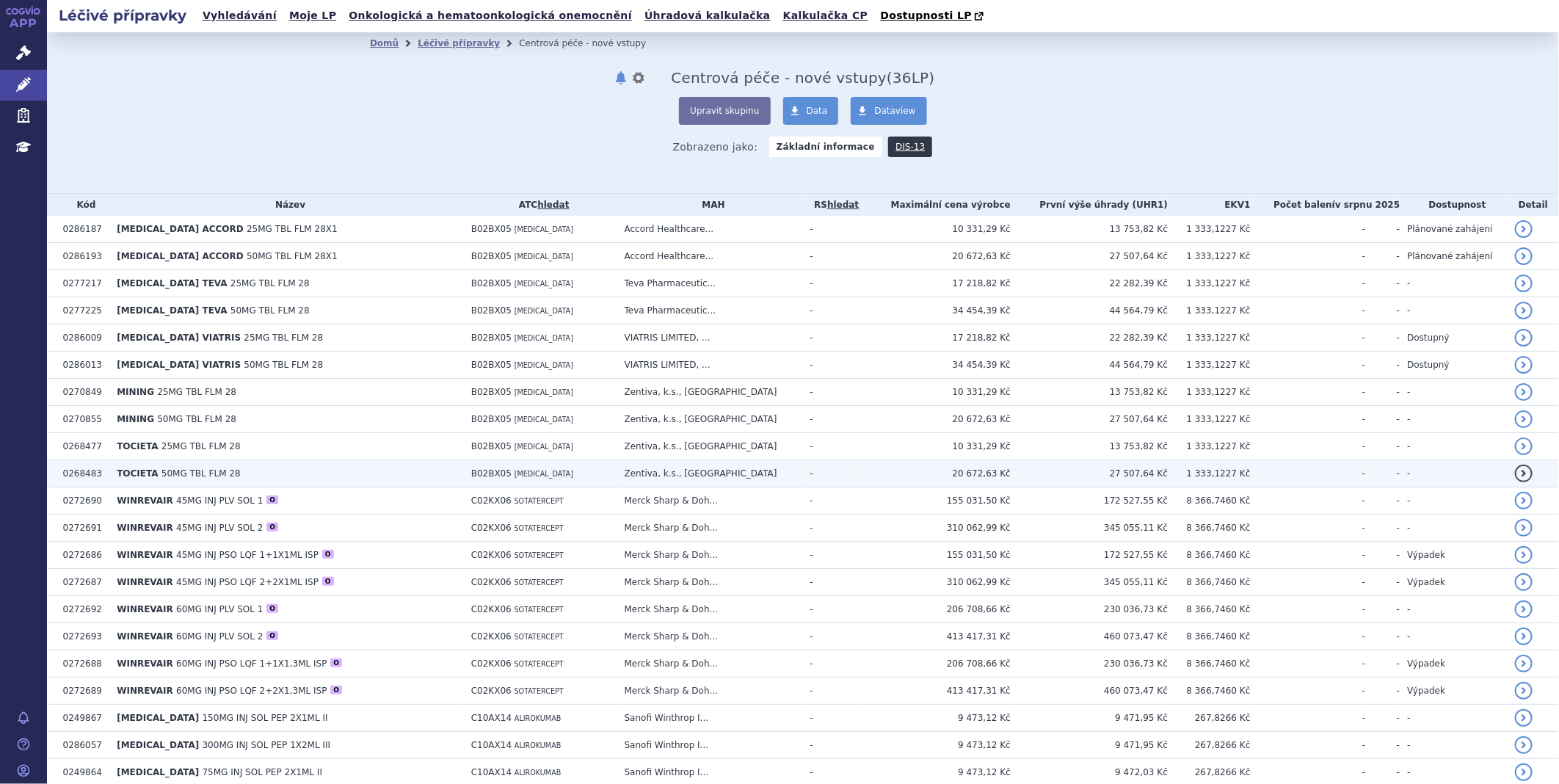
click at [238, 478] on td "TOCIETA 50MG TBL FLM 28" at bounding box center [286, 474] width 355 height 27
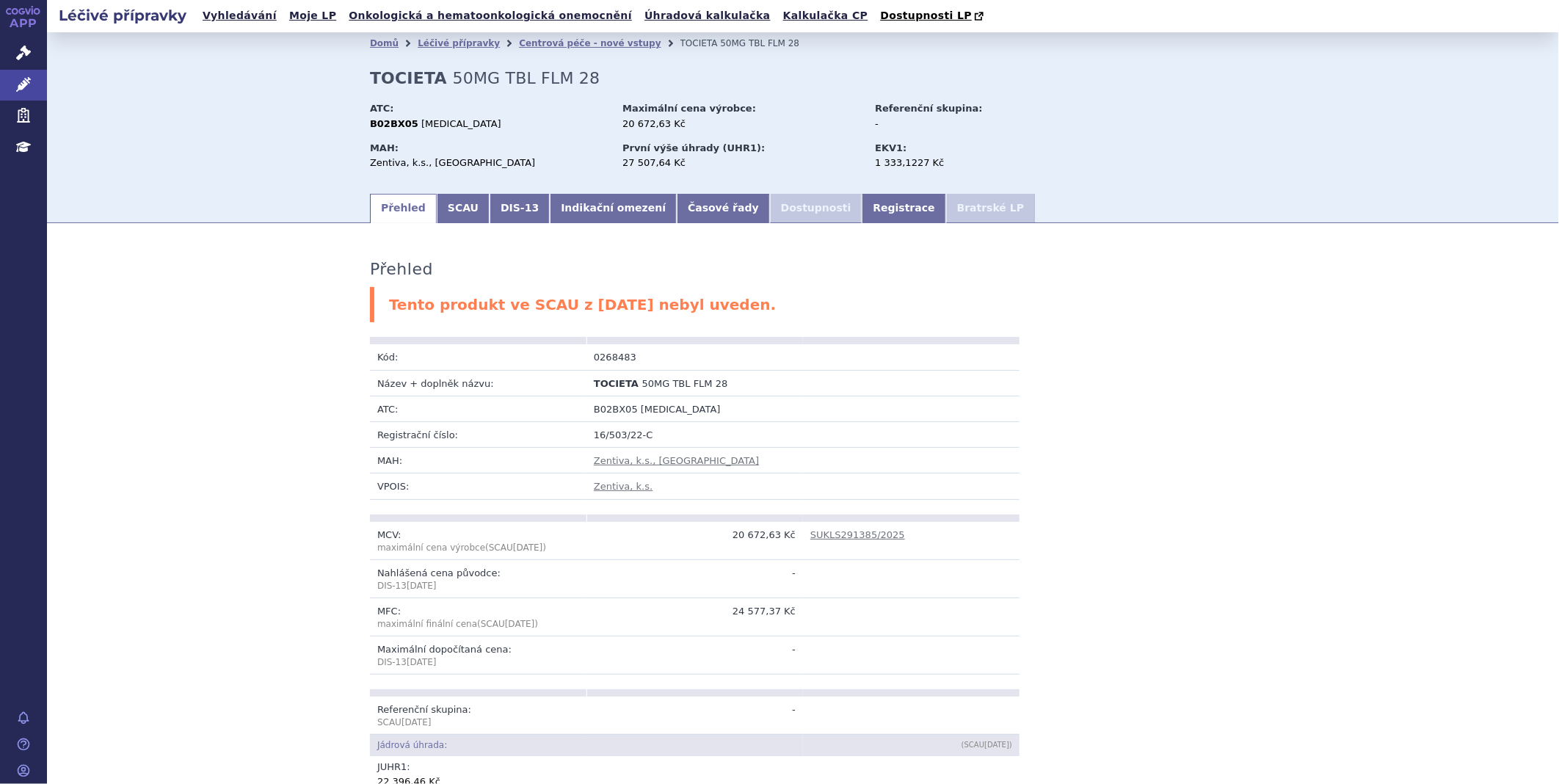
click at [1098, 59] on div "Domů Léčivé přípravky Centrová péče - nové vstupy TOCIETA 50MG TBL FLM 28 TOCIE…" at bounding box center [803, 122] width 925 height 137
